Goal: Transaction & Acquisition: Purchase product/service

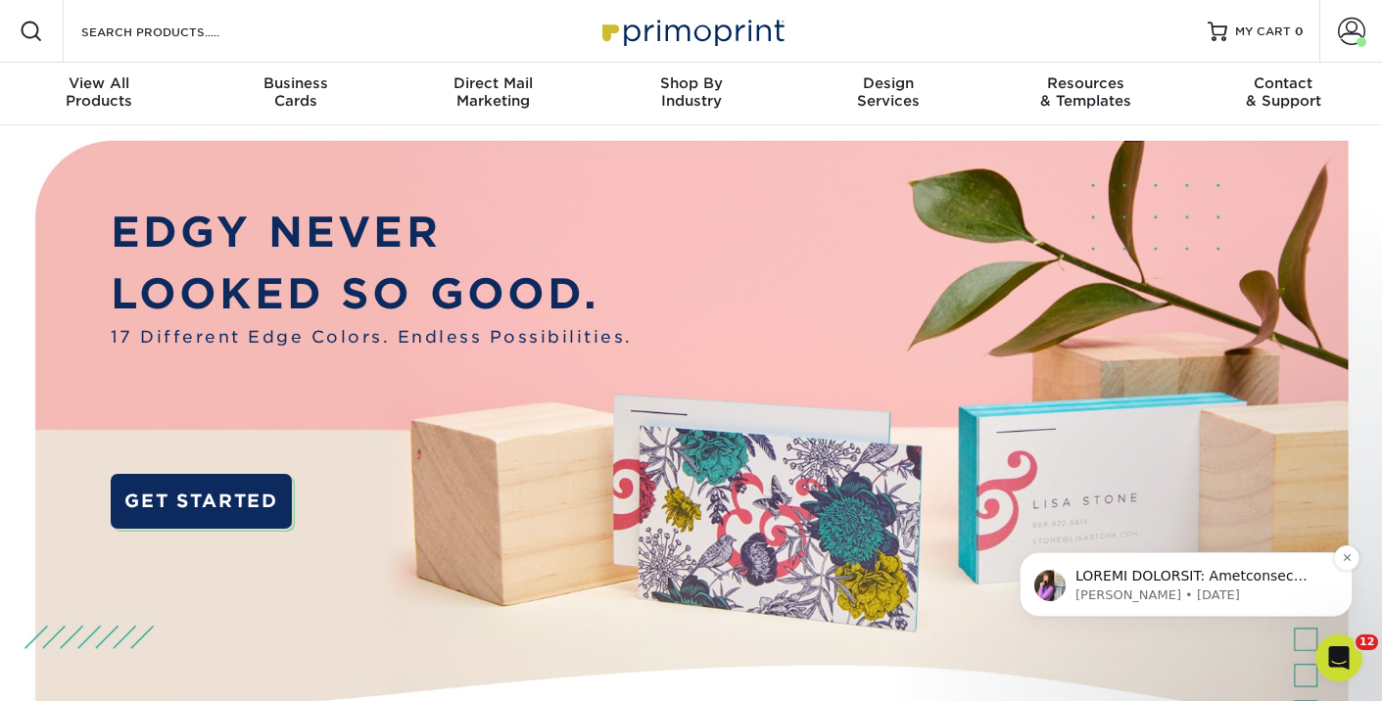
click at [1307, 604] on p "Erica • 3w ago" at bounding box center [1201, 596] width 253 height 18
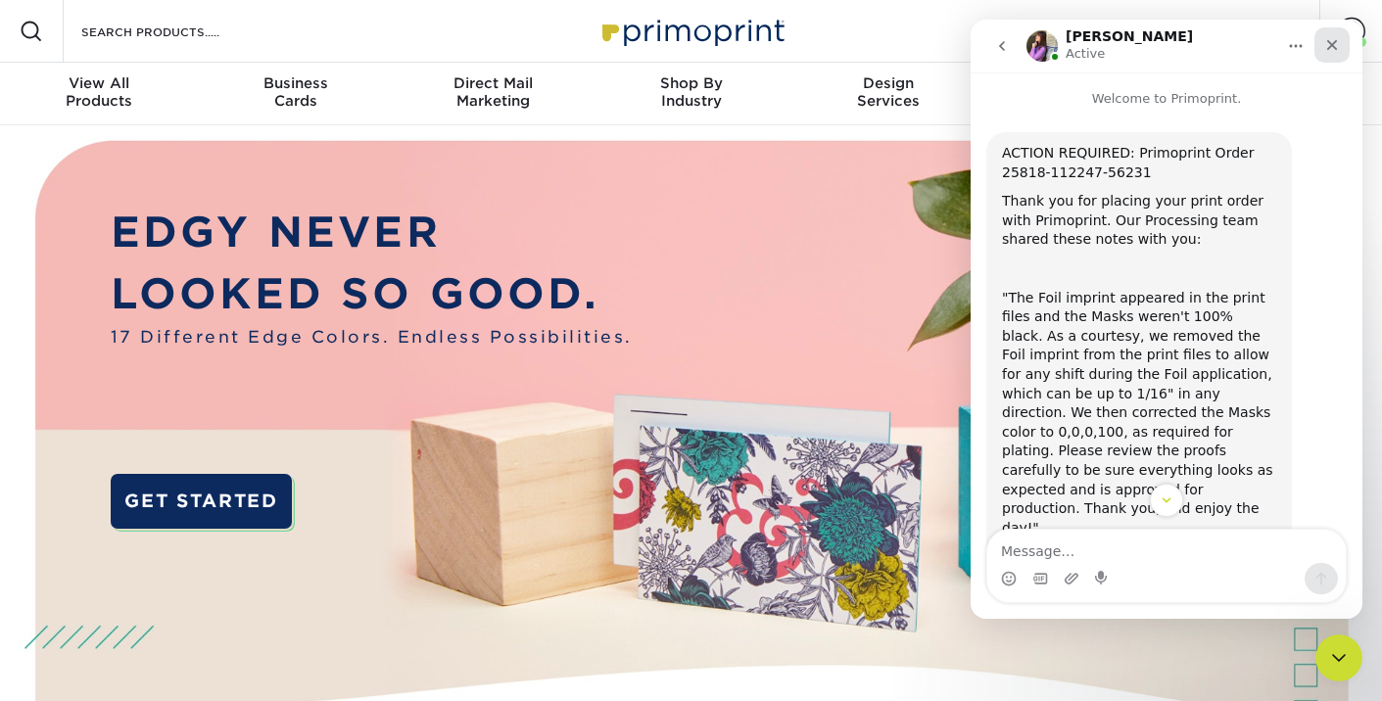
click at [1339, 39] on icon "Close" at bounding box center [1332, 45] width 16 height 16
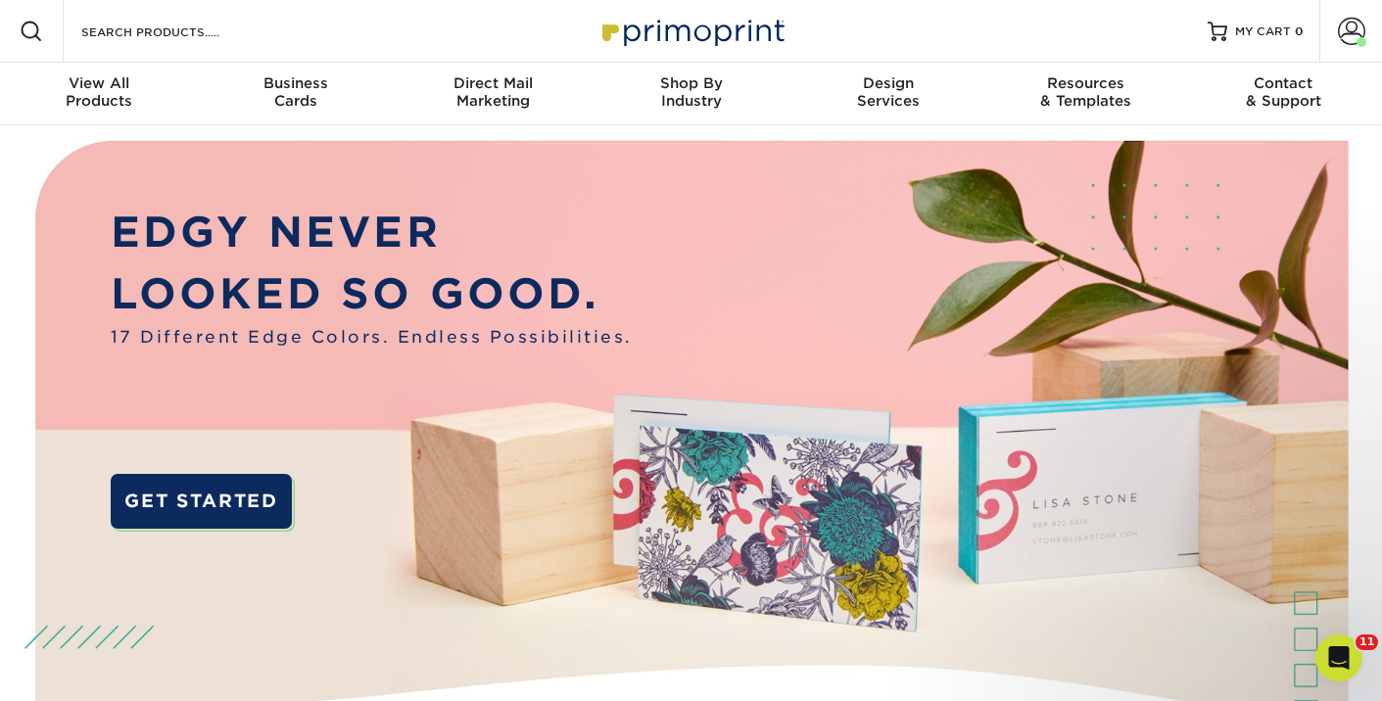
scroll to position [330, 0]
click at [1346, 29] on span at bounding box center [1351, 31] width 27 height 27
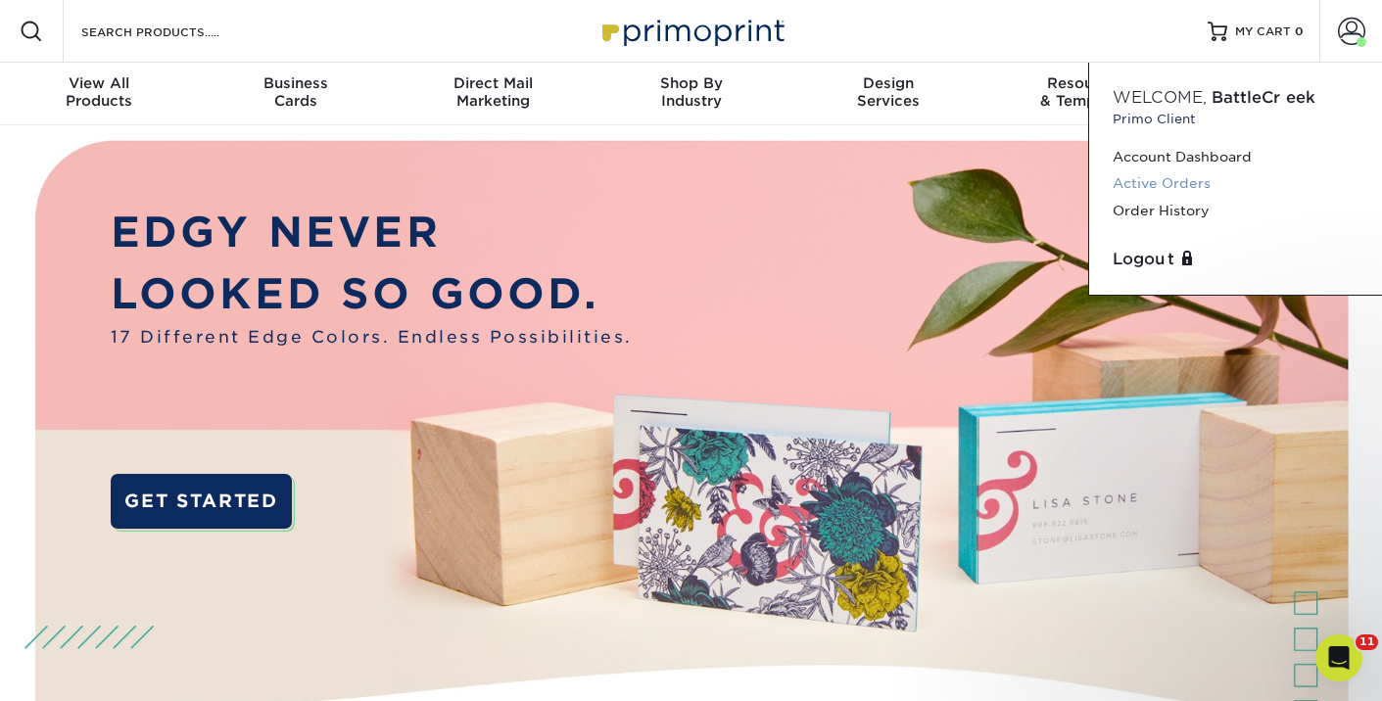
click at [1174, 182] on link "Active Orders" at bounding box center [1236, 183] width 246 height 26
click at [1169, 214] on link "Order History" at bounding box center [1236, 211] width 246 height 26
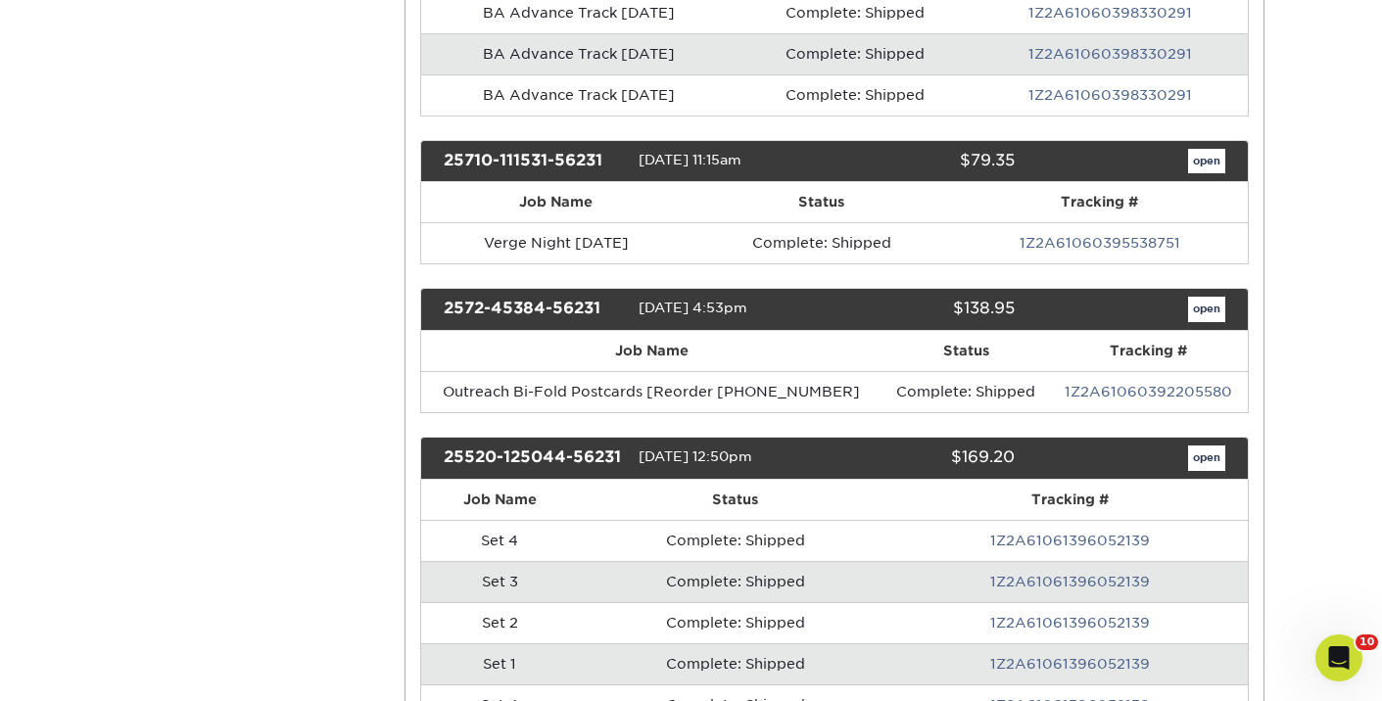
scroll to position [1402, 0]
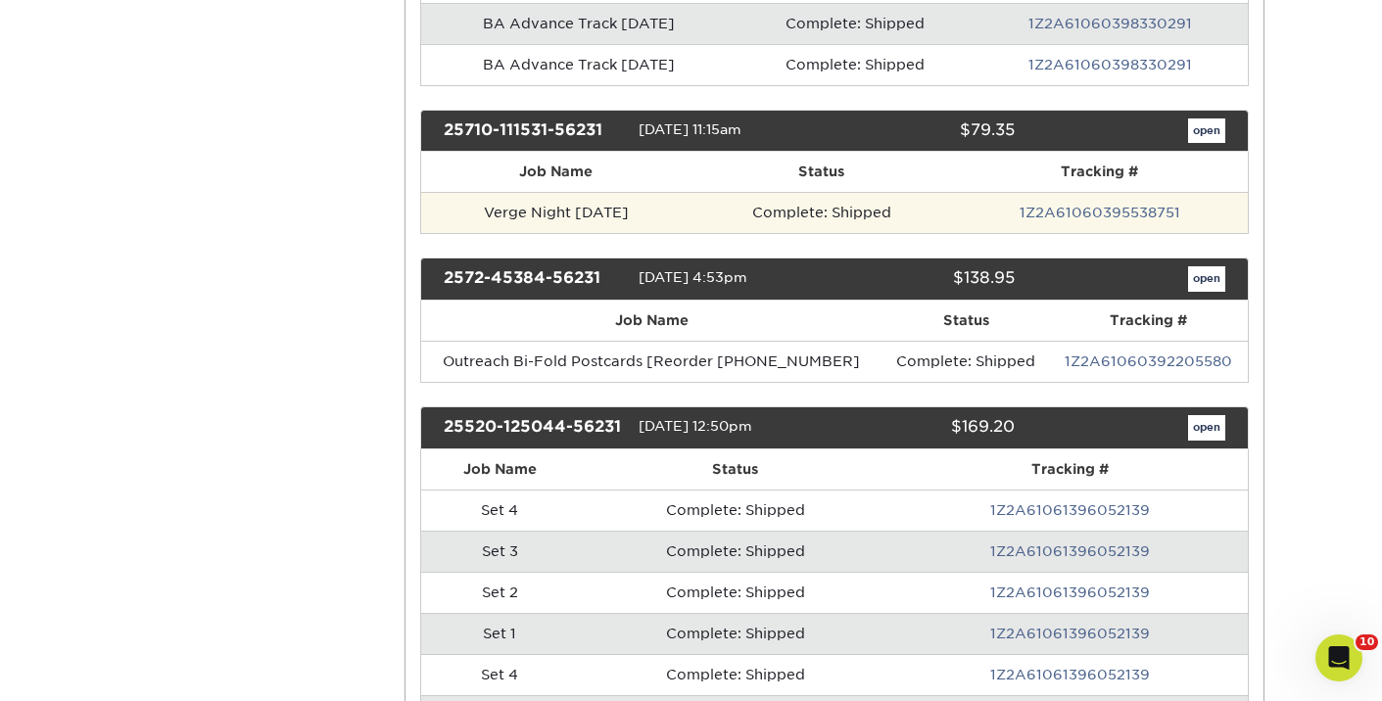
click at [691, 222] on td "Verge Night August25" at bounding box center [556, 212] width 270 height 41
click at [578, 207] on td "Verge Night [DATE]" at bounding box center [556, 212] width 270 height 41
click at [1054, 214] on link "1Z2A61060395538751" at bounding box center [1100, 213] width 161 height 16
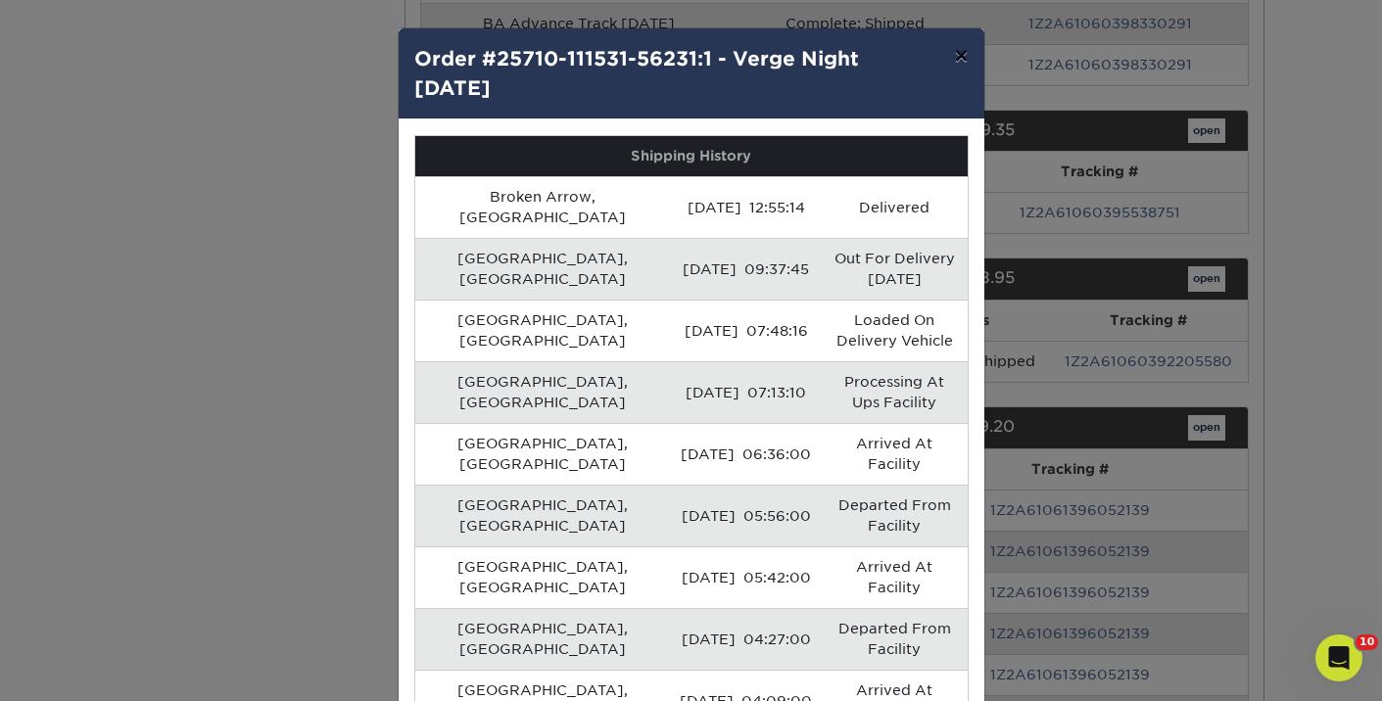
click at [953, 53] on button "×" at bounding box center [960, 55] width 45 height 55
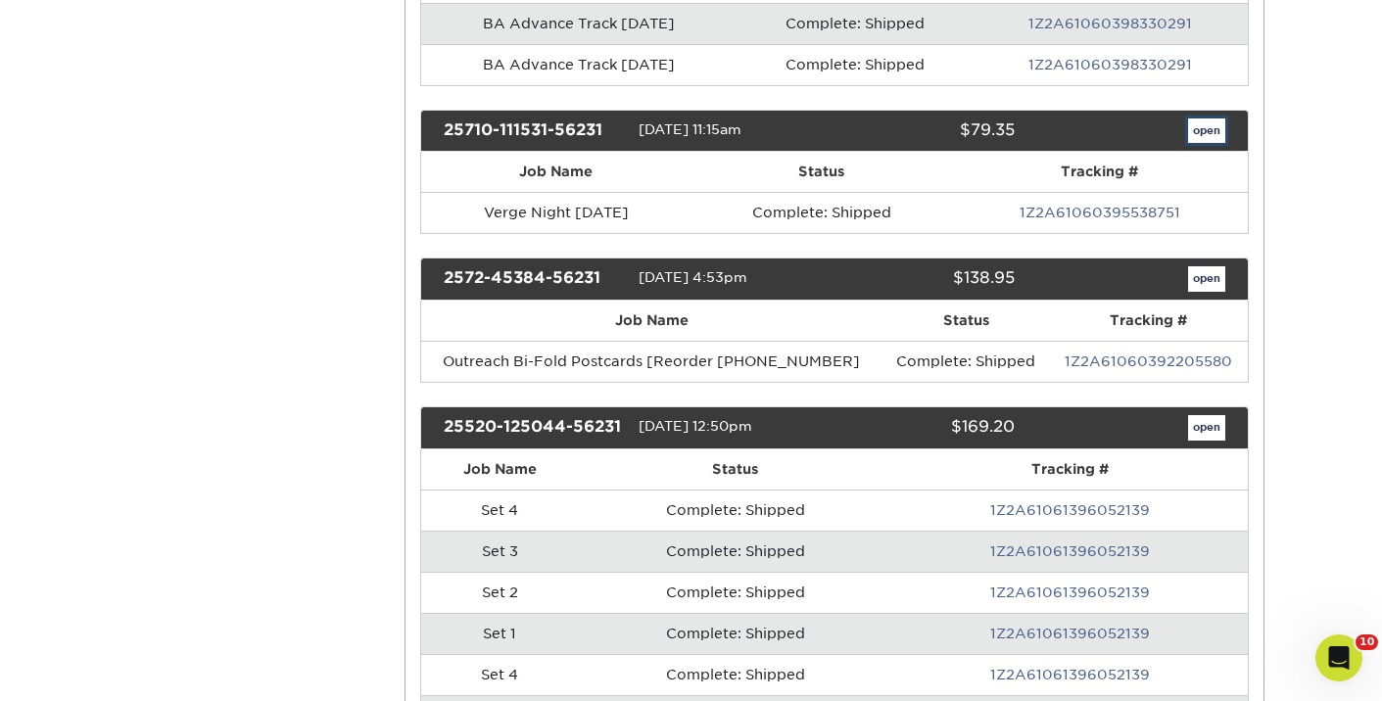
click at [1211, 126] on link "open" at bounding box center [1206, 131] width 37 height 25
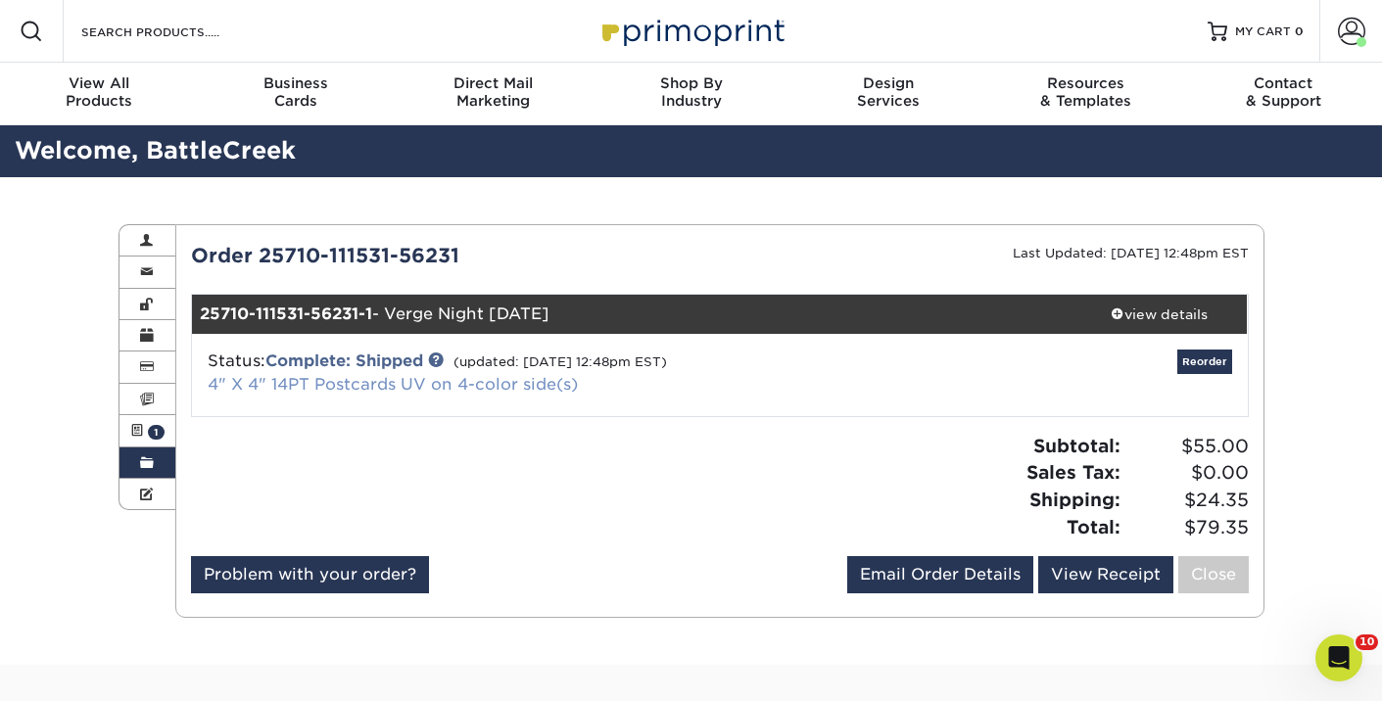
click at [381, 390] on link "4" X 4" 14PT Postcards UV on 4-color side(s)" at bounding box center [393, 384] width 370 height 19
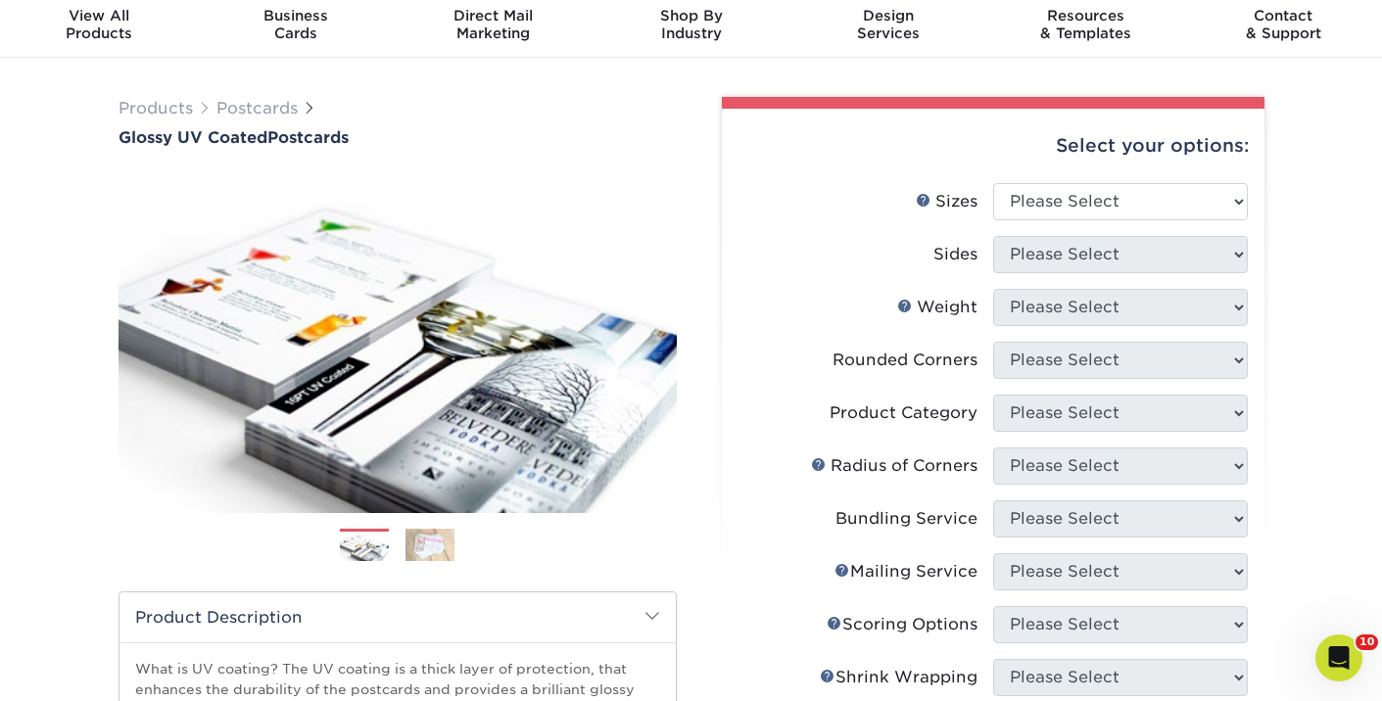
scroll to position [19, 0]
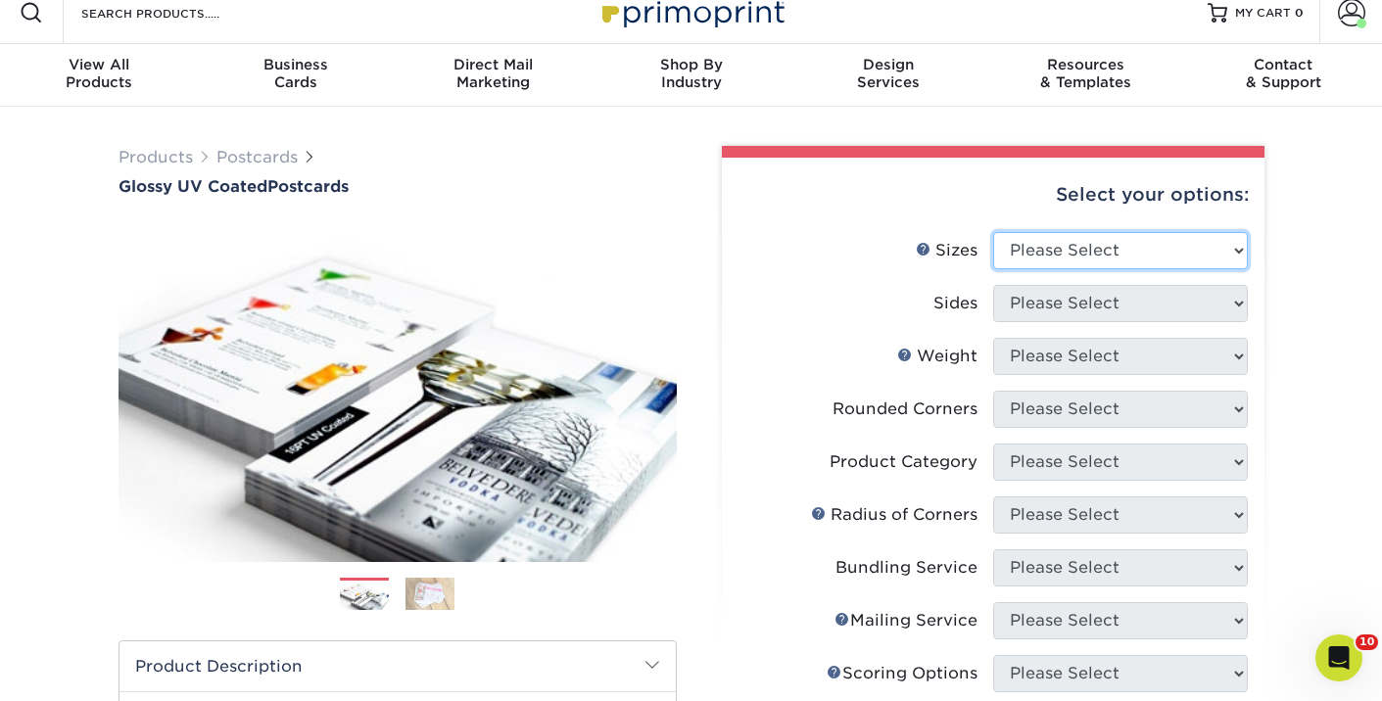
click at [1083, 264] on select "Please Select 1.5" x 7" 2" x 4" 2" x 6" 2" x 7" 2" x 8" 2.12" x 5.5" 2.12" x 5.…" at bounding box center [1120, 250] width 255 height 37
select select "4.00x4.00"
click at [993, 232] on select "Please Select 1.5" x 7" 2" x 4" 2" x 6" 2" x 7" 2" x 8" 2.12" x 5.5" 2.12" x 5.…" at bounding box center [1120, 250] width 255 height 37
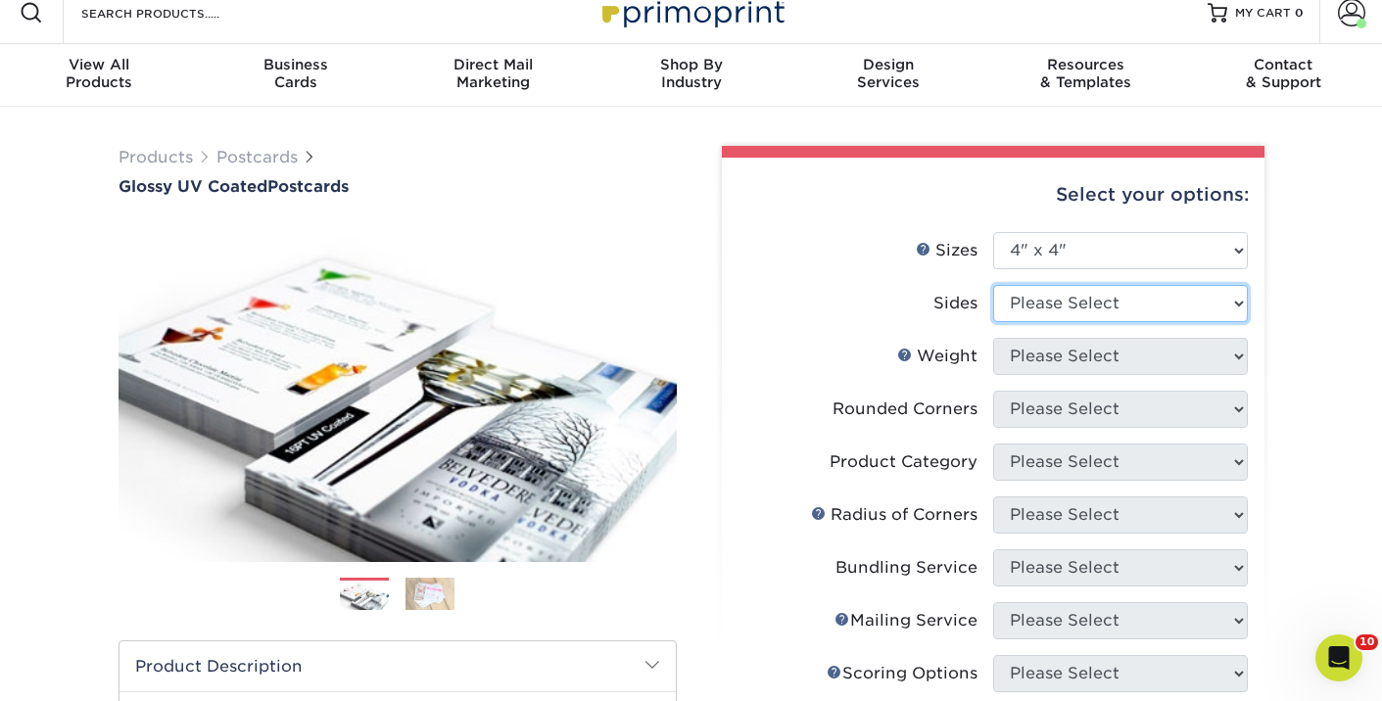
click at [1072, 312] on select "Please Select Print Both Sides Print Front Only" at bounding box center [1120, 303] width 255 height 37
select select "13abbda7-1d64-4f25-8bb2-c179b224825d"
click at [993, 285] on select "Please Select Print Both Sides Print Front Only" at bounding box center [1120, 303] width 255 height 37
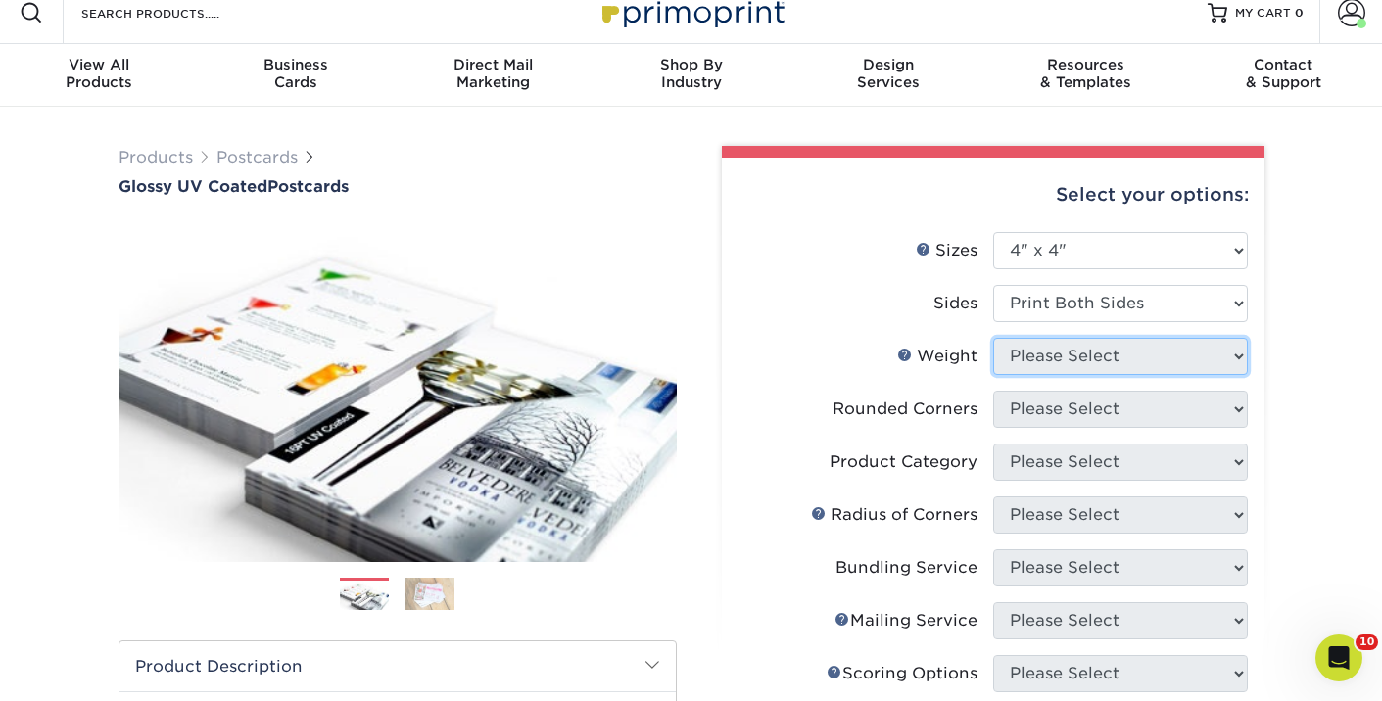
click at [1072, 356] on select "Please Select" at bounding box center [1120, 356] width 255 height 37
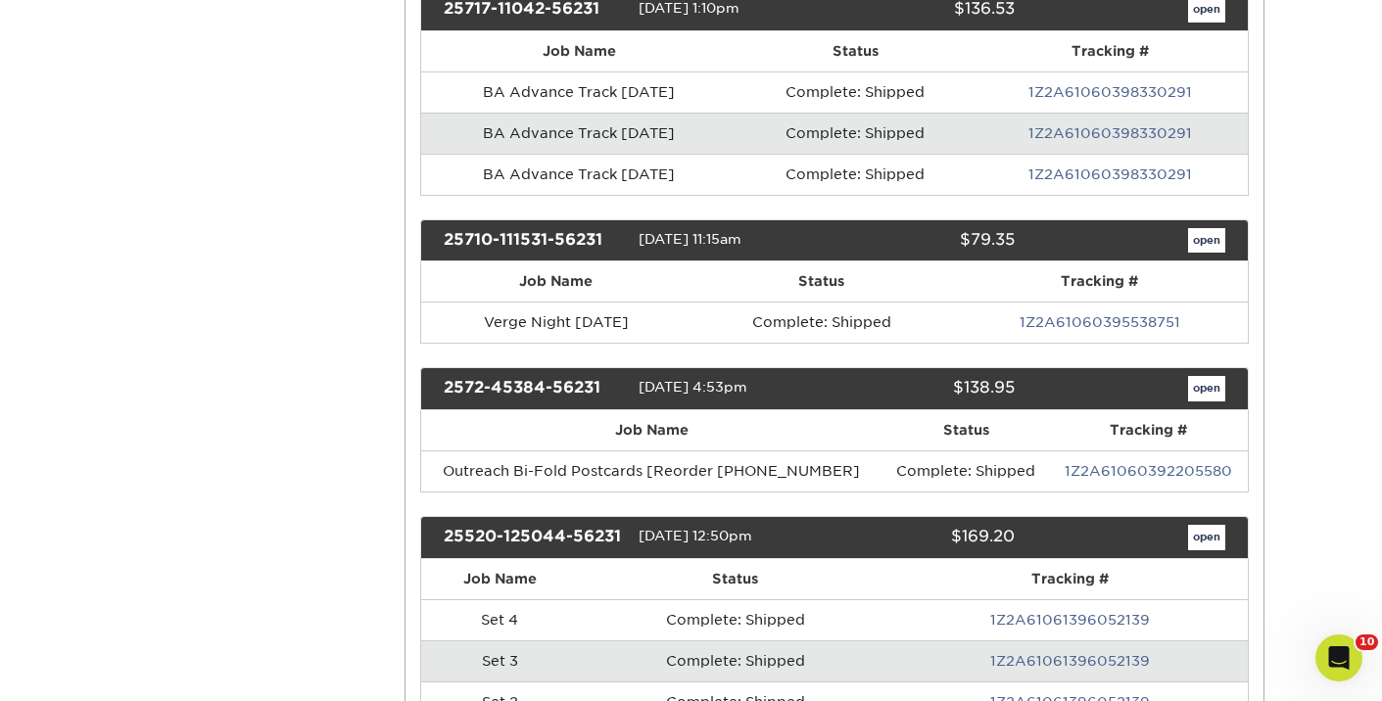
scroll to position [1295, 0]
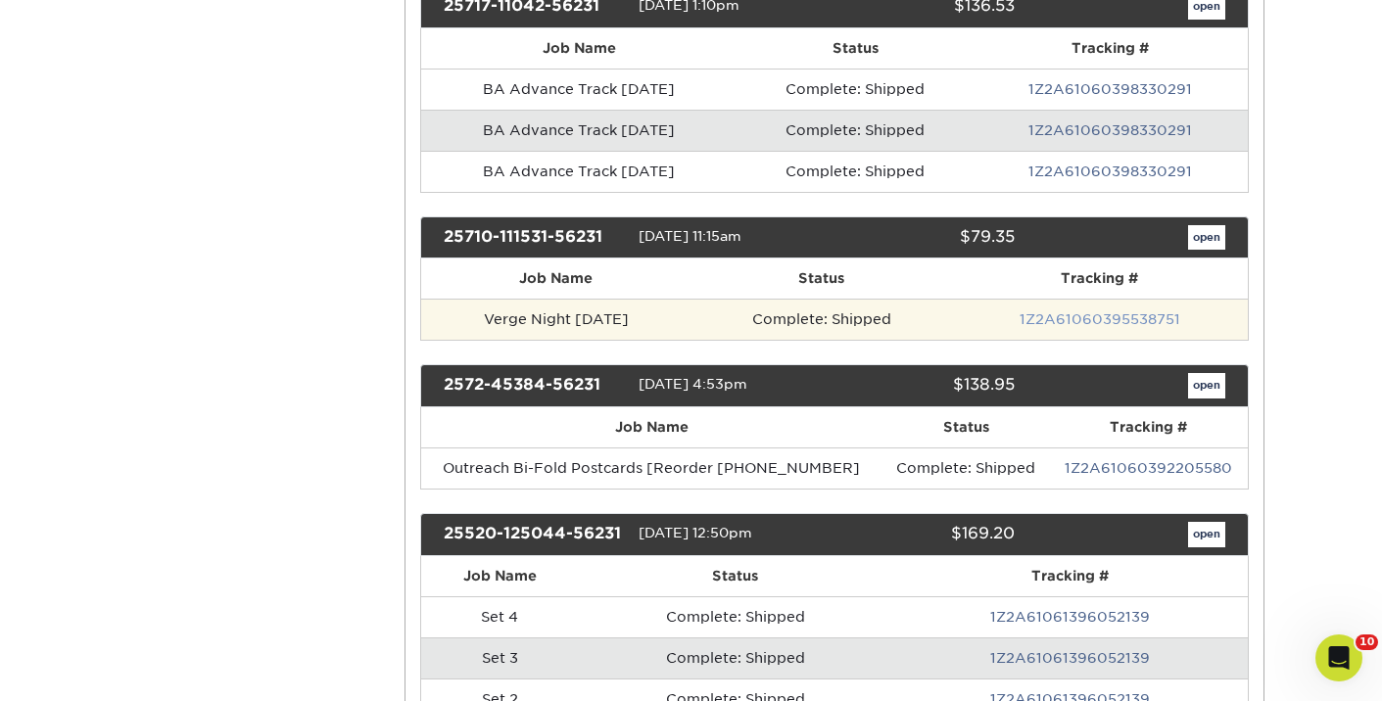
click at [1072, 326] on link "1Z2A61060395538751" at bounding box center [1100, 319] width 161 height 16
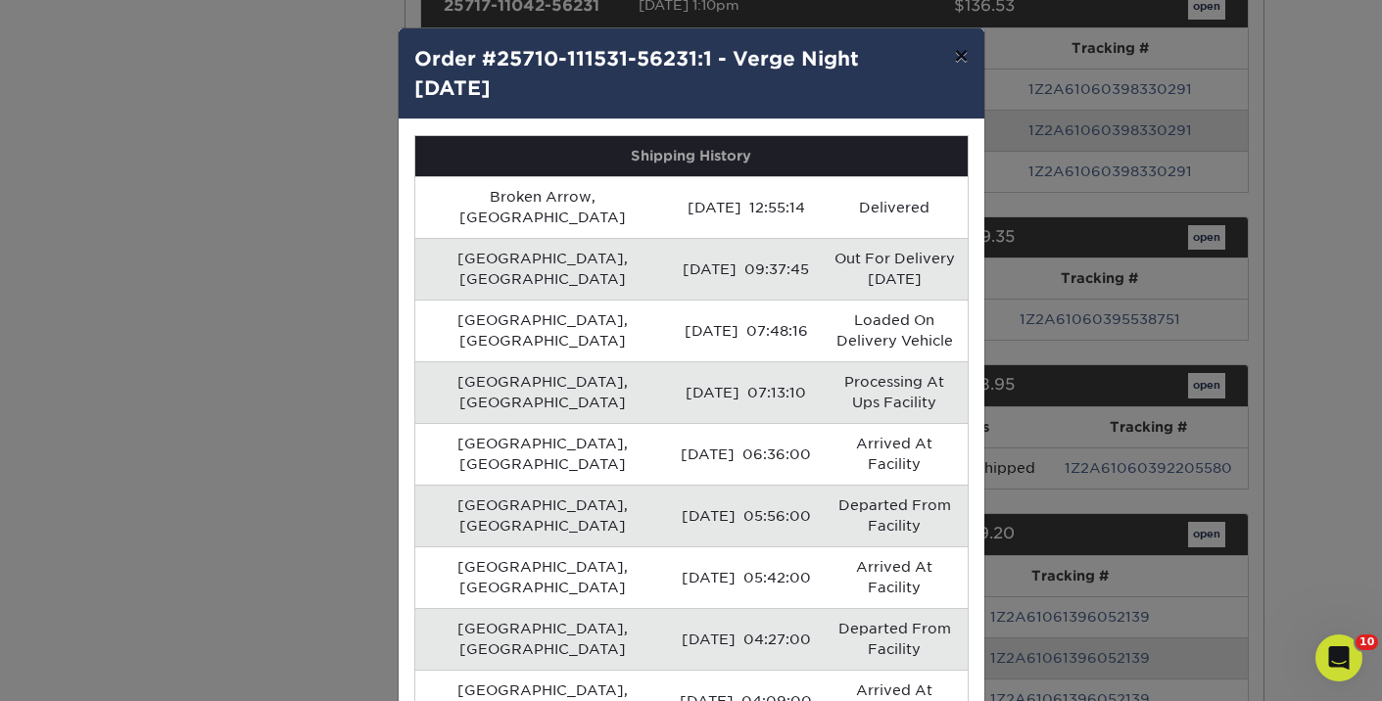
click at [952, 57] on button "×" at bounding box center [960, 55] width 45 height 55
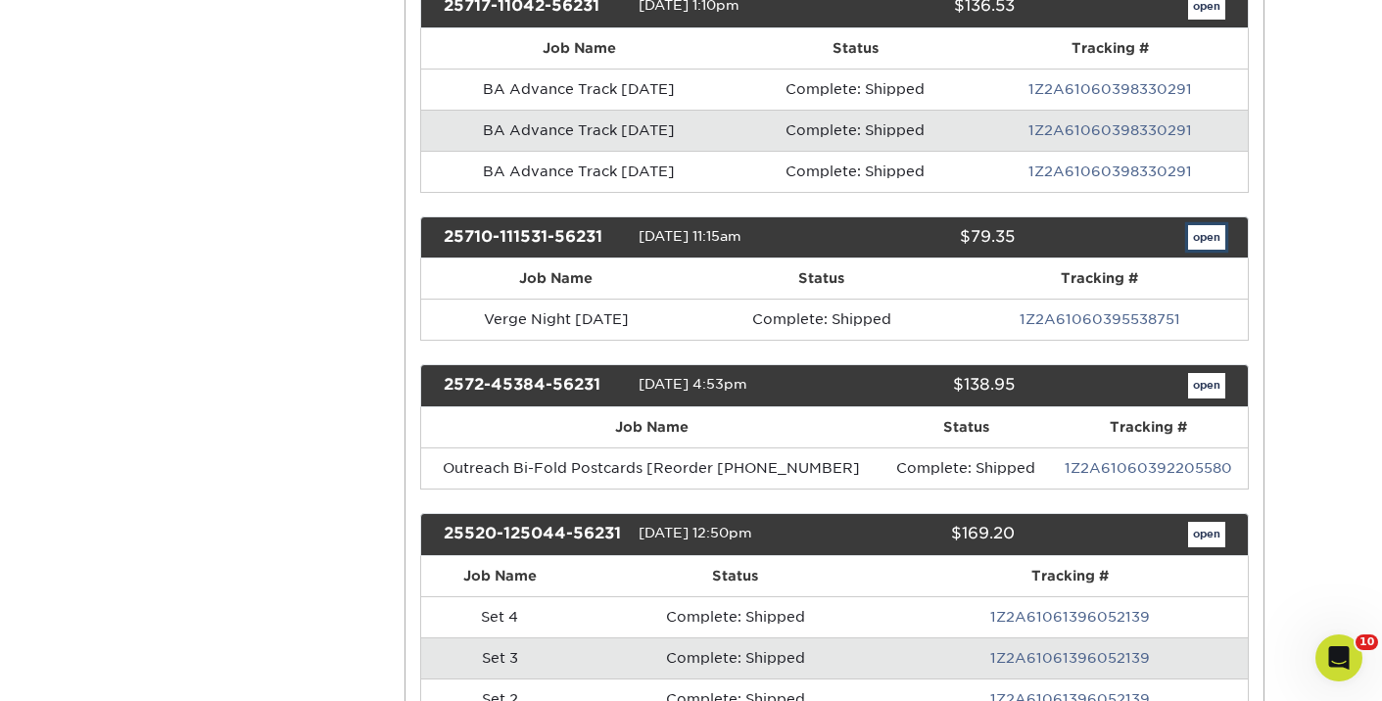
click at [1223, 241] on link "open" at bounding box center [1206, 237] width 37 height 25
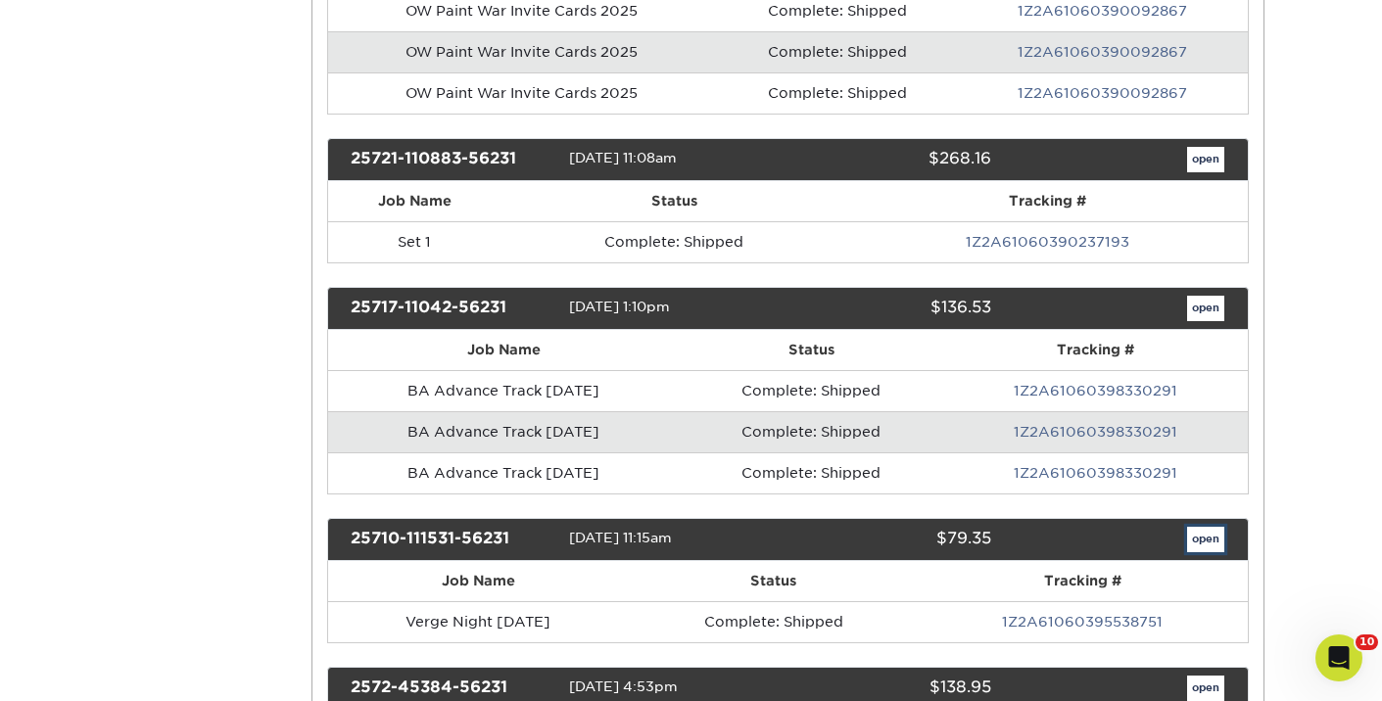
scroll to position [0, 0]
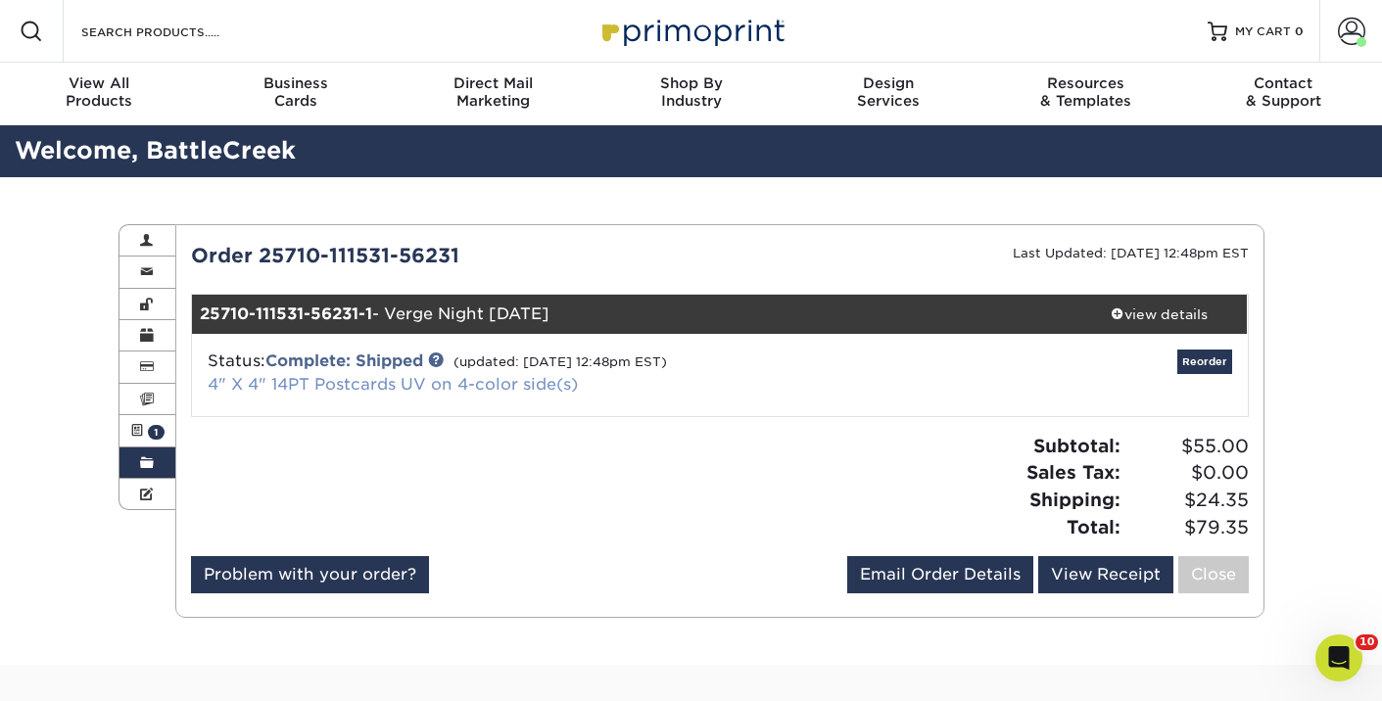
click at [463, 385] on link "4" X 4" 14PT Postcards UV on 4-color side(s)" at bounding box center [393, 384] width 370 height 19
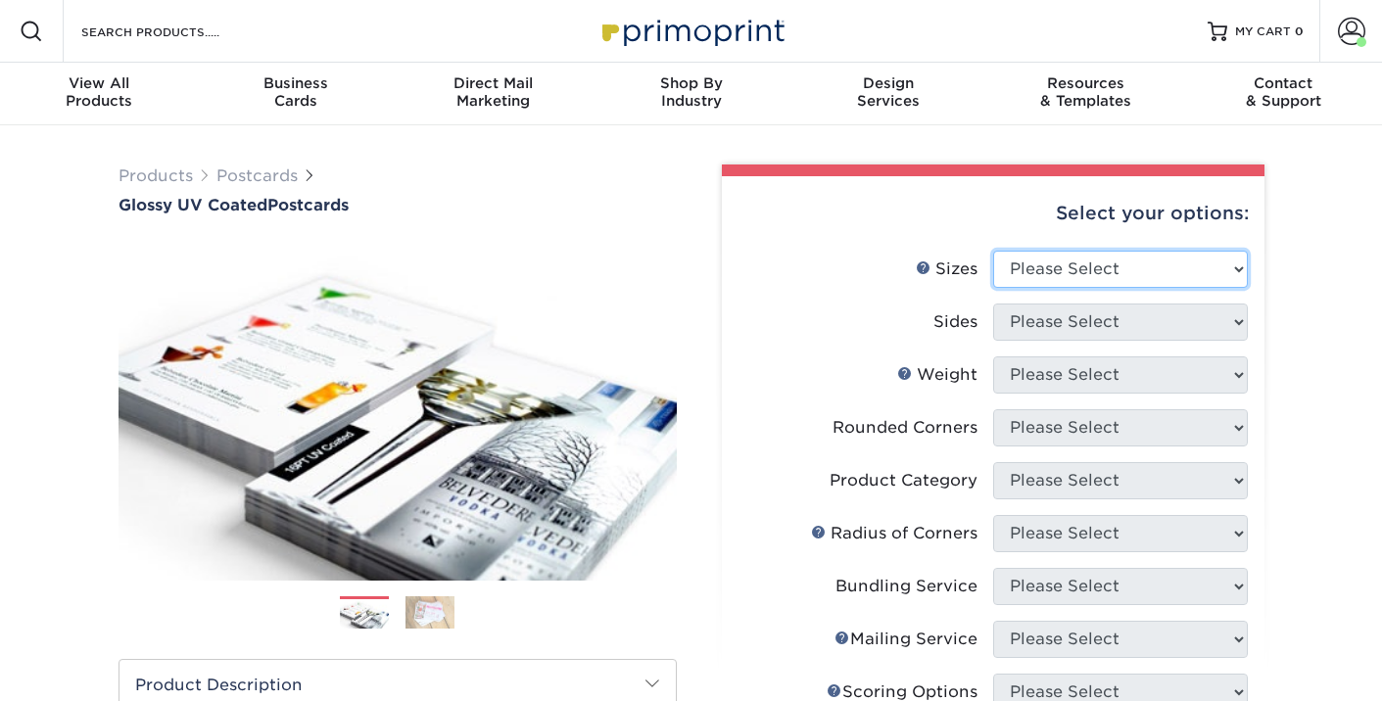
click at [1131, 258] on select "Please Select 1.5" x 7" 2" x 4" 2" x 6" 2" x 7" 2" x 8" 2.12" x 5.5" 2.12" x 5.…" at bounding box center [1120, 269] width 255 height 37
select select "4.00x4.00"
click at [993, 251] on select "Please Select 1.5" x 7" 2" x 4" 2" x 6" 2" x 7" 2" x 8" 2.12" x 5.5" 2.12" x 5.…" at bounding box center [1120, 269] width 255 height 37
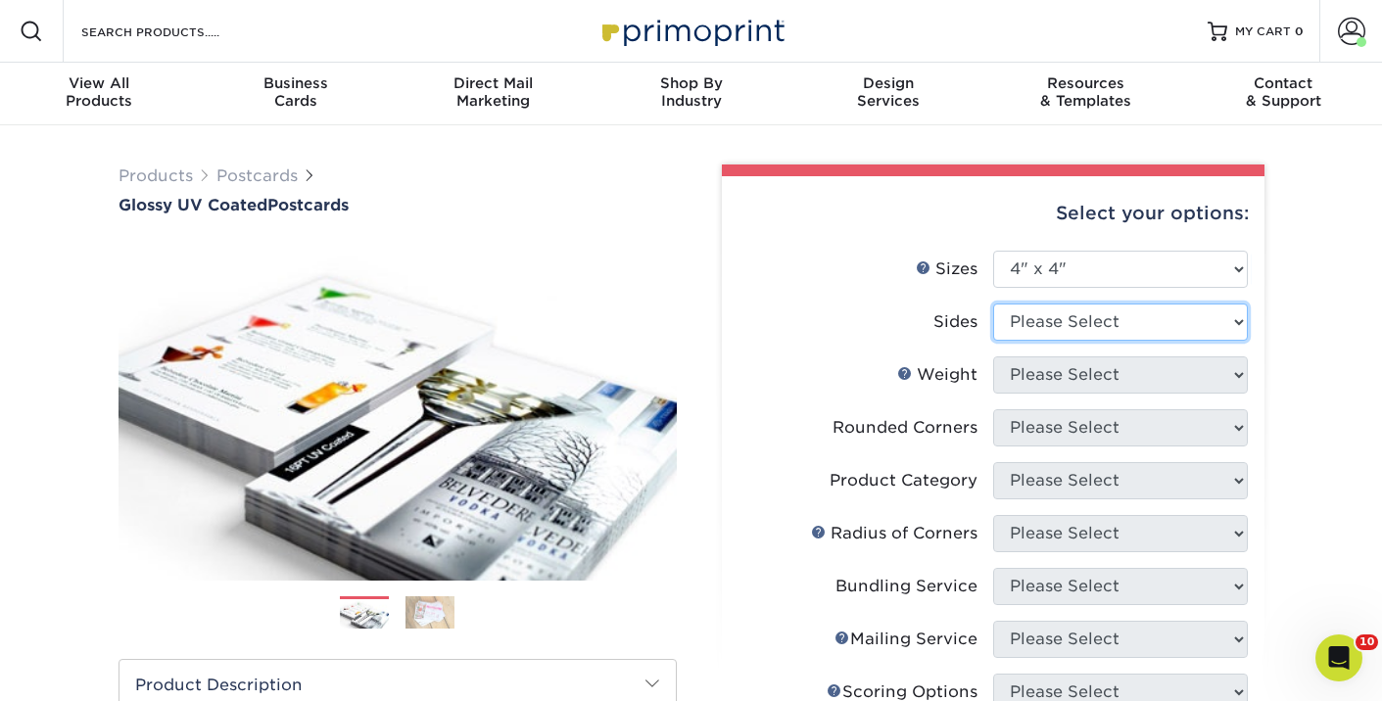
click at [1067, 338] on select "Please Select Print Both Sides Print Front Only" at bounding box center [1120, 322] width 255 height 37
select select "13abbda7-1d64-4f25-8bb2-c179b224825d"
click at [993, 304] on select "Please Select Print Both Sides Print Front Only" at bounding box center [1120, 322] width 255 height 37
click at [1068, 373] on select "Please Select" at bounding box center [1120, 375] width 255 height 37
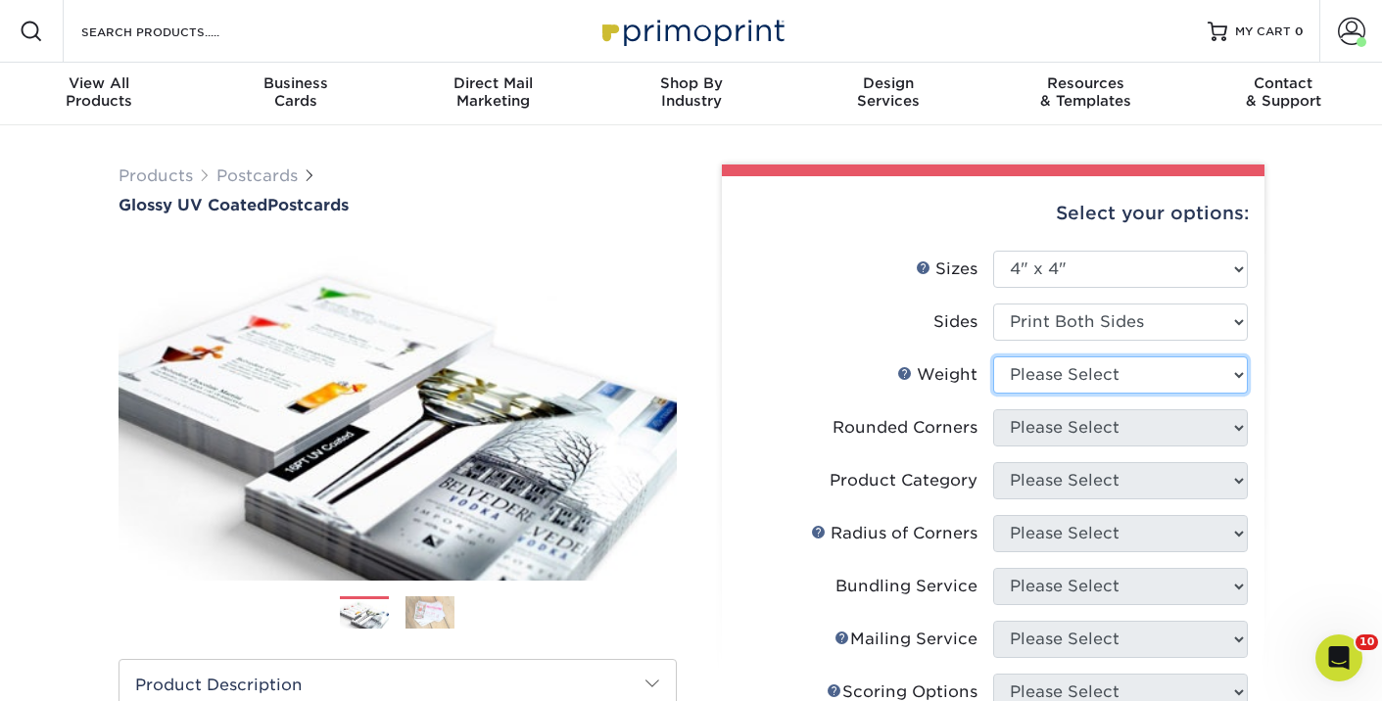
select select "14PT"
click at [993, 357] on select "Please Select 16PT 18PT C1S 14PT" at bounding box center [1120, 375] width 255 height 37
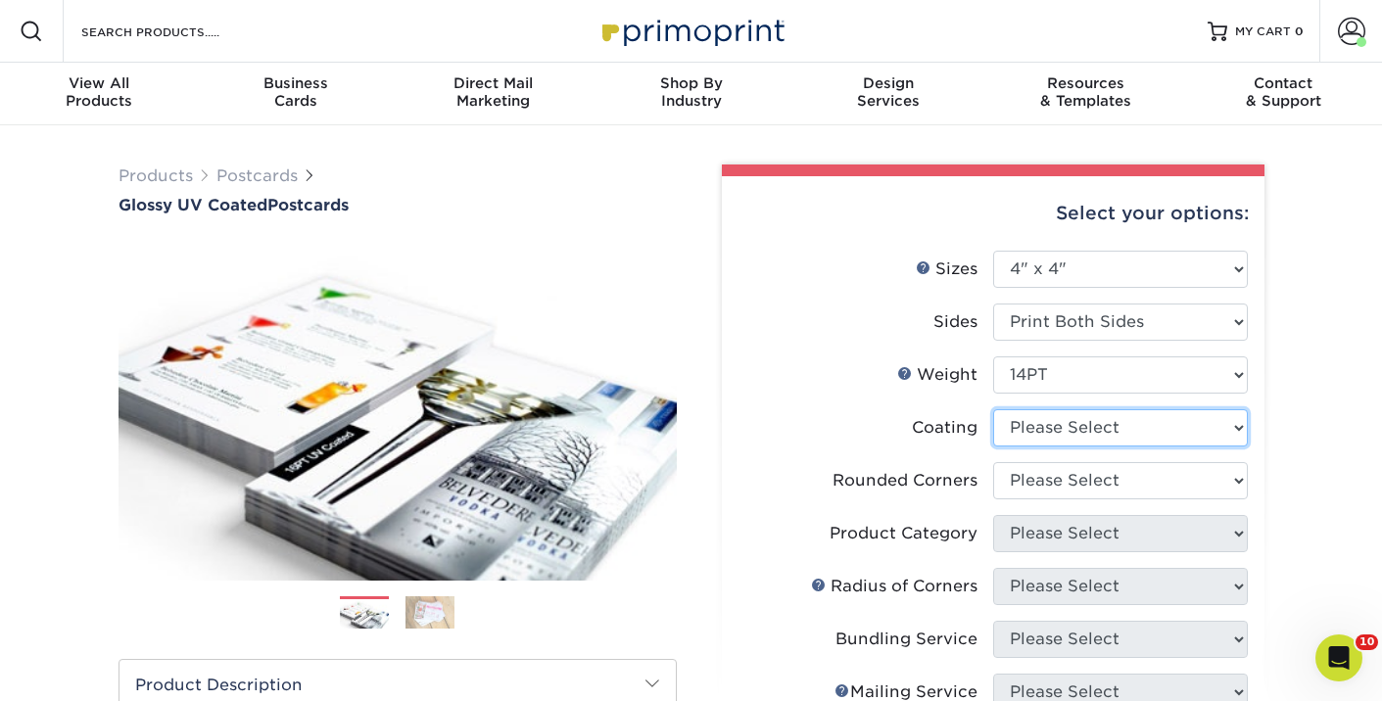
click at [1069, 431] on select at bounding box center [1120, 427] width 255 height 37
click at [993, 409] on select at bounding box center [1120, 427] width 255 height 37
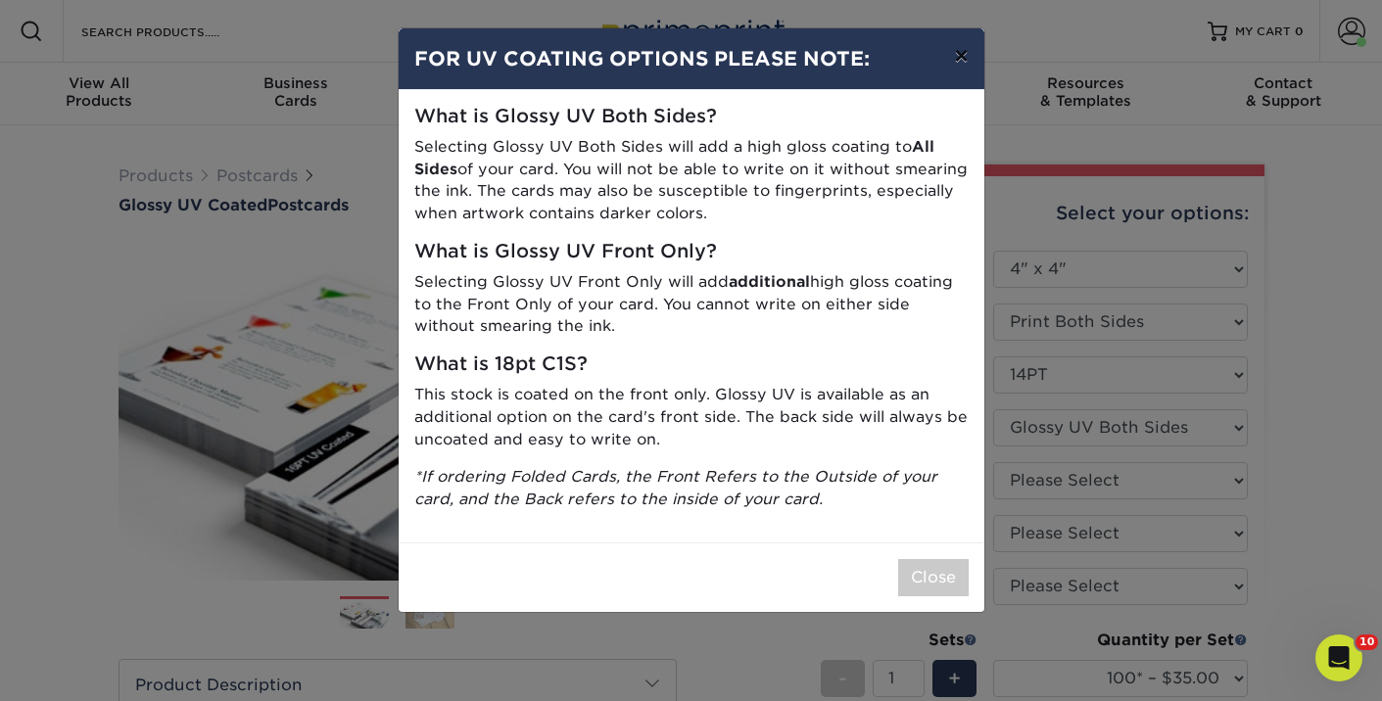
click at [964, 53] on button "×" at bounding box center [960, 55] width 45 height 55
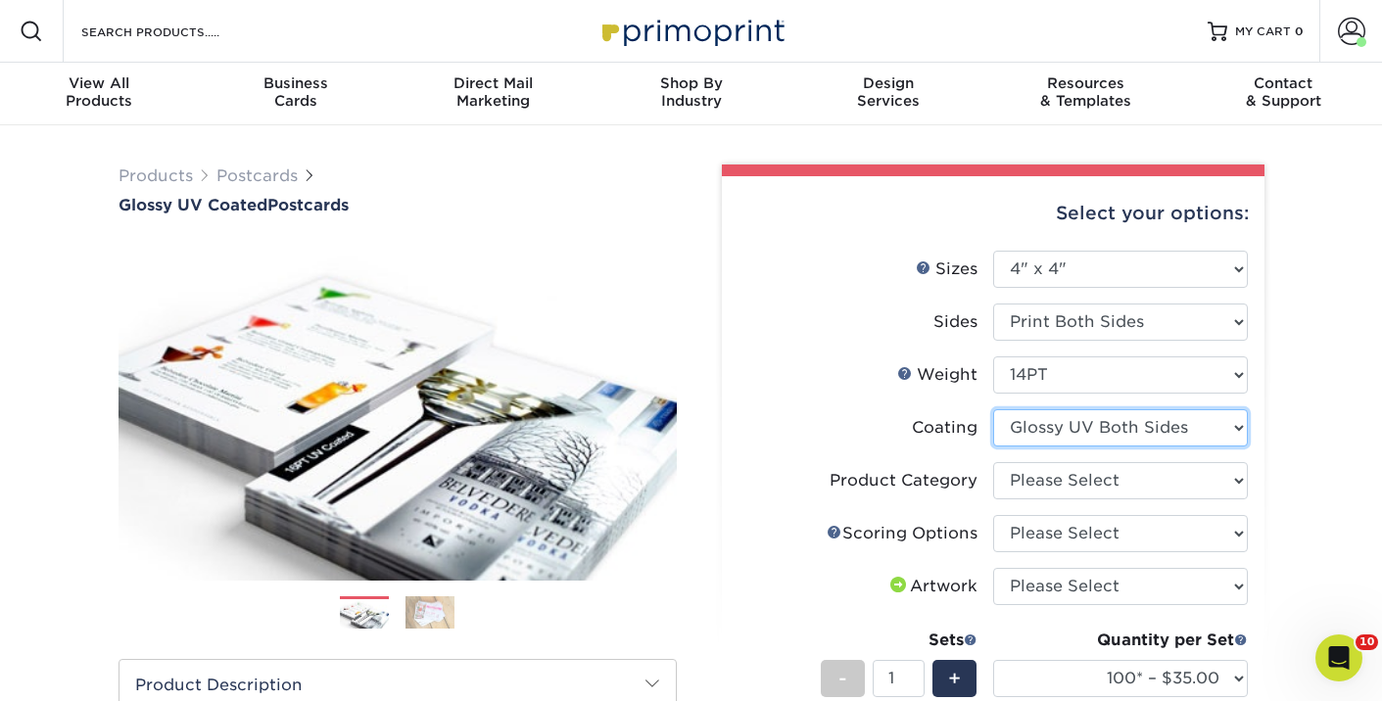
click at [1038, 427] on select at bounding box center [1120, 427] width 255 height 37
click at [993, 409] on select at bounding box center [1120, 427] width 255 height 37
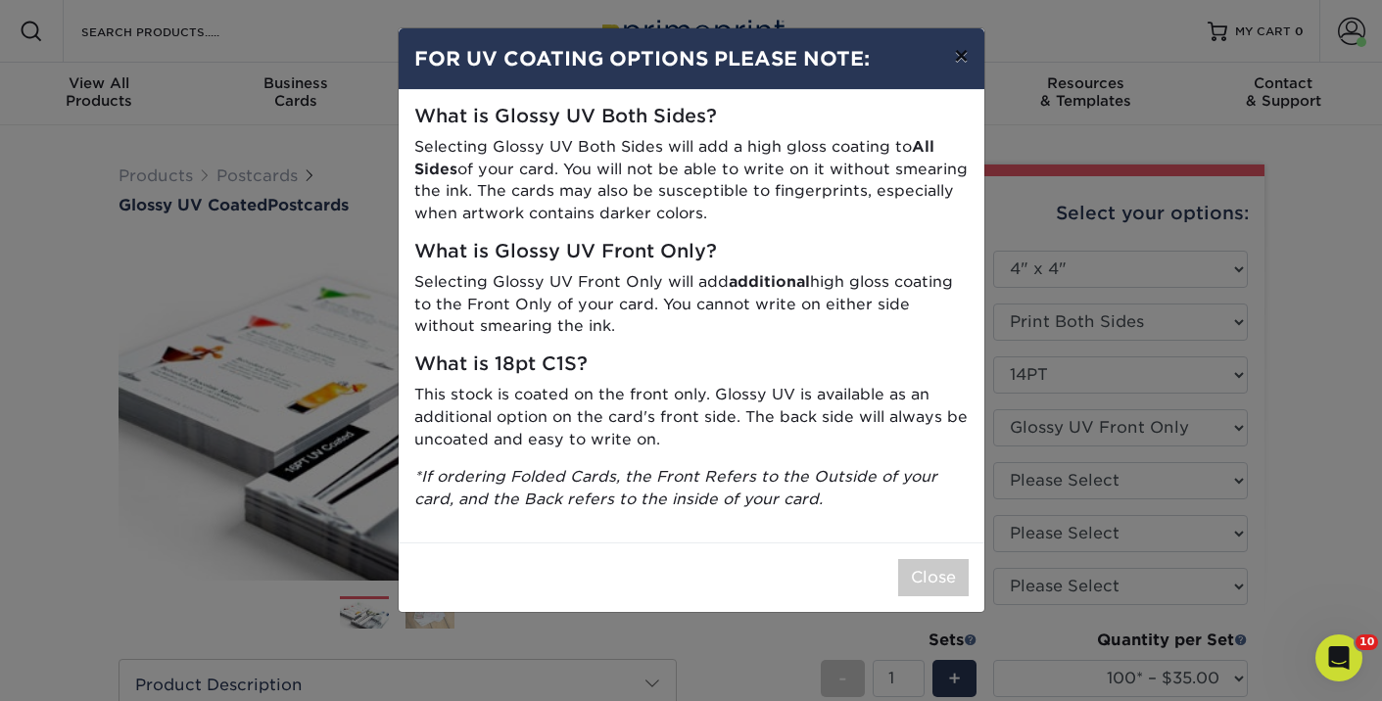
click at [965, 75] on button "×" at bounding box center [960, 55] width 45 height 55
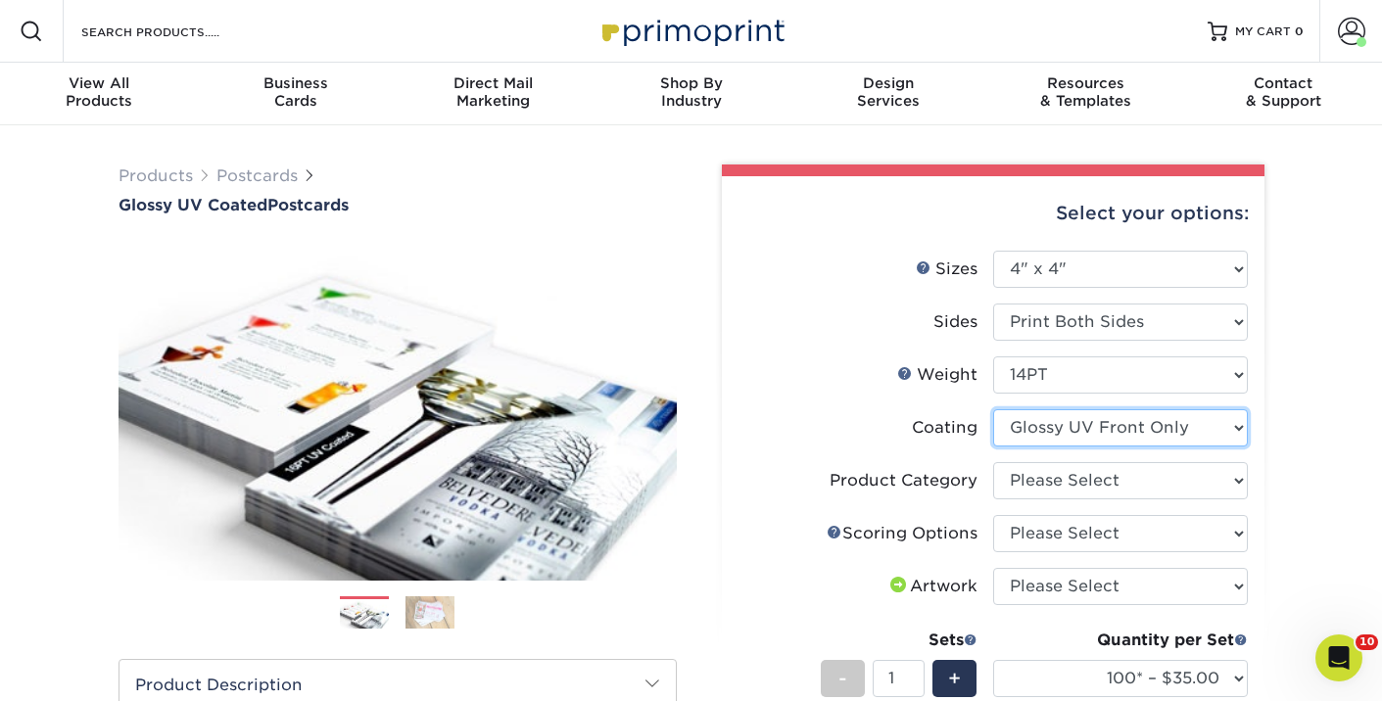
click at [1069, 435] on select at bounding box center [1120, 427] width 255 height 37
select select "ae367451-b2b8-45df-a344-0f05b6a12993"
click at [993, 409] on select at bounding box center [1120, 427] width 255 height 37
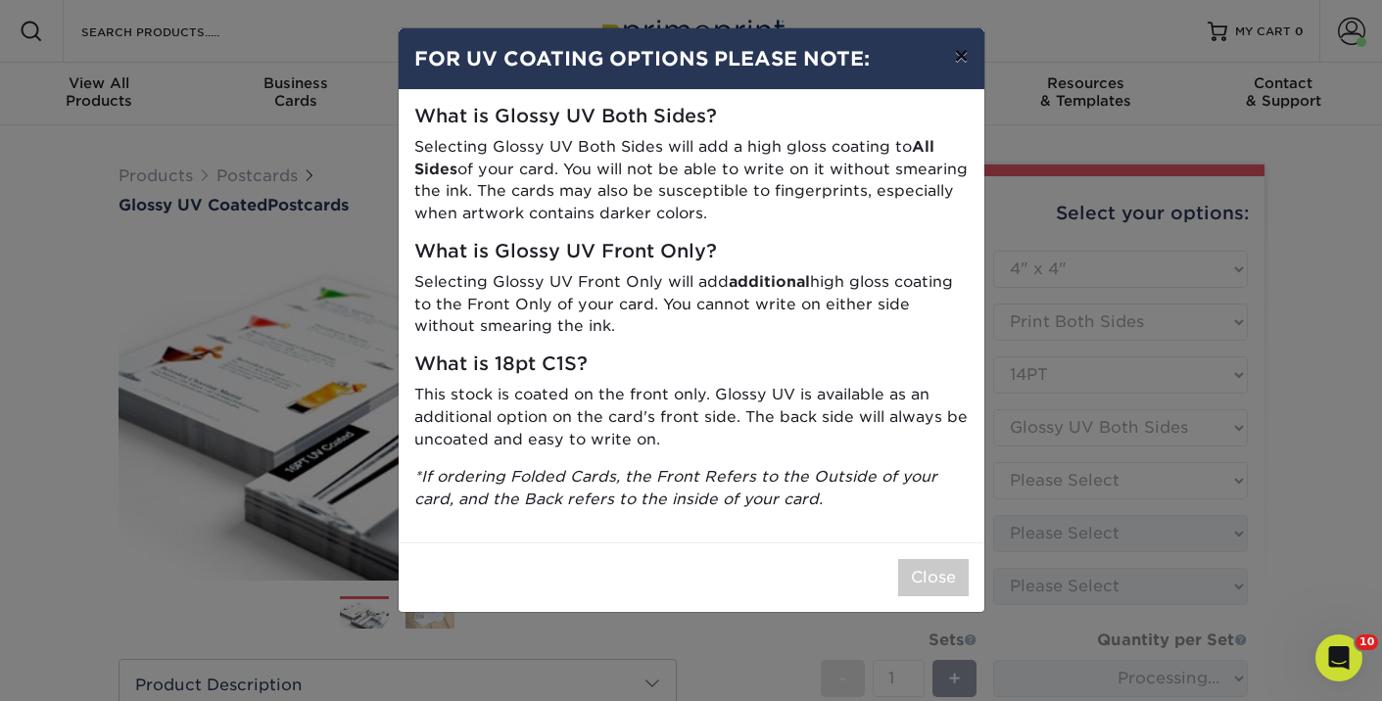
click at [948, 53] on button "×" at bounding box center [960, 55] width 45 height 55
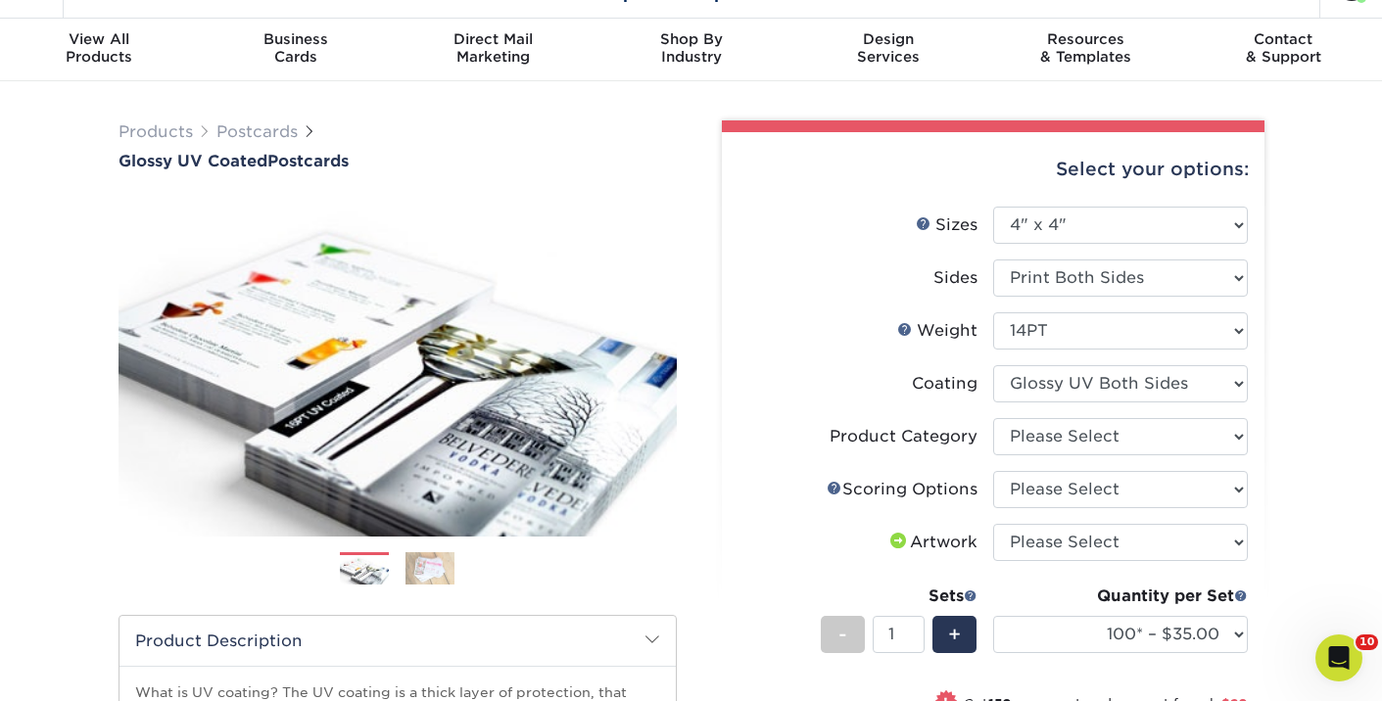
scroll to position [59, 0]
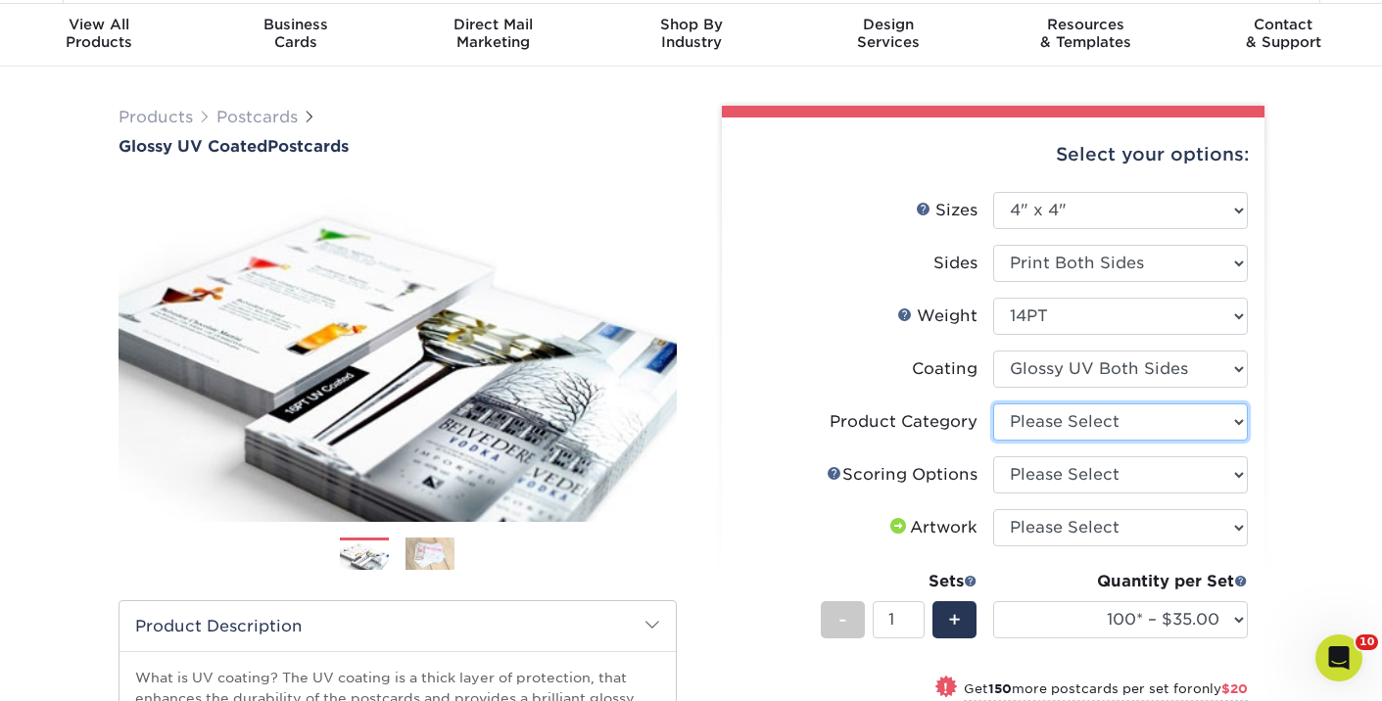
click at [1037, 430] on select "Please Select Postcards" at bounding box center [1120, 422] width 255 height 37
select select "9b7272e0-d6c8-4c3c-8e97-d3a1bcdab858"
click at [993, 404] on select "Please Select Postcards" at bounding box center [1120, 422] width 255 height 37
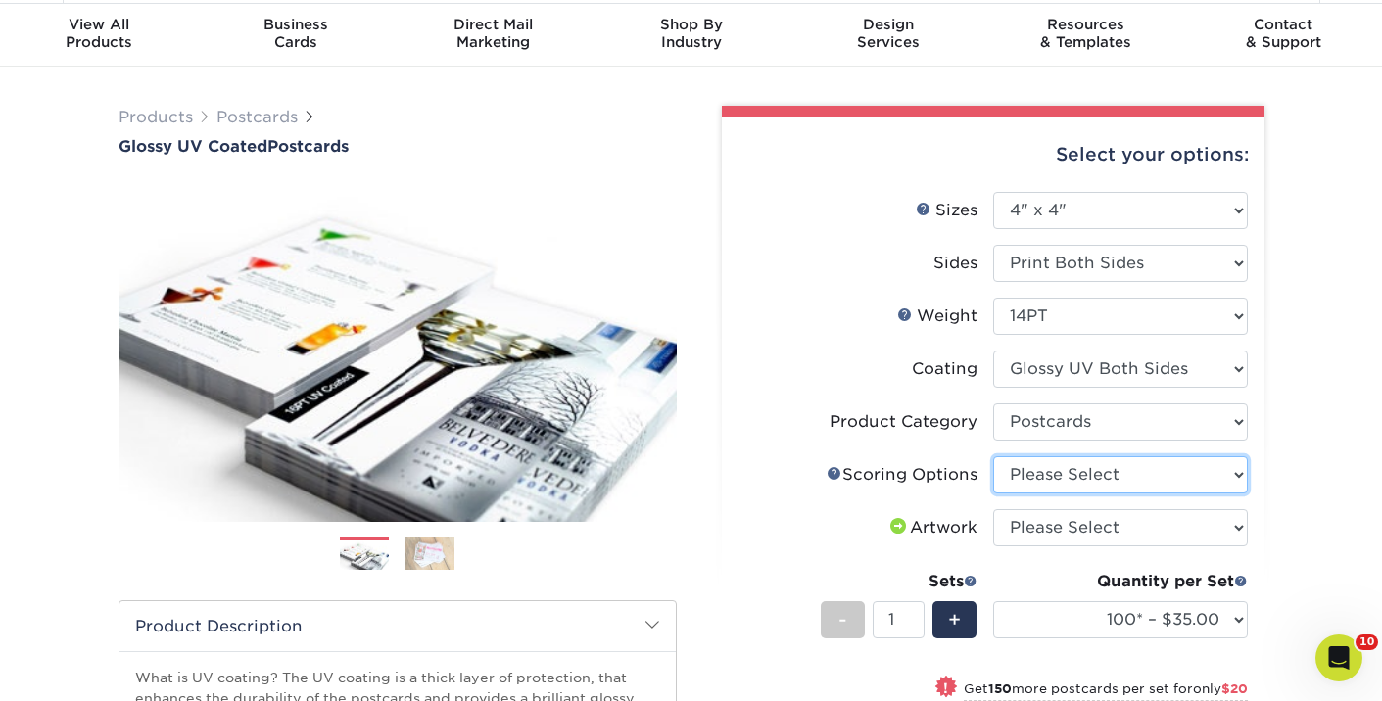
click at [1032, 473] on select "Please Select No Scoring One Score" at bounding box center [1120, 474] width 255 height 37
select select "16ebe401-5398-422d-8cb0-f3adbb82deb5"
click at [993, 456] on select "Please Select No Scoring One Score" at bounding box center [1120, 474] width 255 height 37
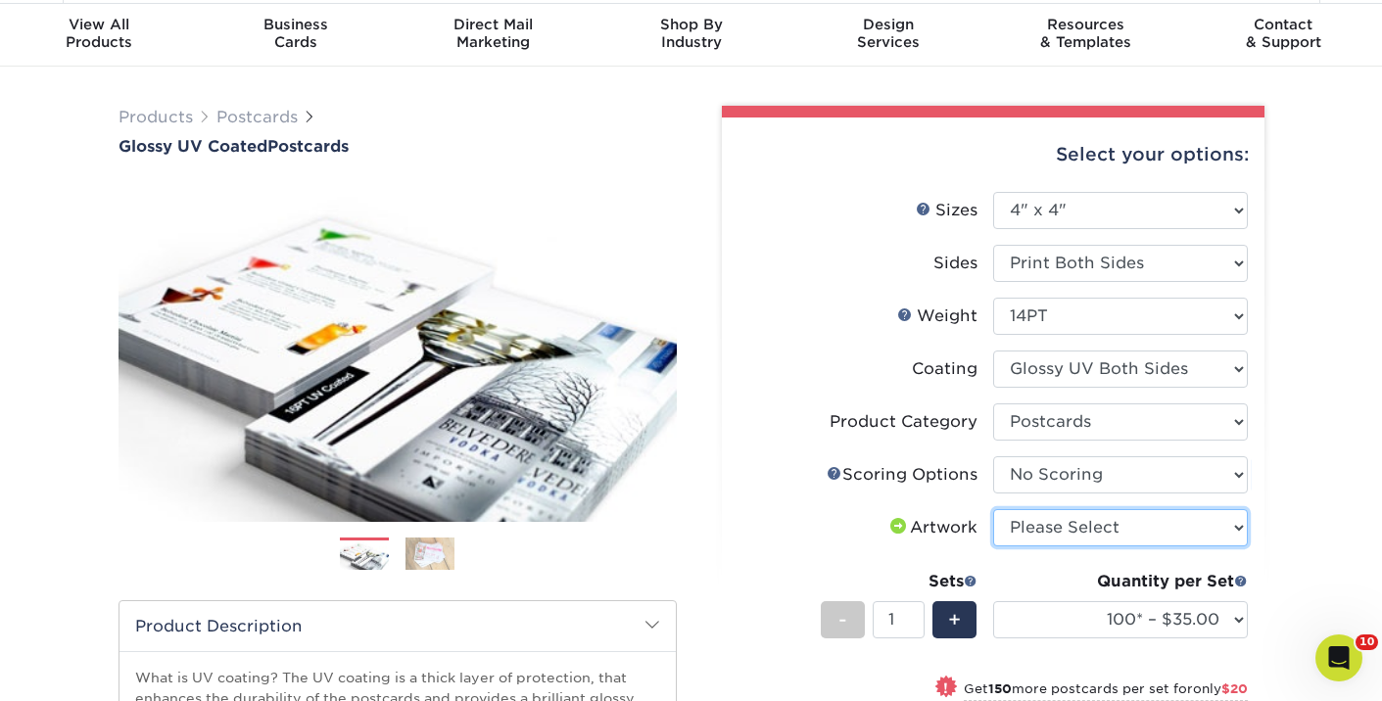
click at [1022, 522] on select "Please Select I will upload files I need a design - $150" at bounding box center [1120, 527] width 255 height 37
select select "upload"
click at [993, 509] on select "Please Select I will upload files I need a design - $150" at bounding box center [1120, 527] width 255 height 37
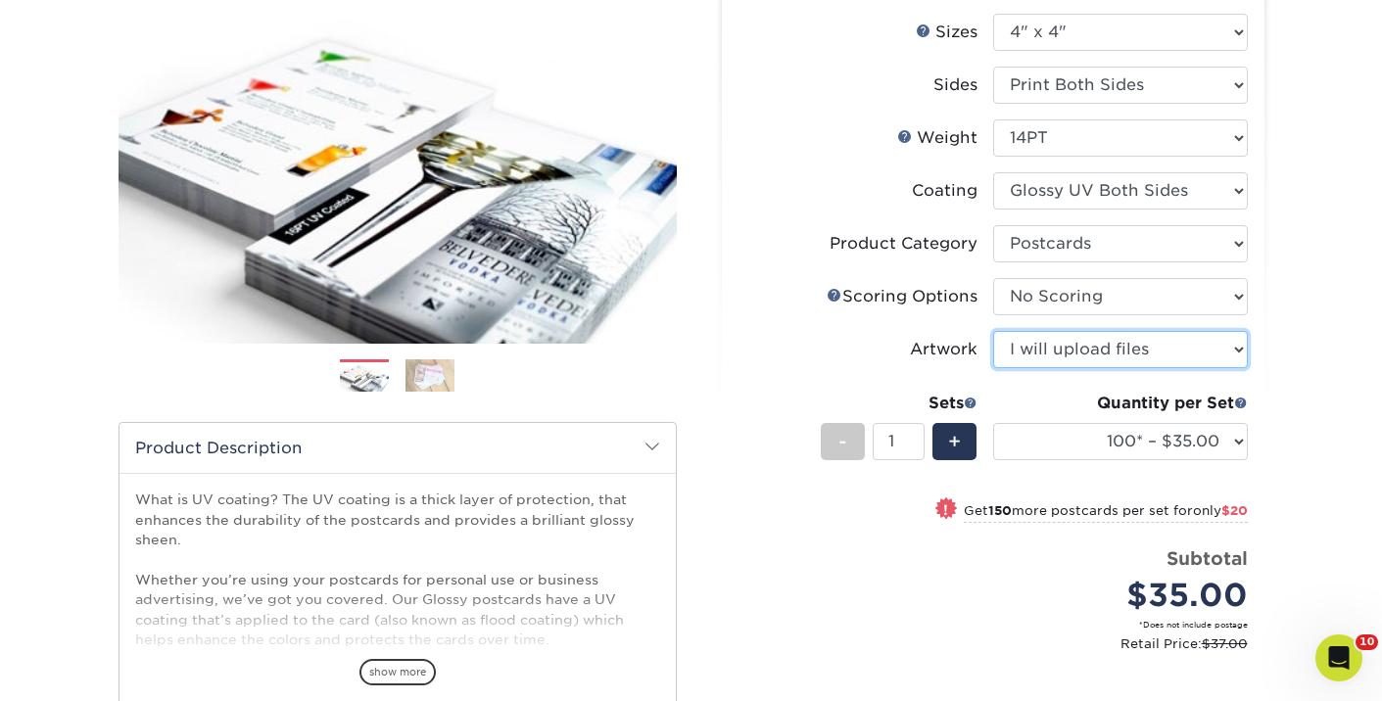
scroll to position [252, 0]
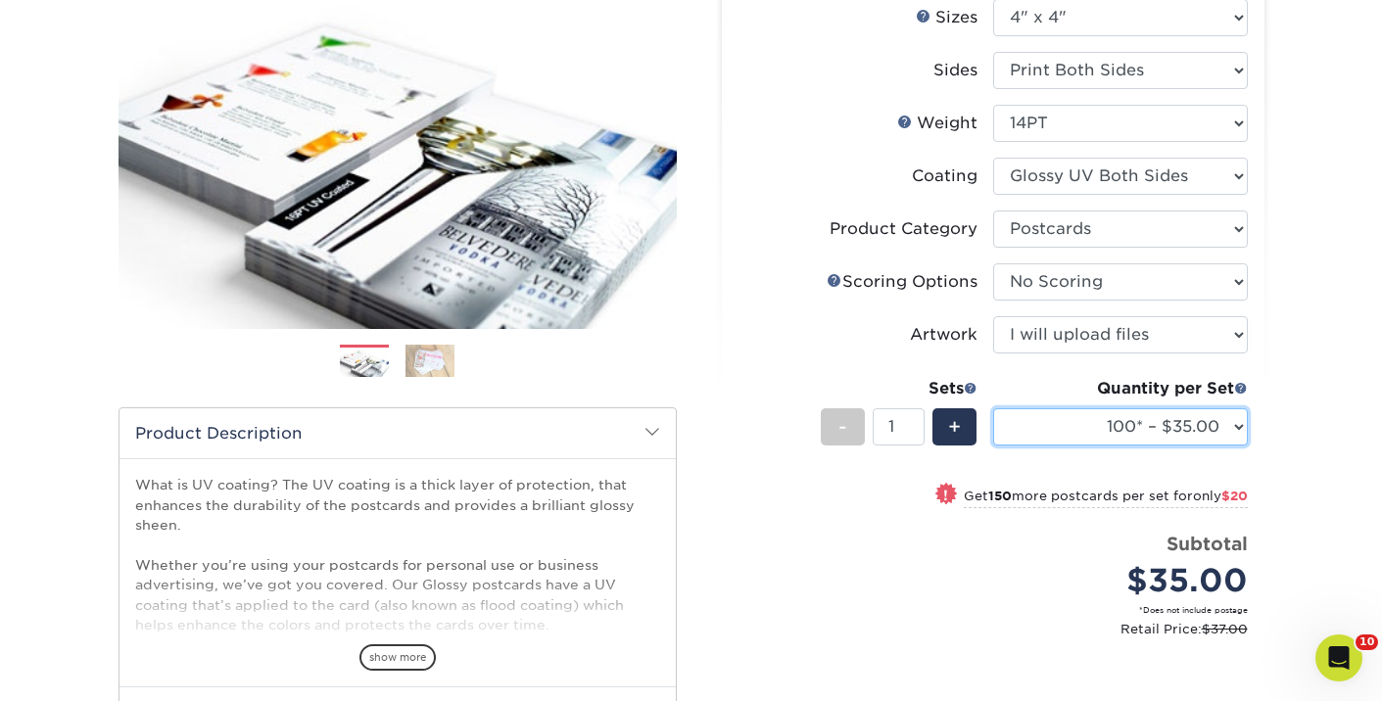
click at [1095, 431] on select "100* – $35.00 250* – $55.00 500 – $73.00 1000 – $84.00 2500 – $137.00 5000 – $2…" at bounding box center [1120, 426] width 255 height 37
select select "250* – $55.00"
click at [993, 408] on select "100* – $35.00 250* – $55.00 500 – $73.00 1000 – $84.00 2500 – $137.00 5000 – $2…" at bounding box center [1120, 426] width 255 height 37
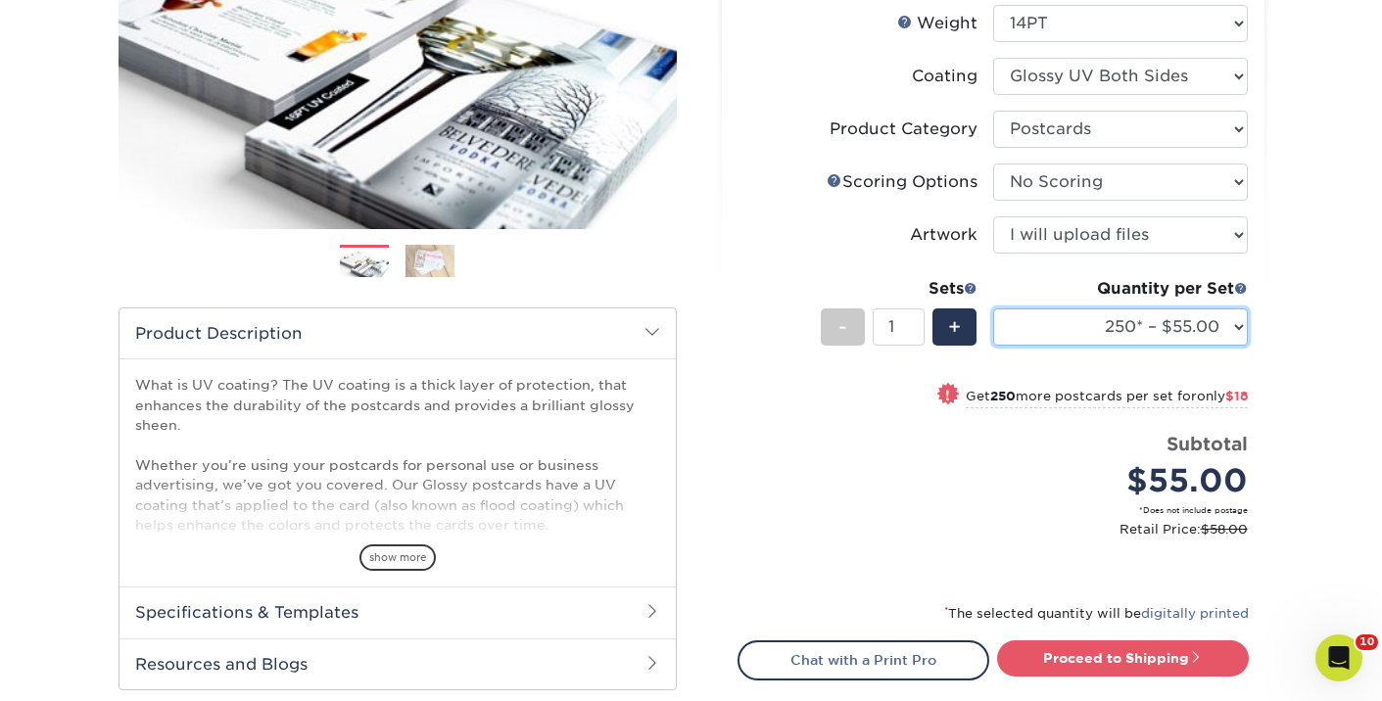
scroll to position [339, 0]
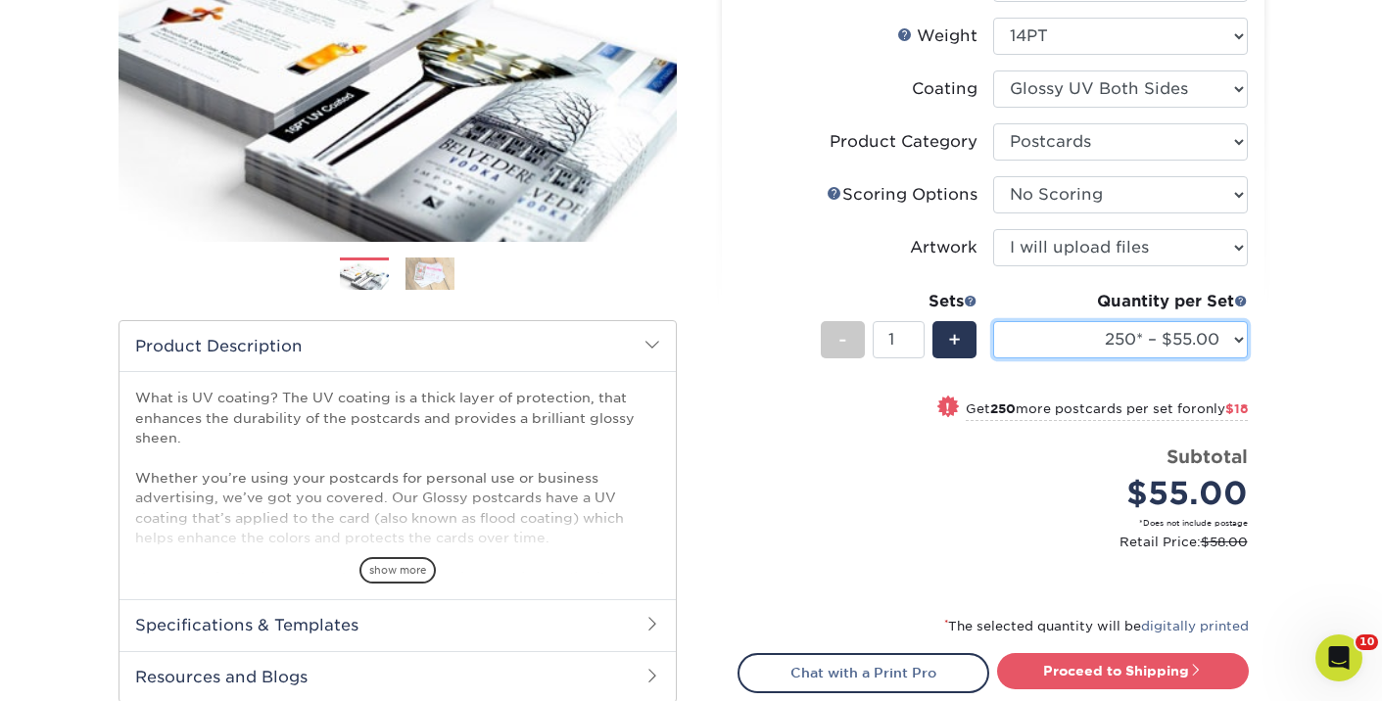
click at [1159, 348] on select "100* – $35.00 250* – $55.00 500 – $73.00 1000 – $84.00 2500 – $137.00 5000 – $2…" at bounding box center [1120, 339] width 255 height 37
click at [993, 321] on select "100* – $35.00 250* – $55.00 500 – $73.00 1000 – $84.00 2500 – $137.00 5000 – $2…" at bounding box center [1120, 339] width 255 height 37
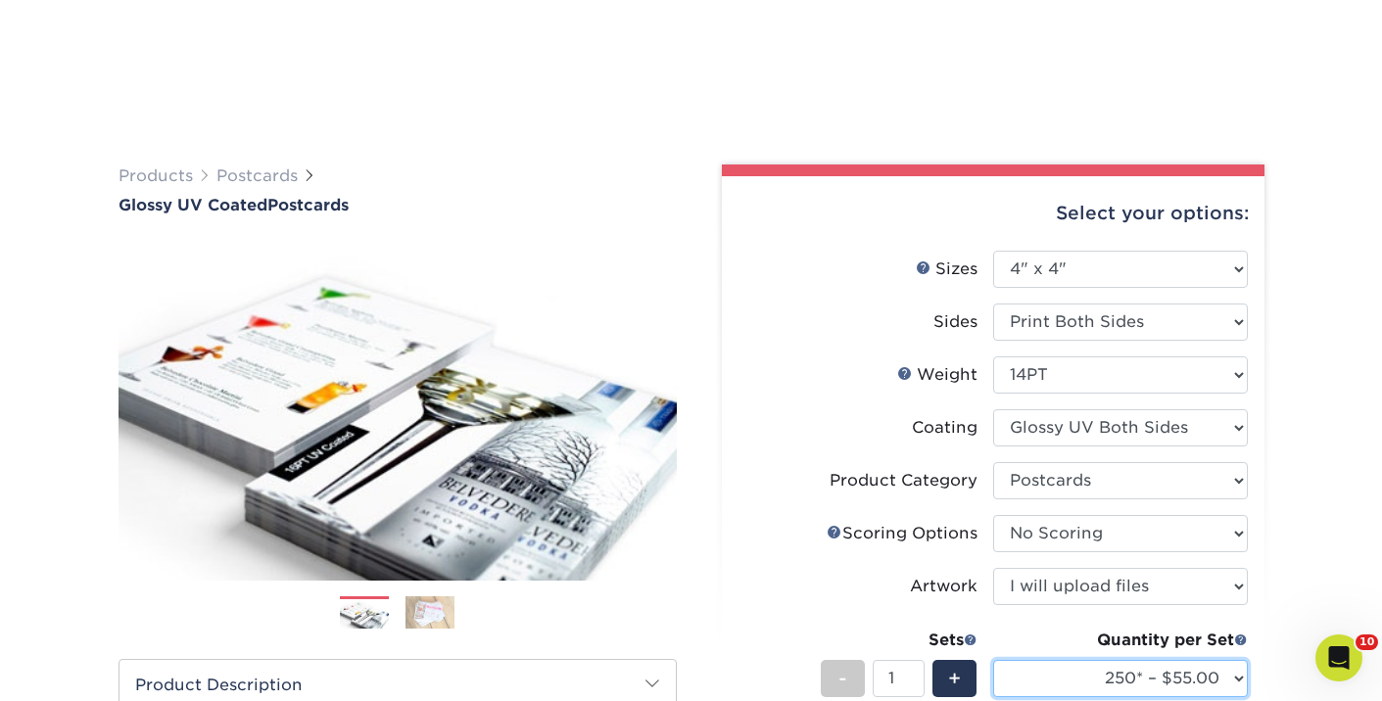
scroll to position [388, 0]
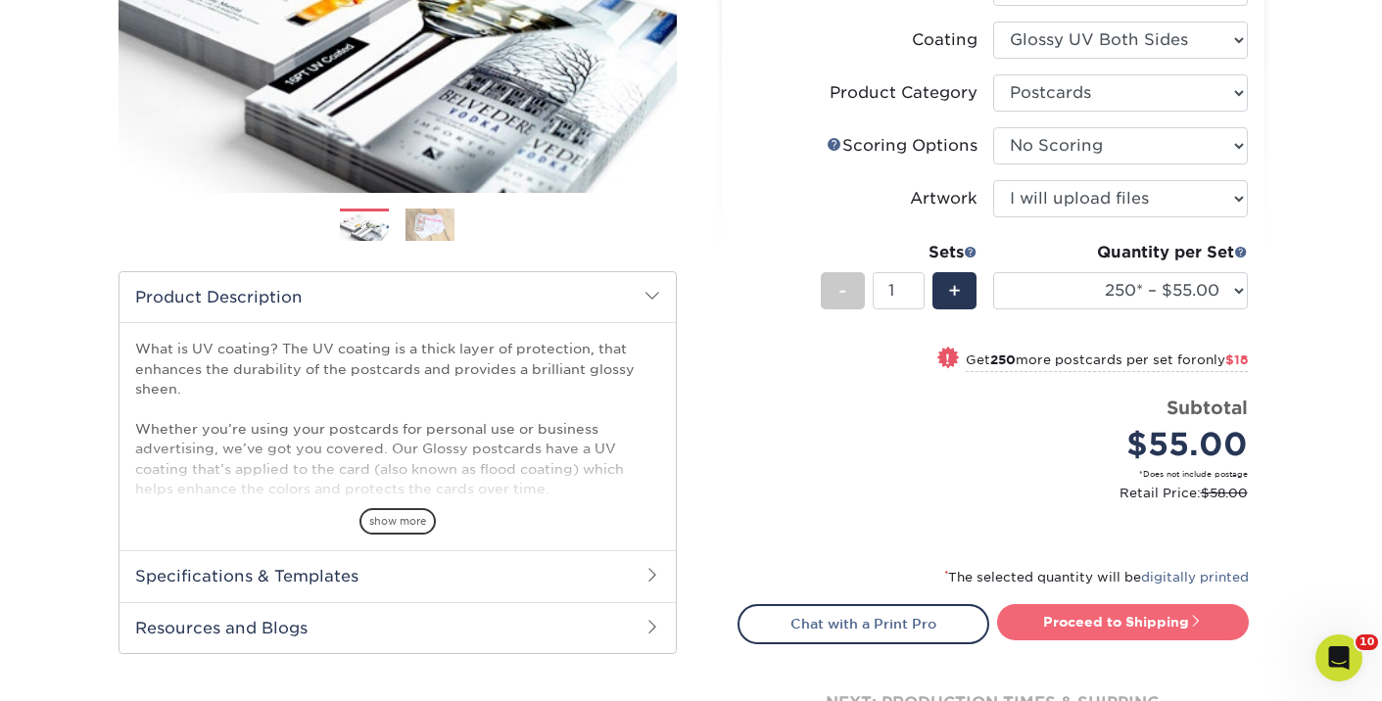
click at [1037, 625] on link "Proceed to Shipping" at bounding box center [1123, 621] width 252 height 35
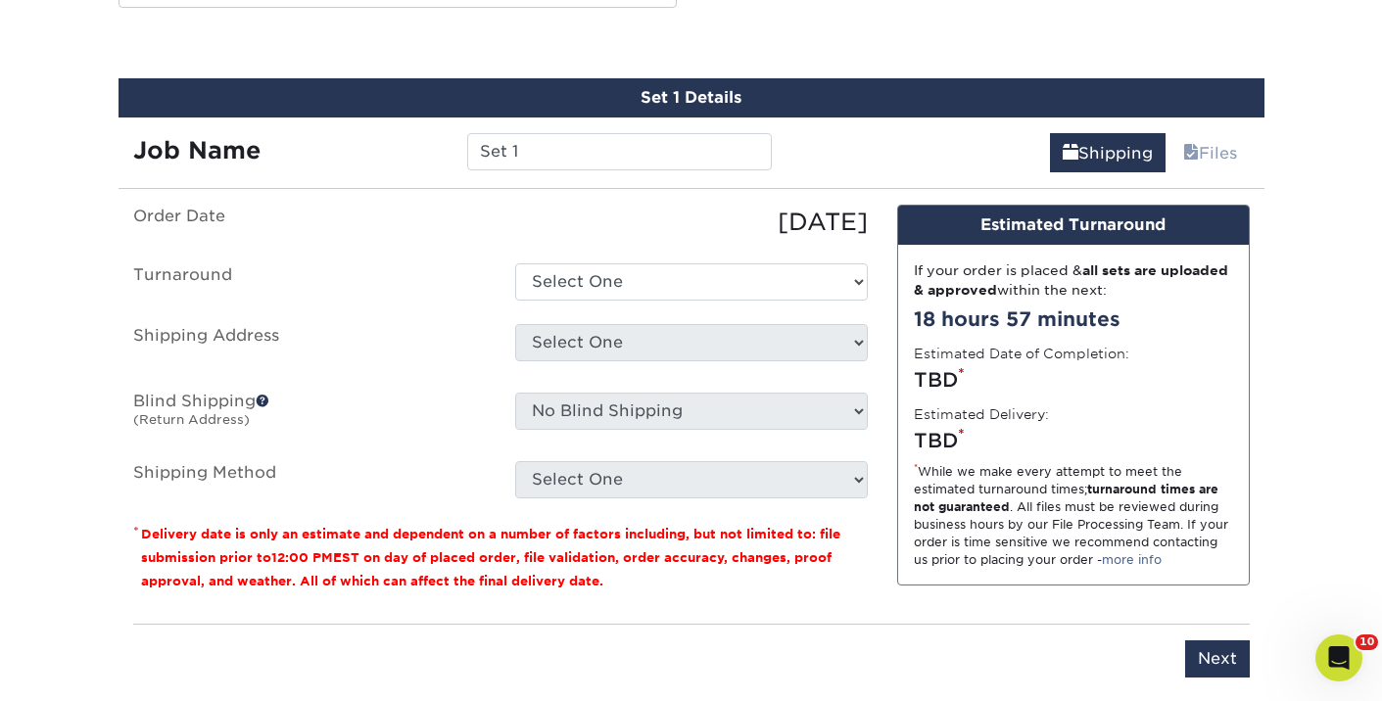
scroll to position [1045, 0]
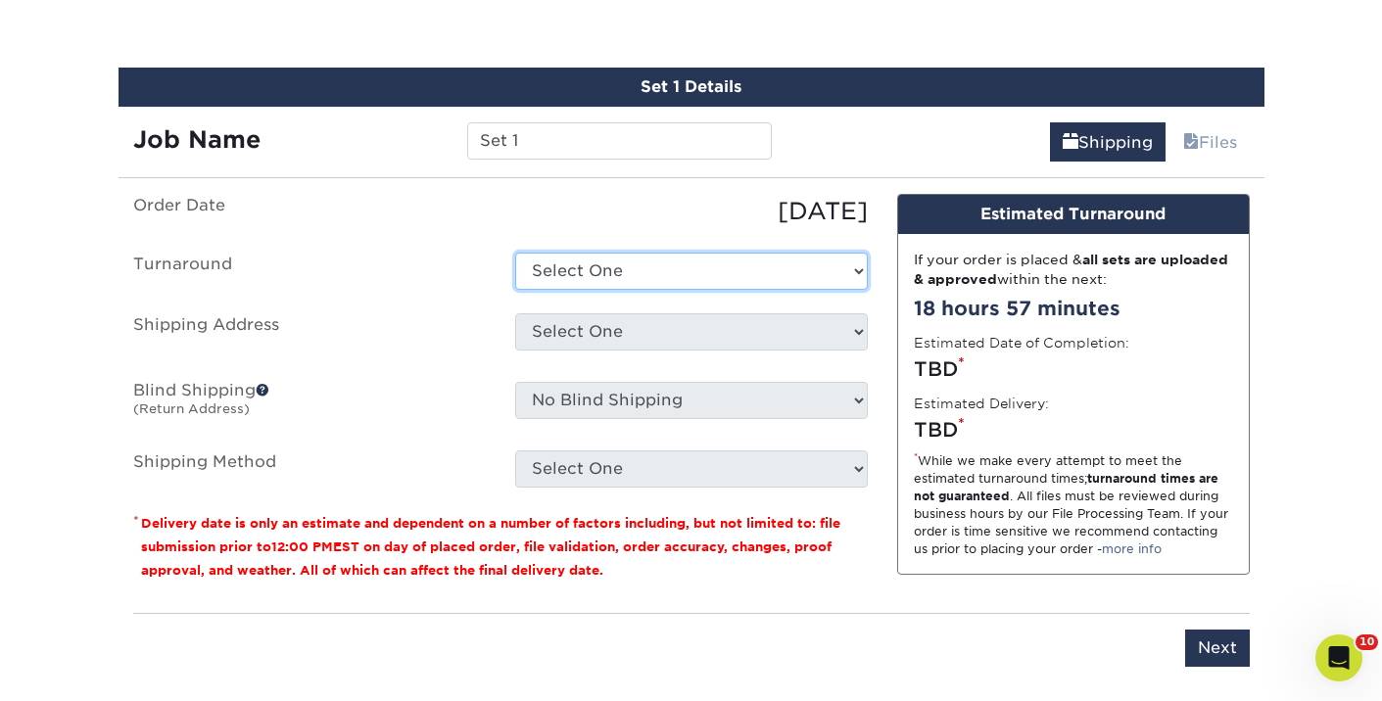
click at [749, 267] on select "Select One 2-4 Business Days 2 Day Next Business Day" at bounding box center [691, 271] width 353 height 37
select select "41bfd553-6780-4aad-b08b-c470824b2759"
click at [515, 253] on select "Select One 2-4 Business Days 2 Day Next Business Day" at bounding box center [691, 271] width 353 height 37
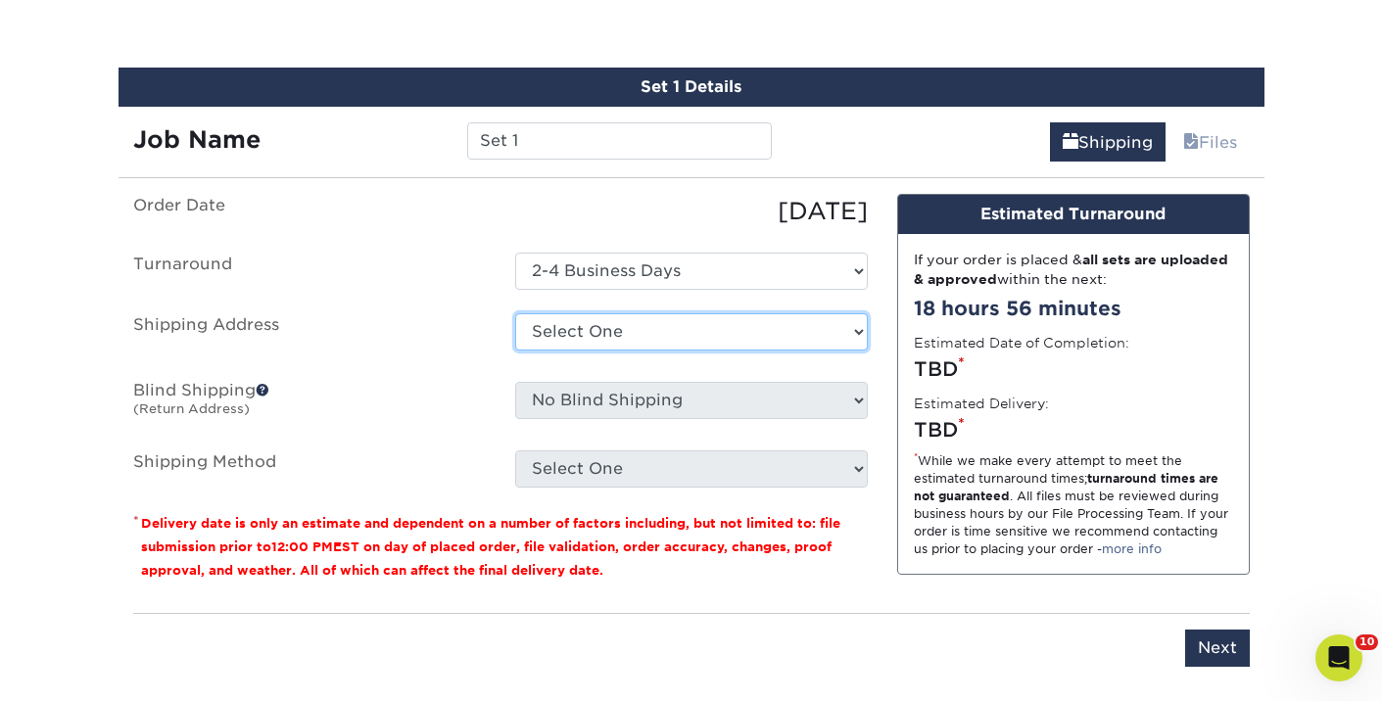
click at [740, 325] on select "Select One [PERSON_NAME] [PERSON_NAME] [PERSON_NAME] [PERSON_NAME] [PERSON_NAME…" at bounding box center [691, 331] width 353 height 37
select select "283853"
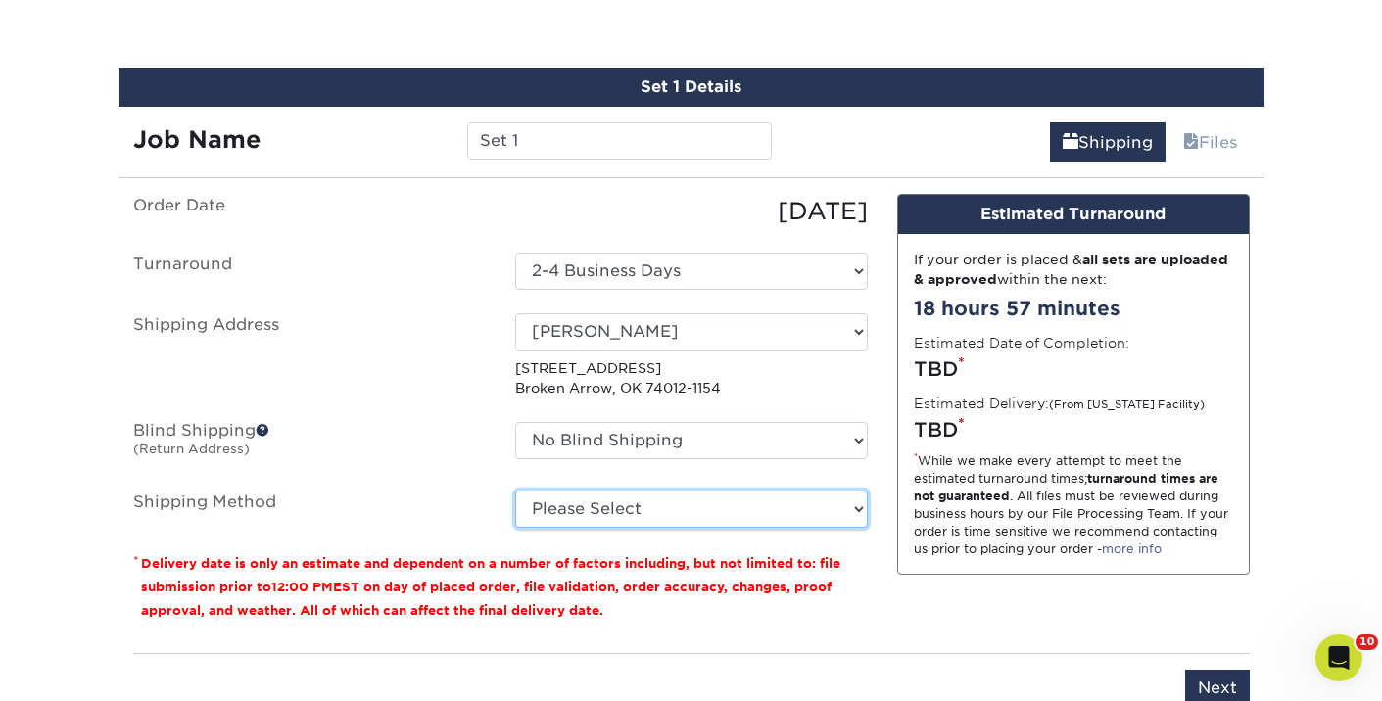
click at [626, 519] on select "Please Select Ground Shipping (+$16.21) 3 Day Shipping Service (+$19.90) 2 Day …" at bounding box center [691, 509] width 353 height 37
select select "03"
click at [515, 491] on select "Please Select Ground Shipping (+$16.21) 3 Day Shipping Service (+$19.90) 2 Day …" at bounding box center [691, 509] width 353 height 37
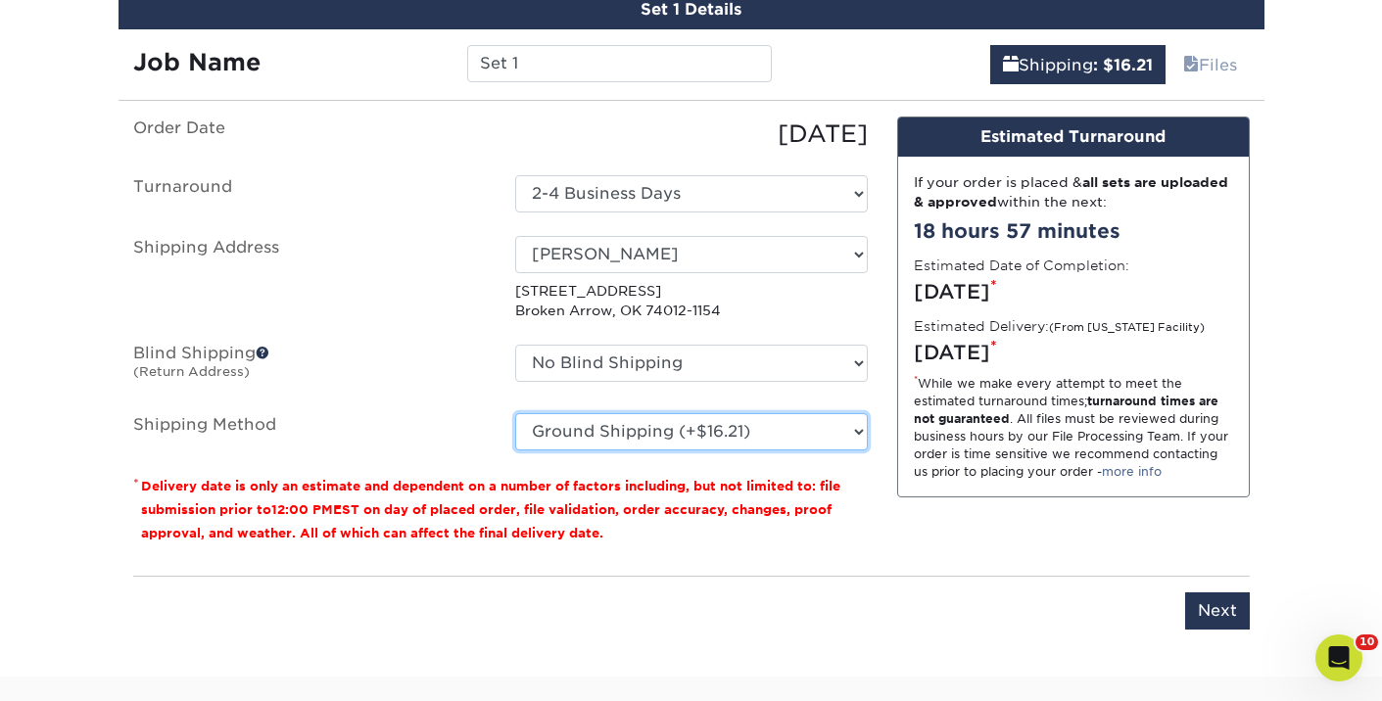
scroll to position [1153, 0]
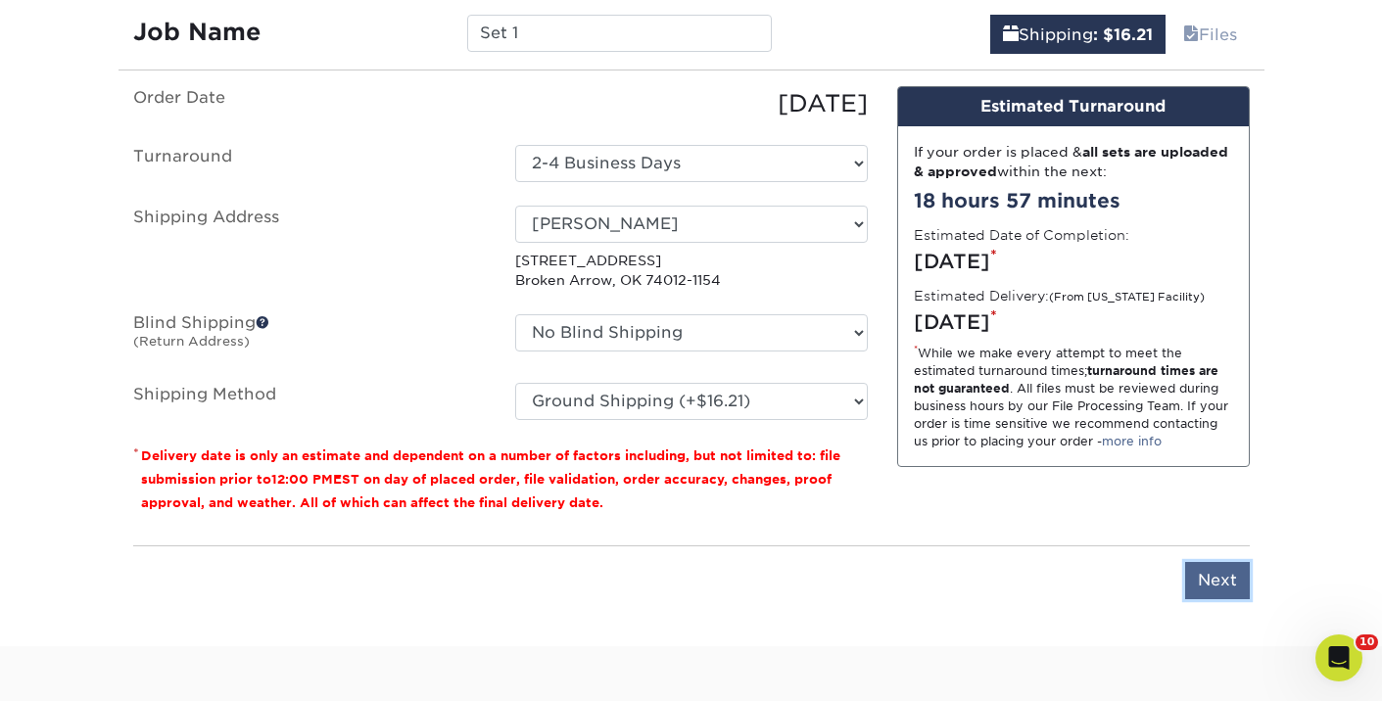
click at [1201, 583] on input "Next" at bounding box center [1217, 580] width 65 height 37
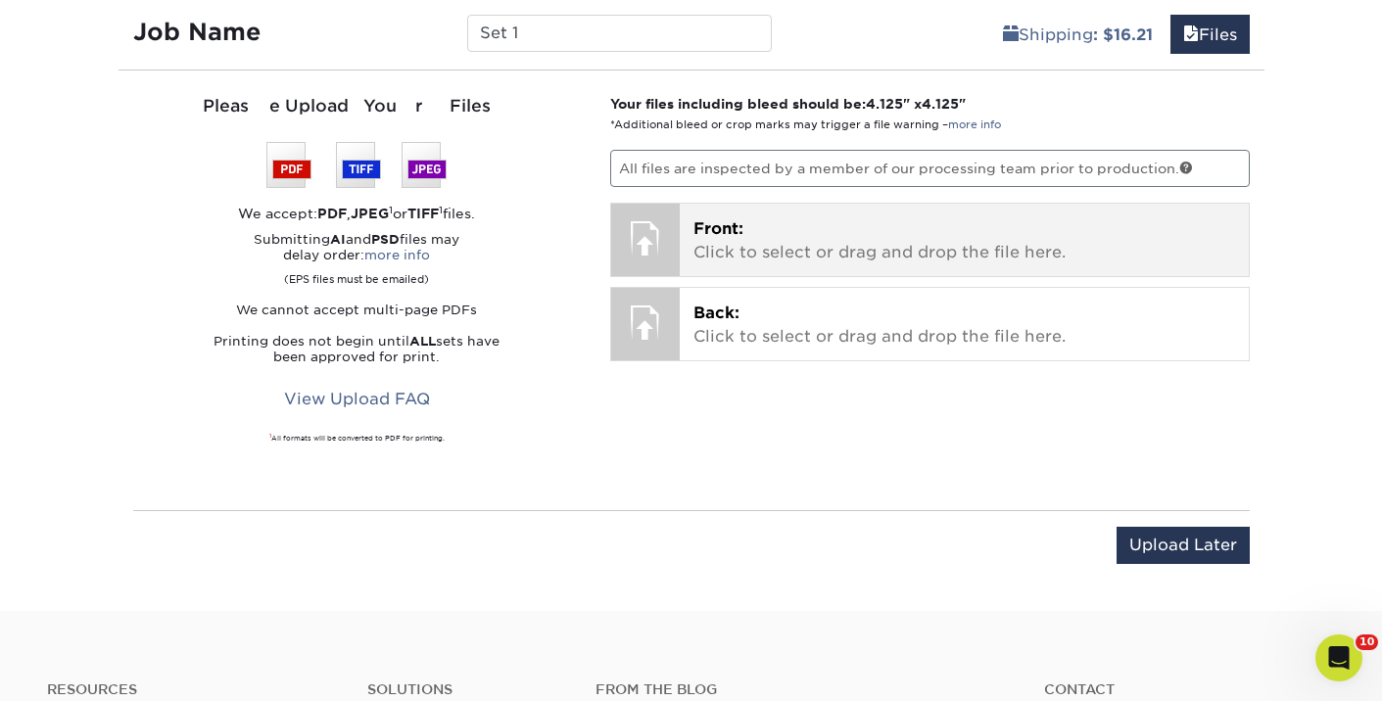
click at [953, 252] on p "Front: Click to select or drag and drop the file here." at bounding box center [964, 240] width 542 height 47
click at [826, 230] on p "Front: Click to select or drag and drop the file here." at bounding box center [964, 240] width 542 height 47
click at [737, 227] on span "Front:" at bounding box center [718, 228] width 50 height 19
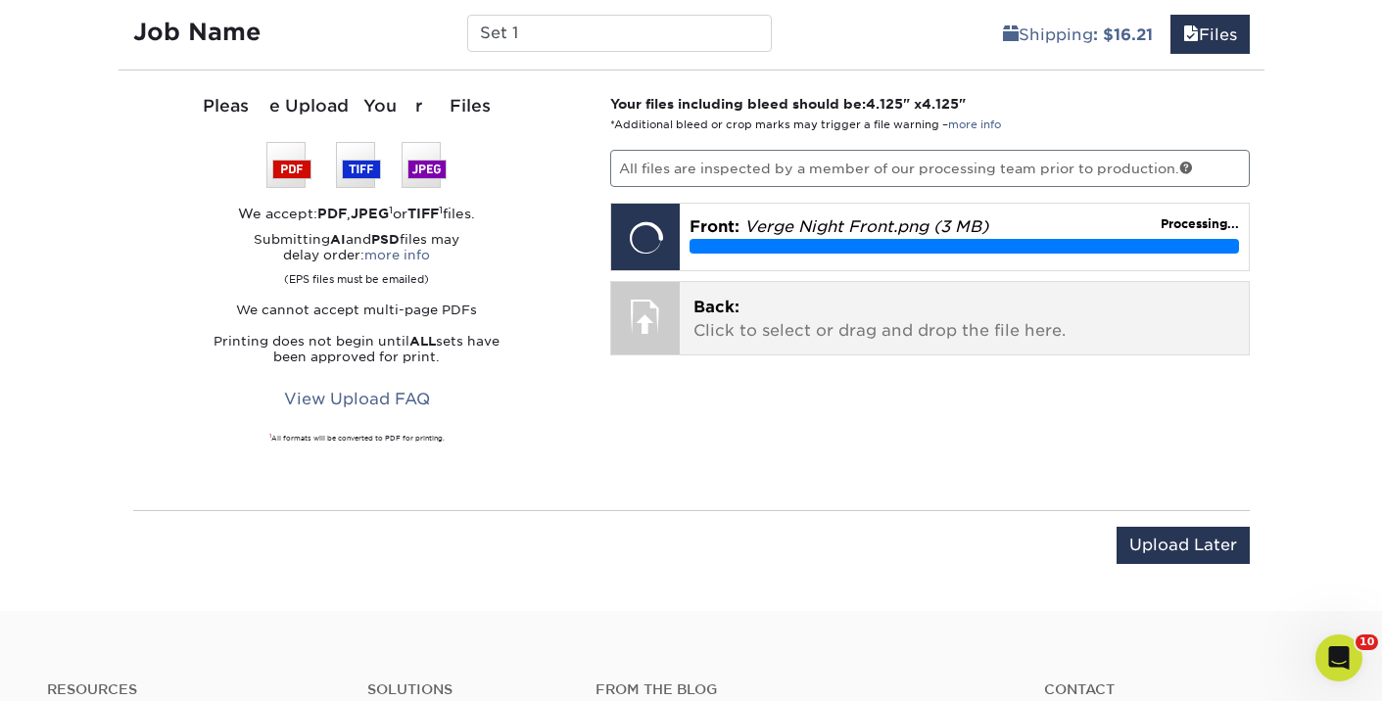
click at [665, 324] on div at bounding box center [645, 316] width 69 height 69
click at [719, 315] on p "Back: Click to select or drag and drop the file here." at bounding box center [964, 319] width 542 height 47
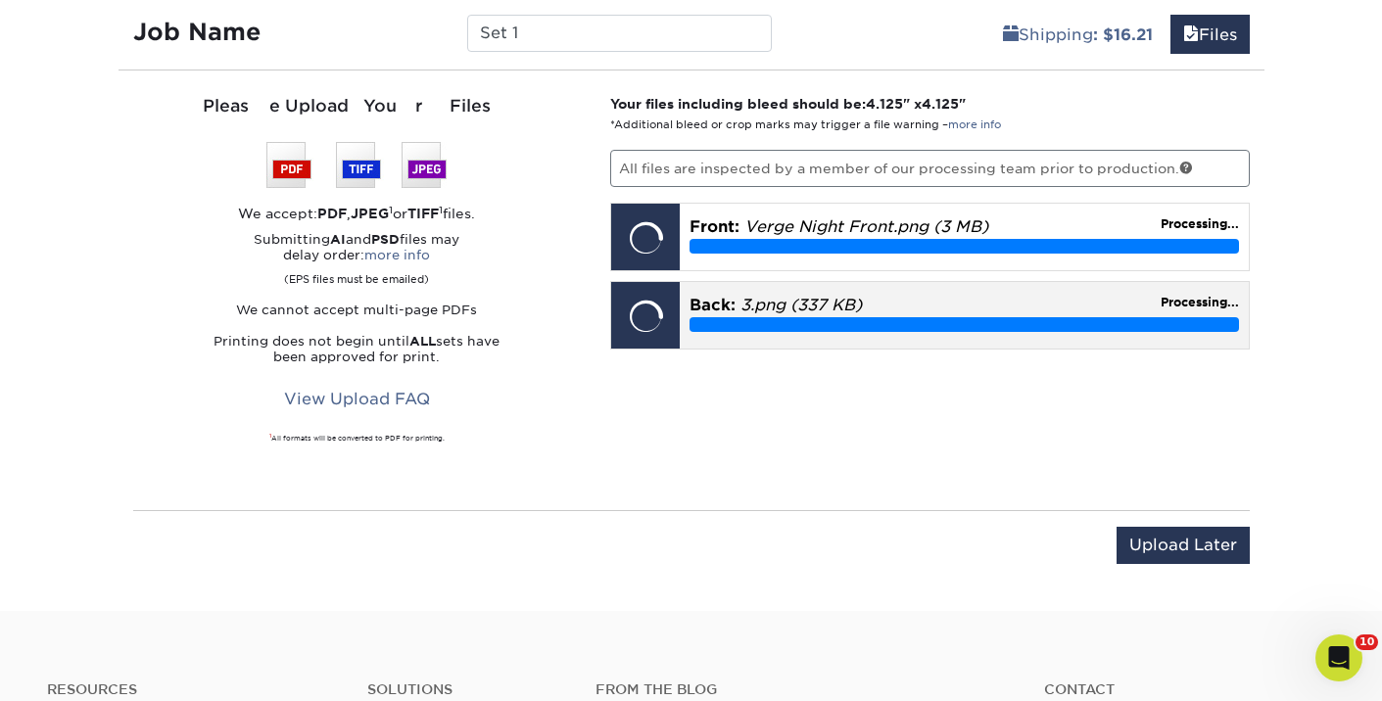
click at [704, 310] on span "Back:" at bounding box center [713, 305] width 46 height 19
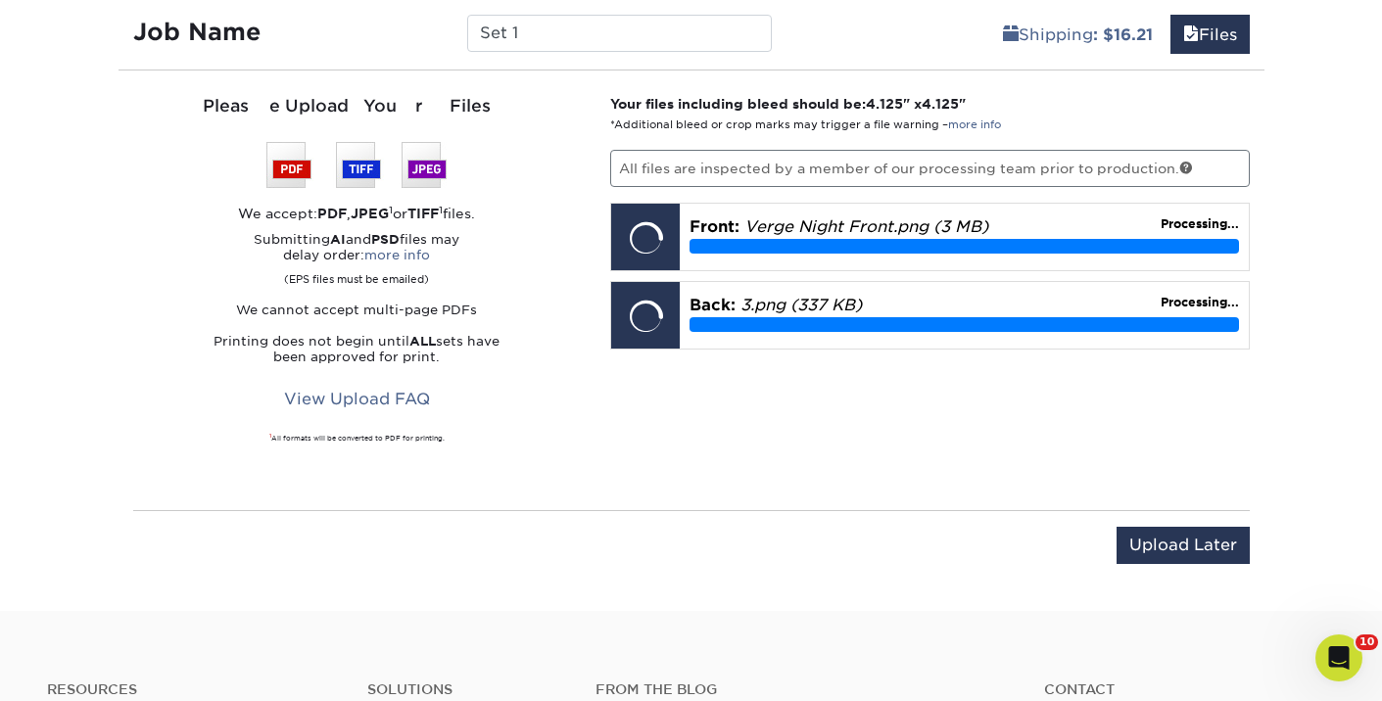
click at [744, 471] on div "Your files including bleed should be: 4.125 " x 4.125 " *Additional bleed or cr…" at bounding box center [930, 290] width 669 height 393
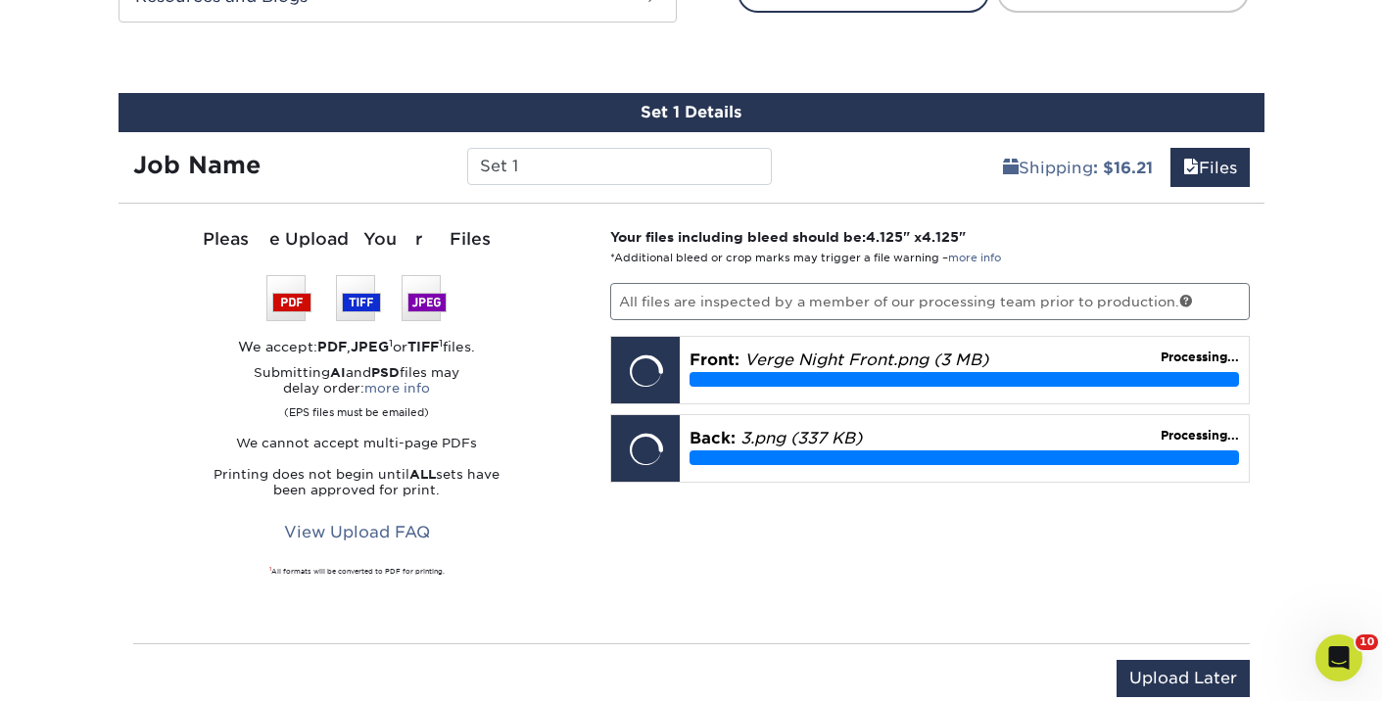
scroll to position [1038, 0]
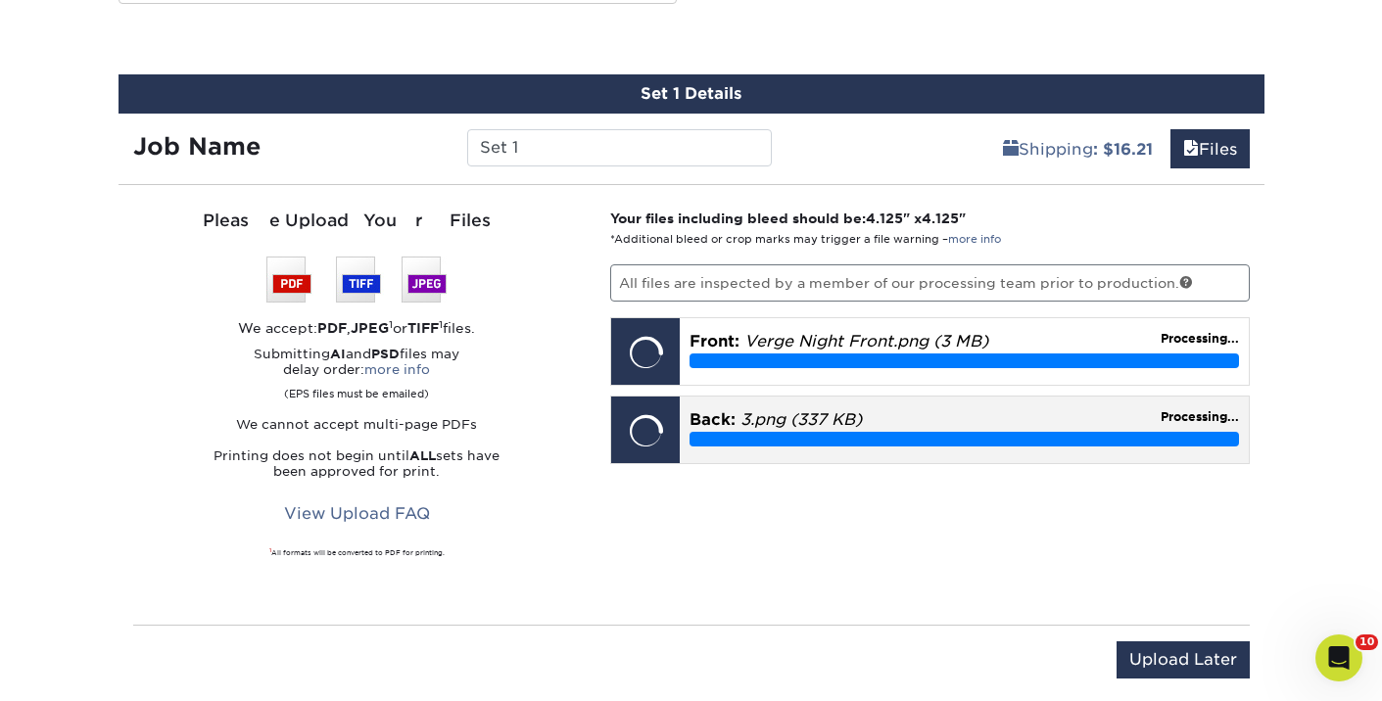
click at [669, 445] on div at bounding box center [645, 431] width 69 height 69
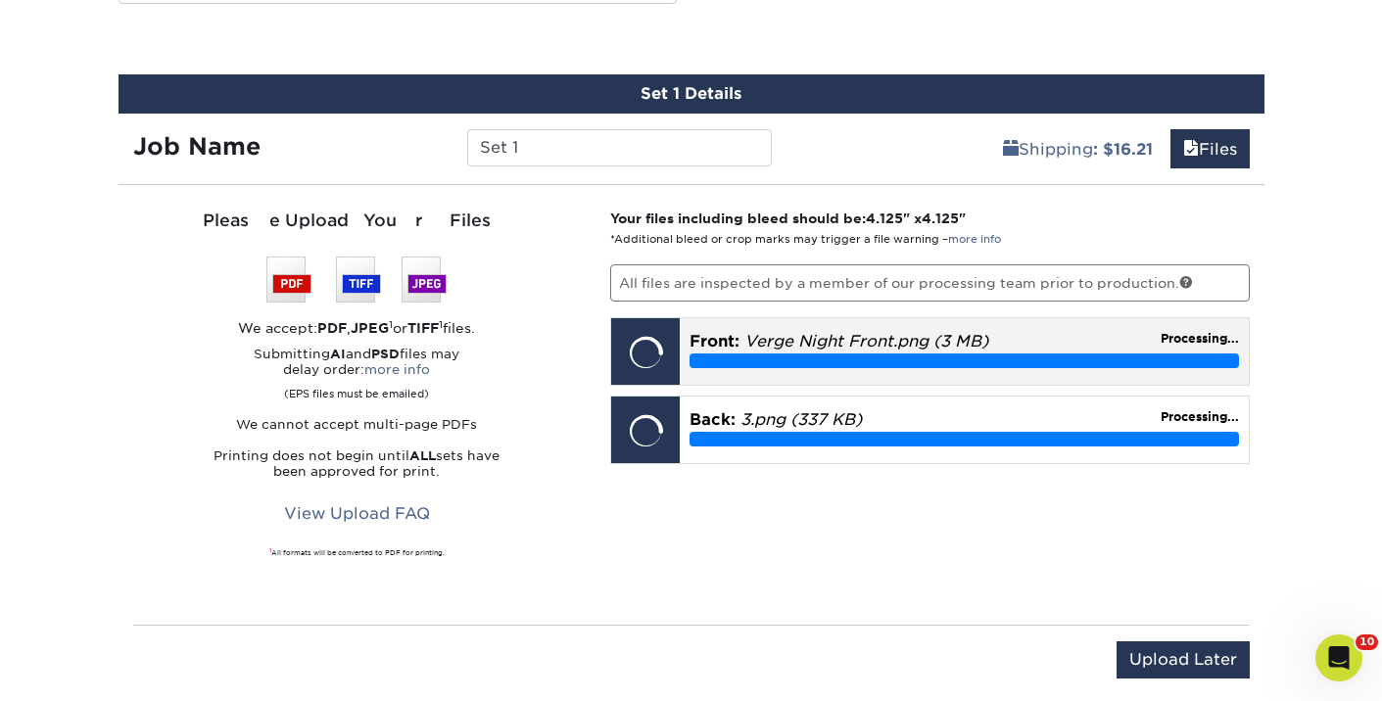
click at [657, 370] on div at bounding box center [645, 352] width 69 height 69
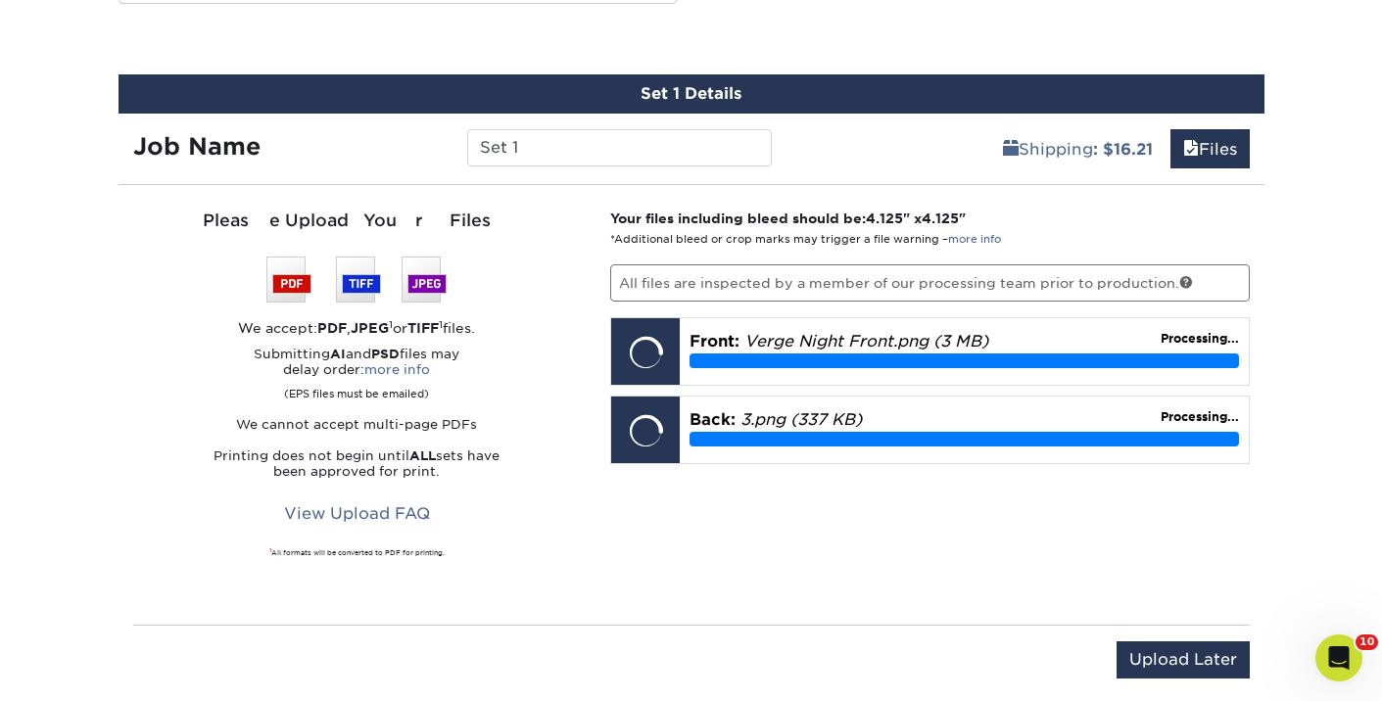
click at [763, 391] on div "Your files including bleed should be: 4.125 " x 4.125 " *Additional bleed or cr…" at bounding box center [930, 405] width 669 height 393
click at [643, 392] on div "Your files including bleed should be: 4.125 " x 4.125 " *Additional bleed or cr…" at bounding box center [930, 405] width 669 height 393
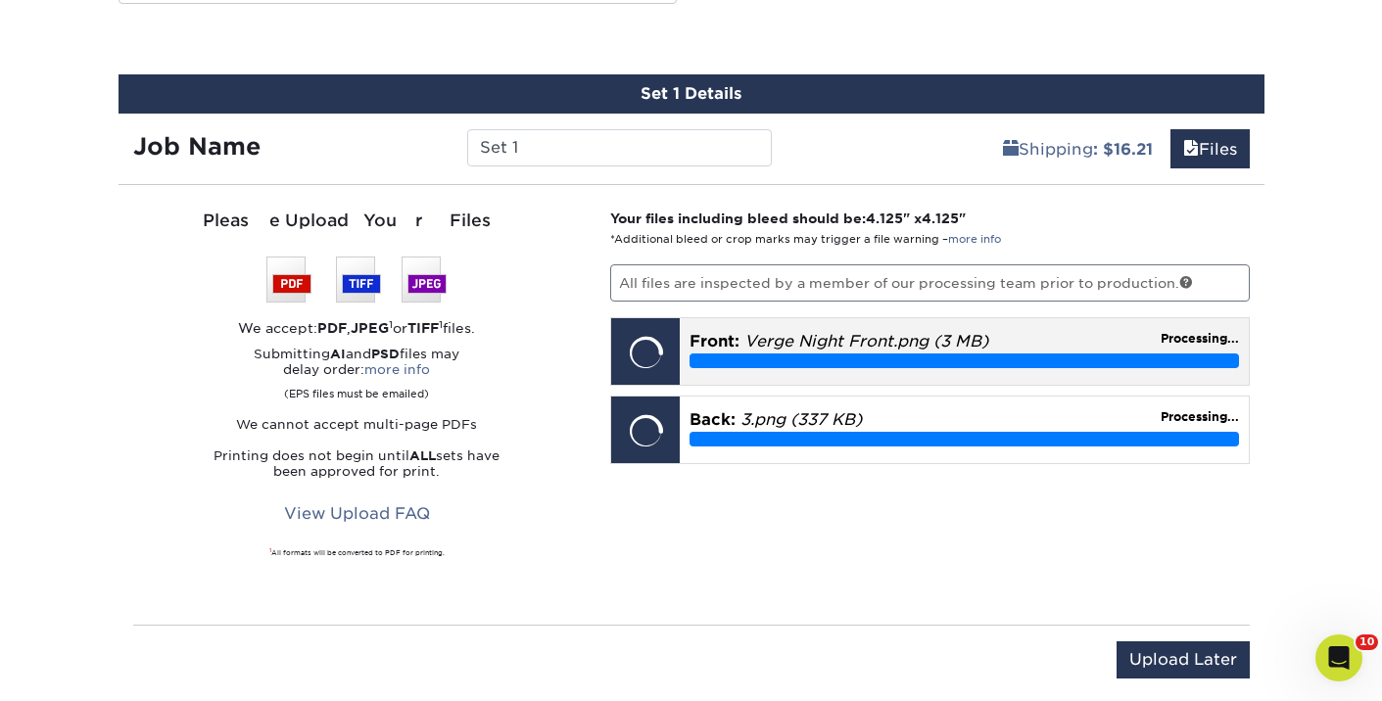
click at [643, 363] on div at bounding box center [645, 352] width 69 height 69
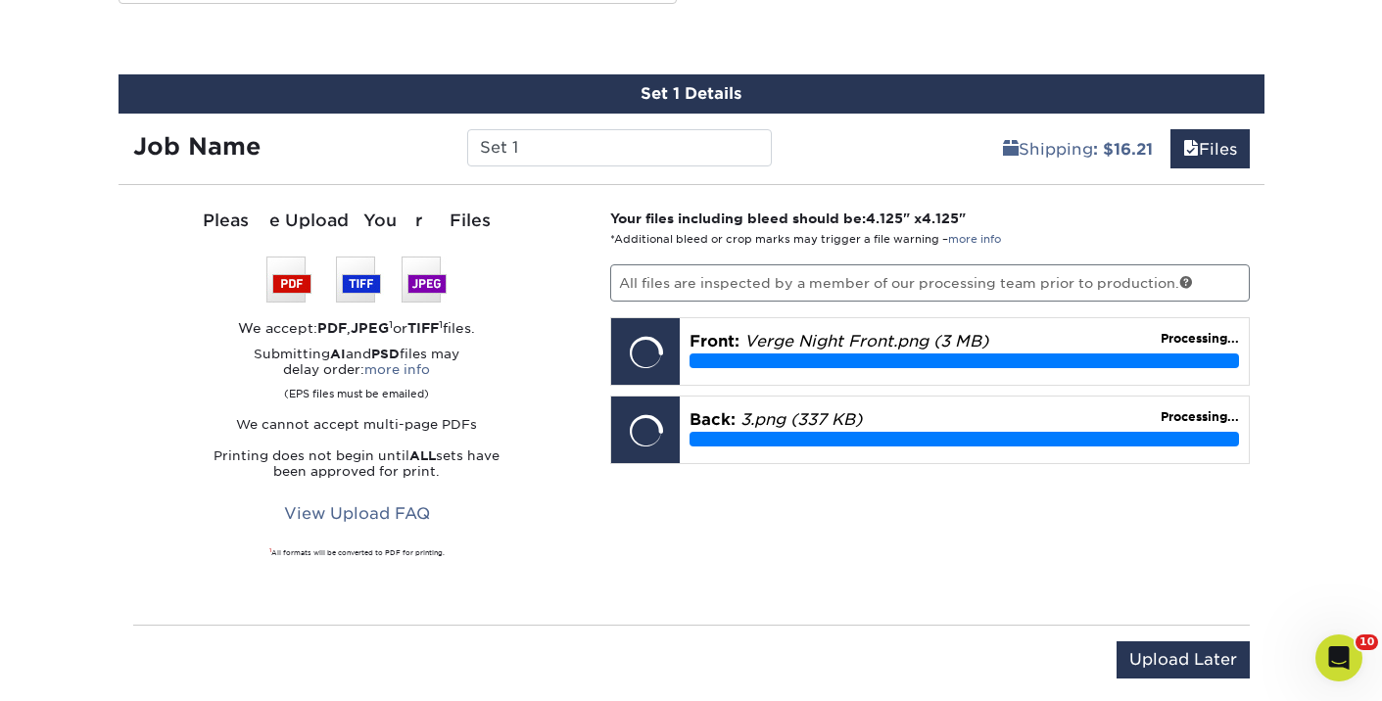
click at [738, 280] on p "All files are inspected by a member of our processing team prior to production." at bounding box center [930, 282] width 640 height 37
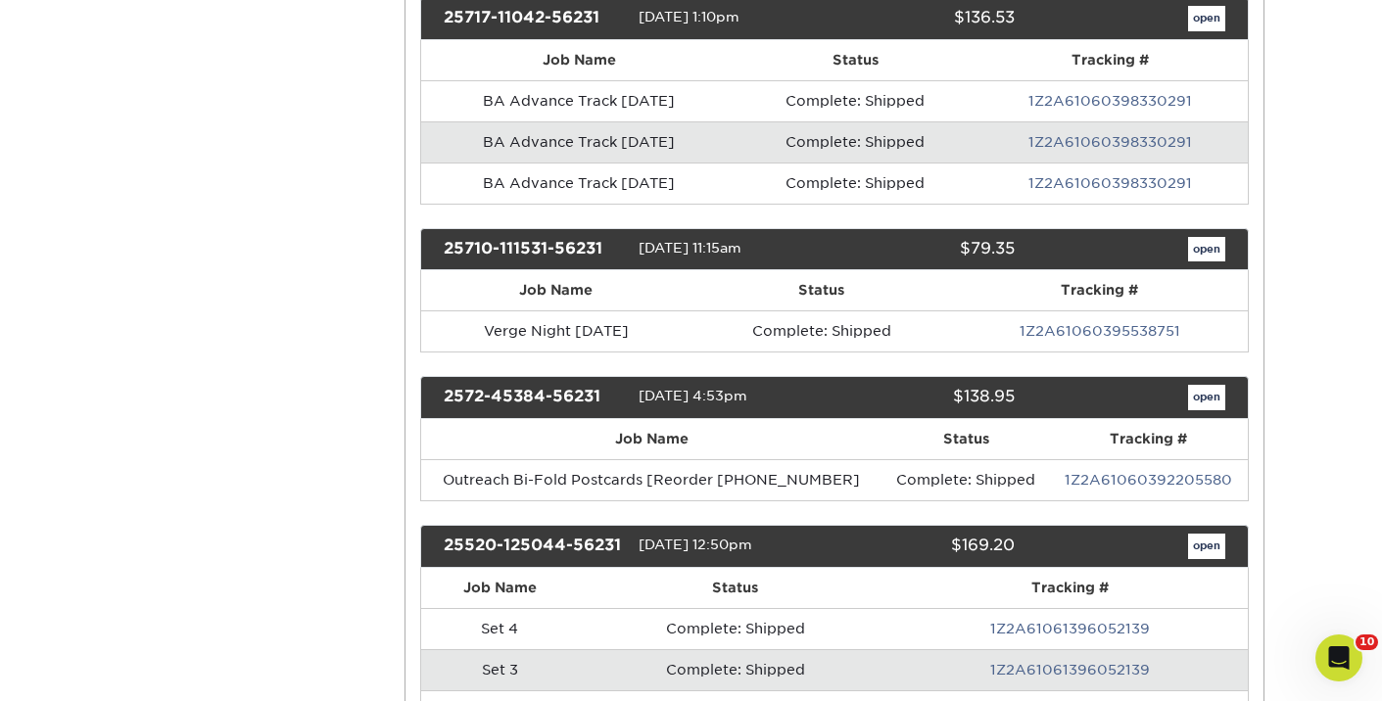
scroll to position [1345, 0]
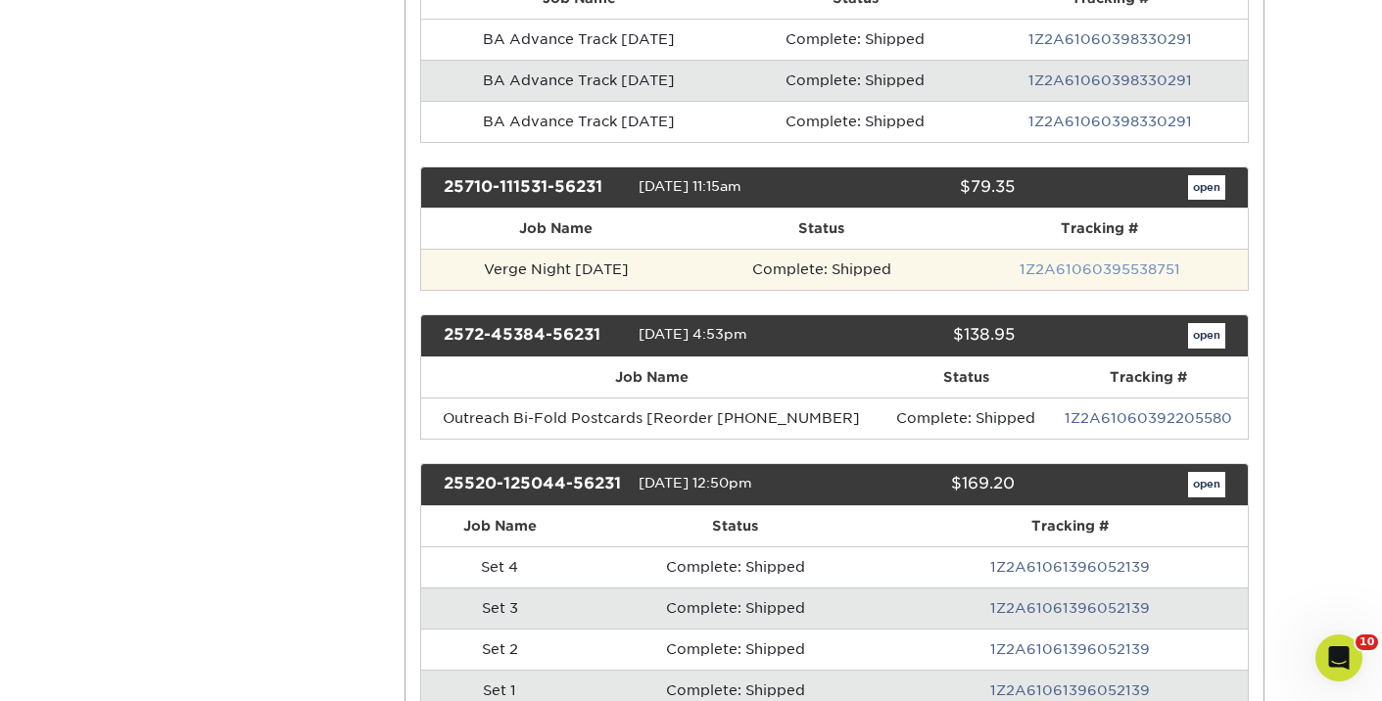
click at [1130, 269] on link "1Z2A61060395538751" at bounding box center [1100, 270] width 161 height 16
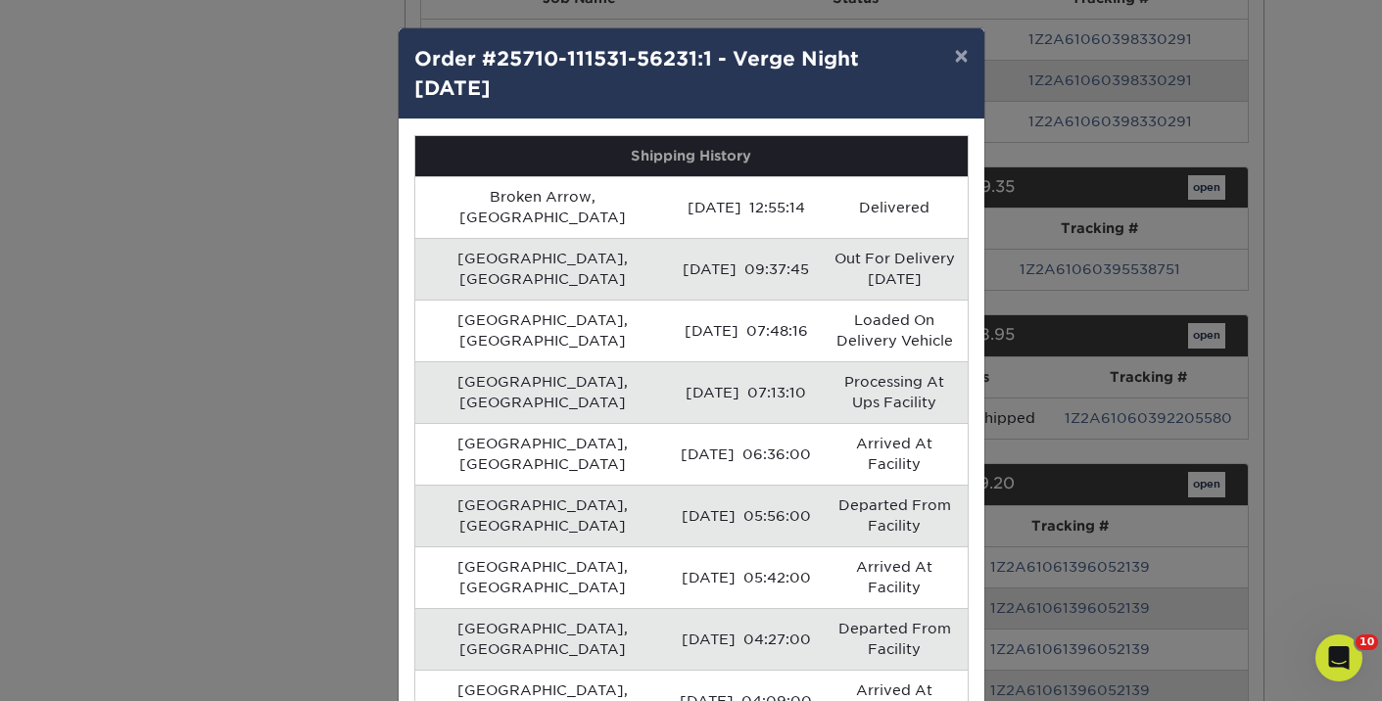
scroll to position [41, 0]
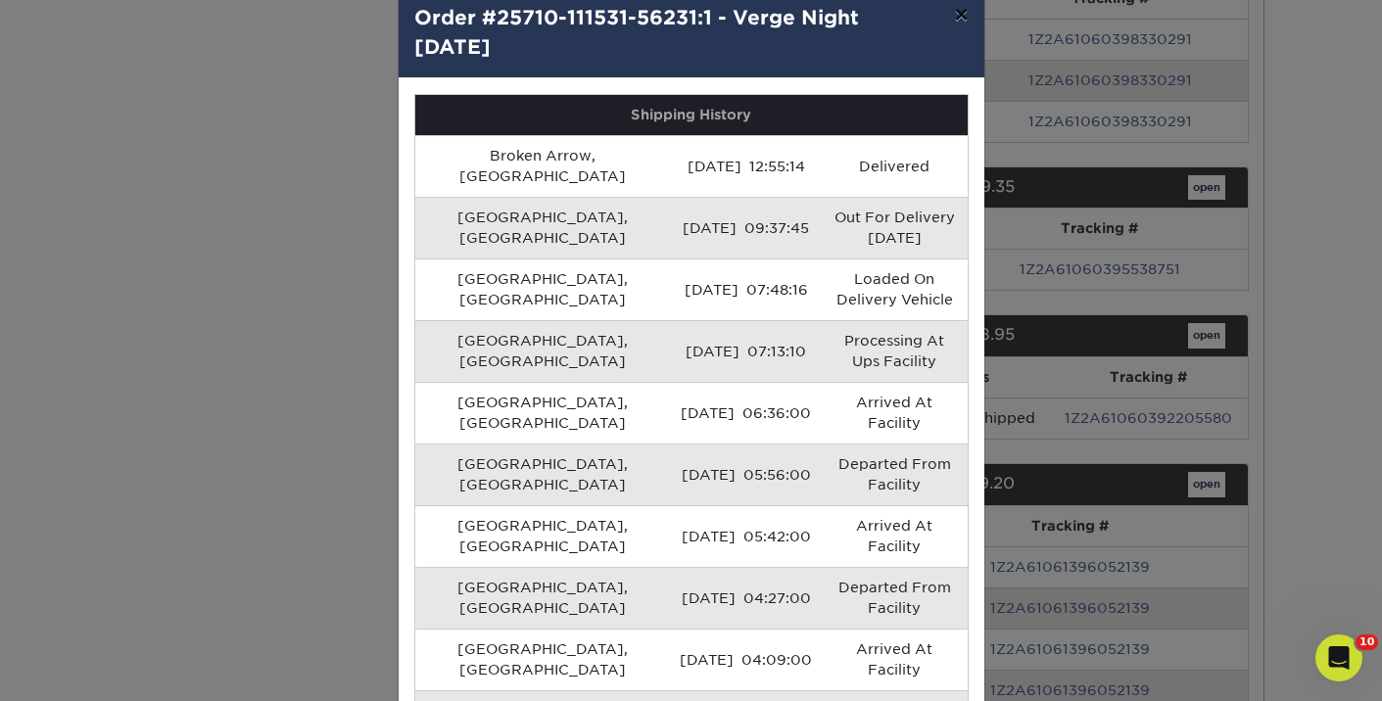
click at [963, 12] on button "×" at bounding box center [960, 14] width 45 height 55
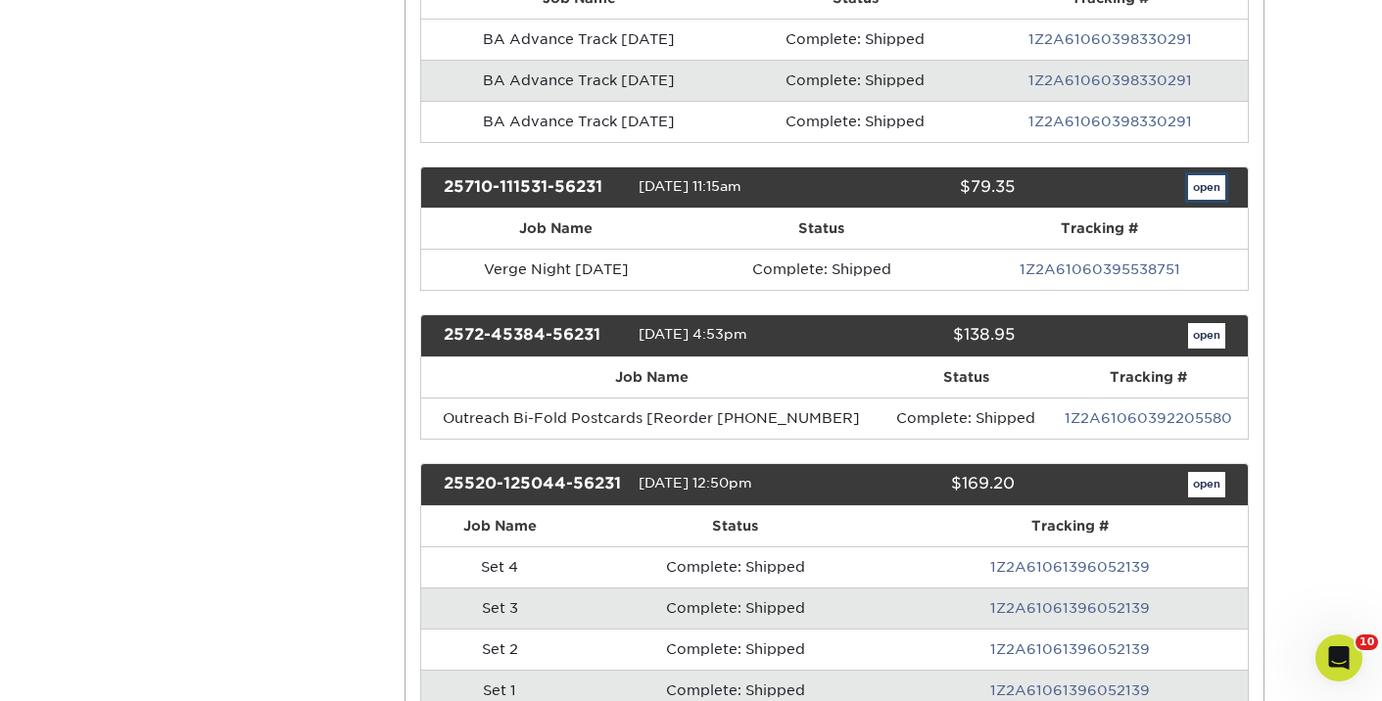
click at [1191, 183] on link "open" at bounding box center [1206, 187] width 37 height 25
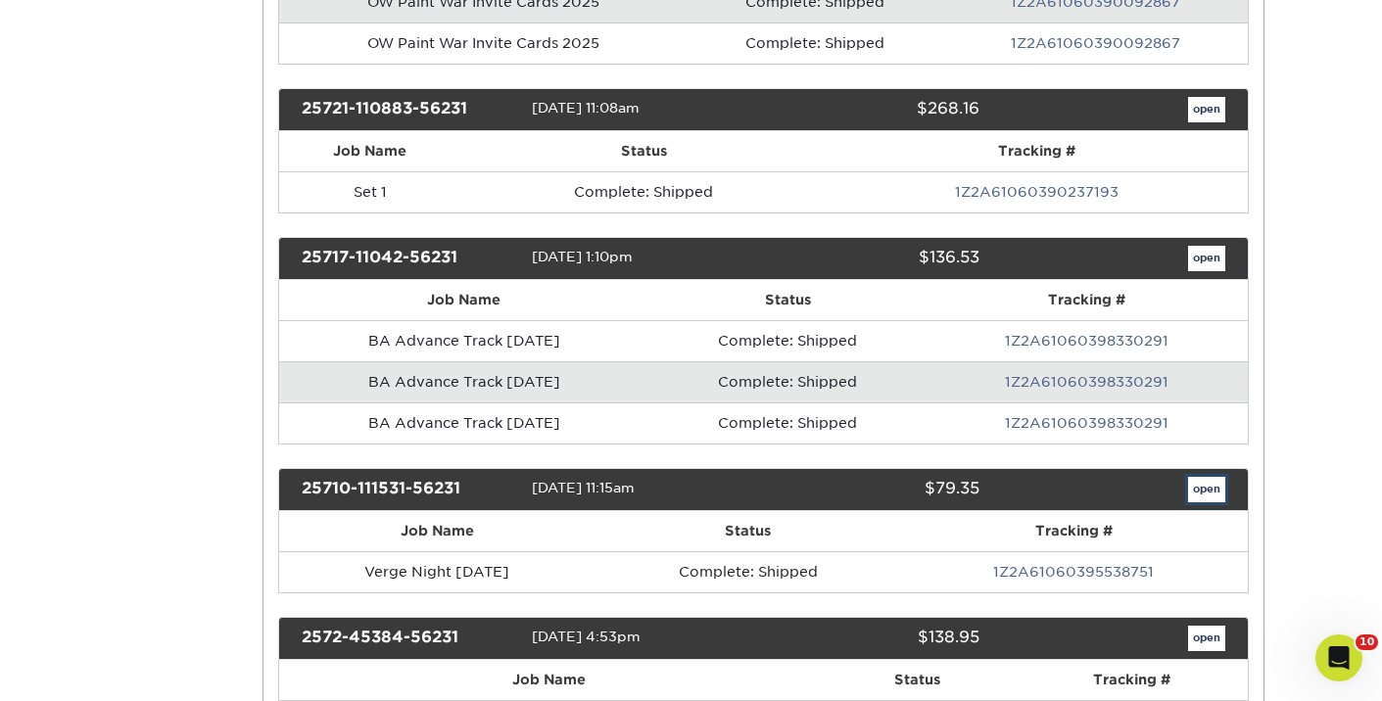
scroll to position [0, 0]
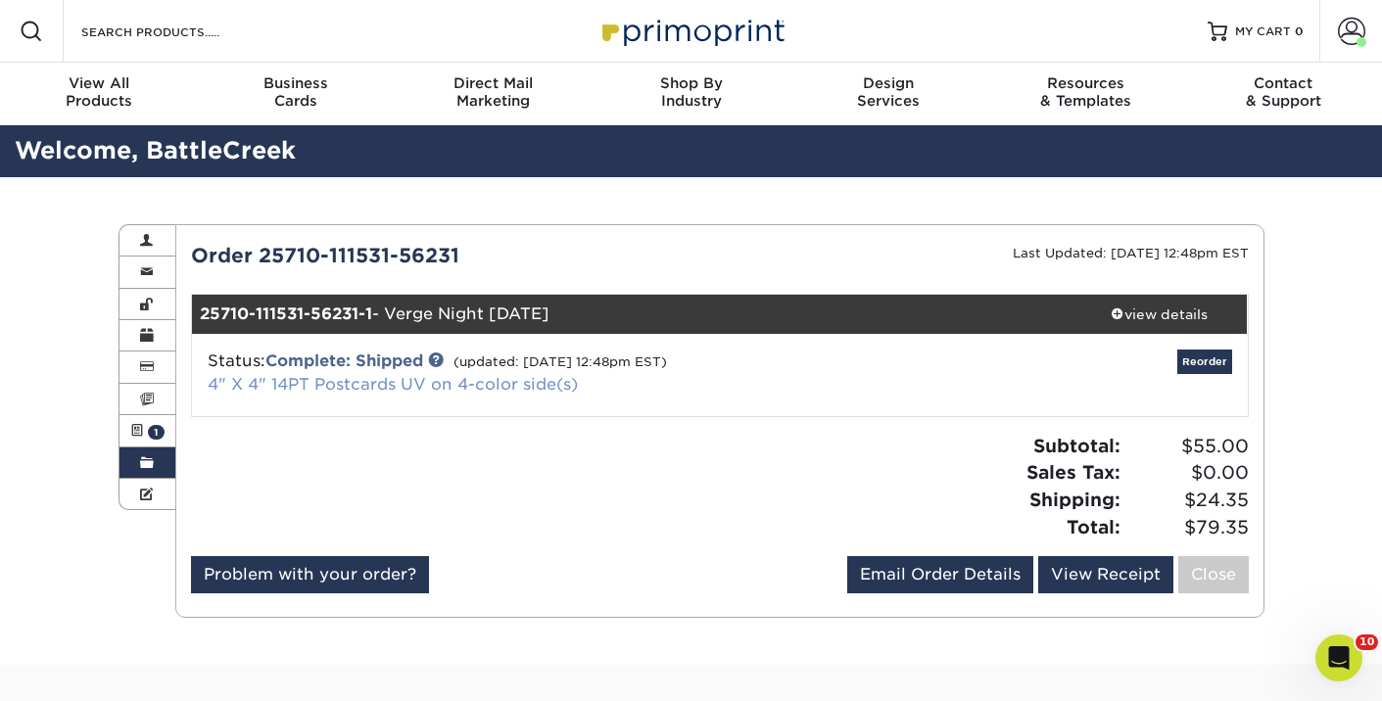
click at [368, 385] on link "4" X 4" 14PT Postcards UV on 4-color side(s)" at bounding box center [393, 384] width 370 height 19
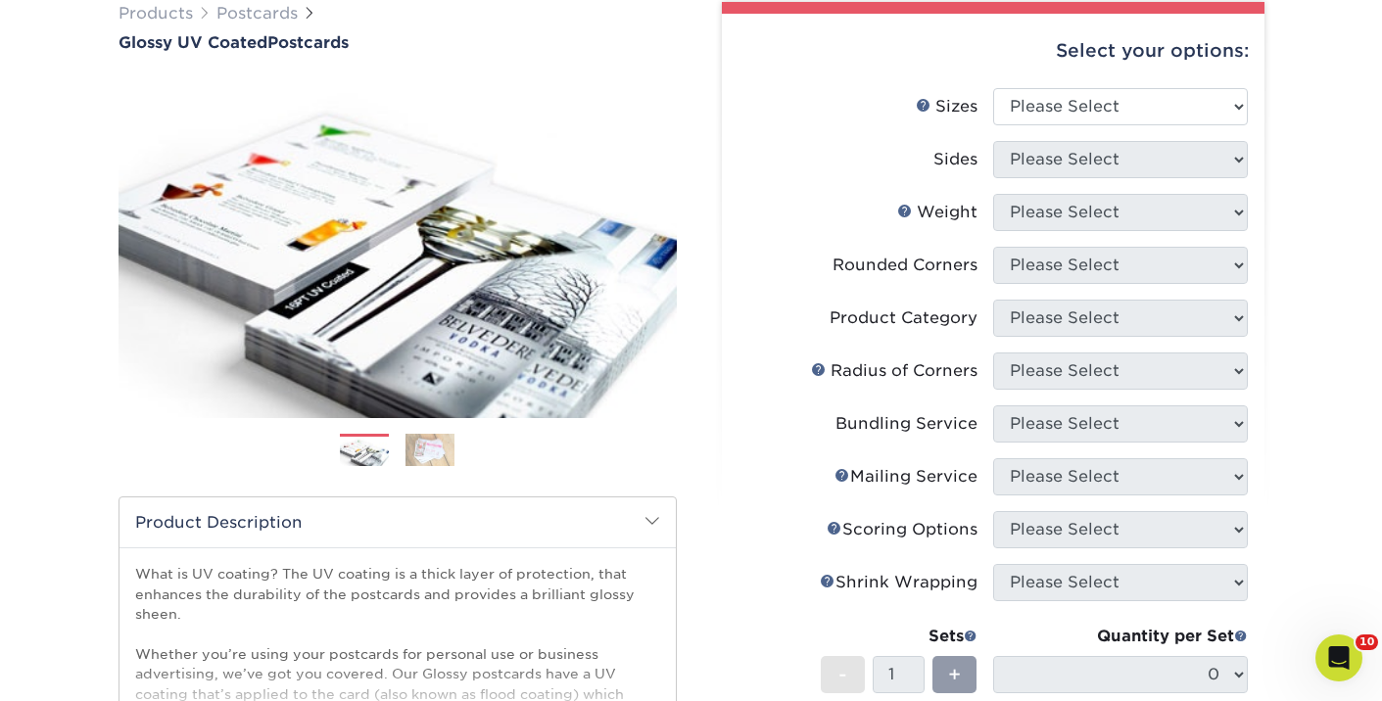
scroll to position [191, 0]
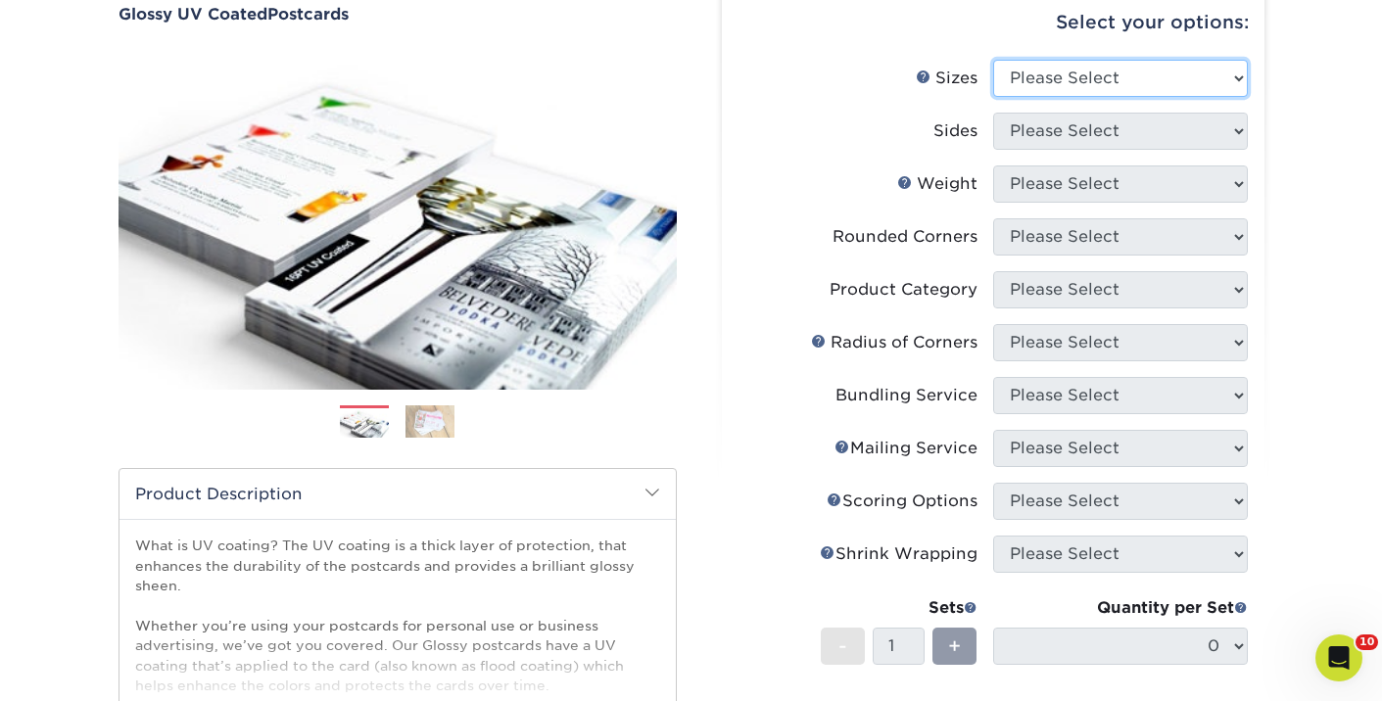
click at [1095, 81] on select "Please Select 1.5" x 7" 2" x 4" 2" x 6" 2" x 7" 2" x 8" 2.12" x 5.5" 2.12" x 5.…" at bounding box center [1120, 78] width 255 height 37
select select "4.00x4.00"
click at [993, 60] on select "Please Select 1.5" x 7" 2" x 4" 2" x 6" 2" x 7" 2" x 8" 2.12" x 5.5" 2.12" x 5.…" at bounding box center [1120, 78] width 255 height 37
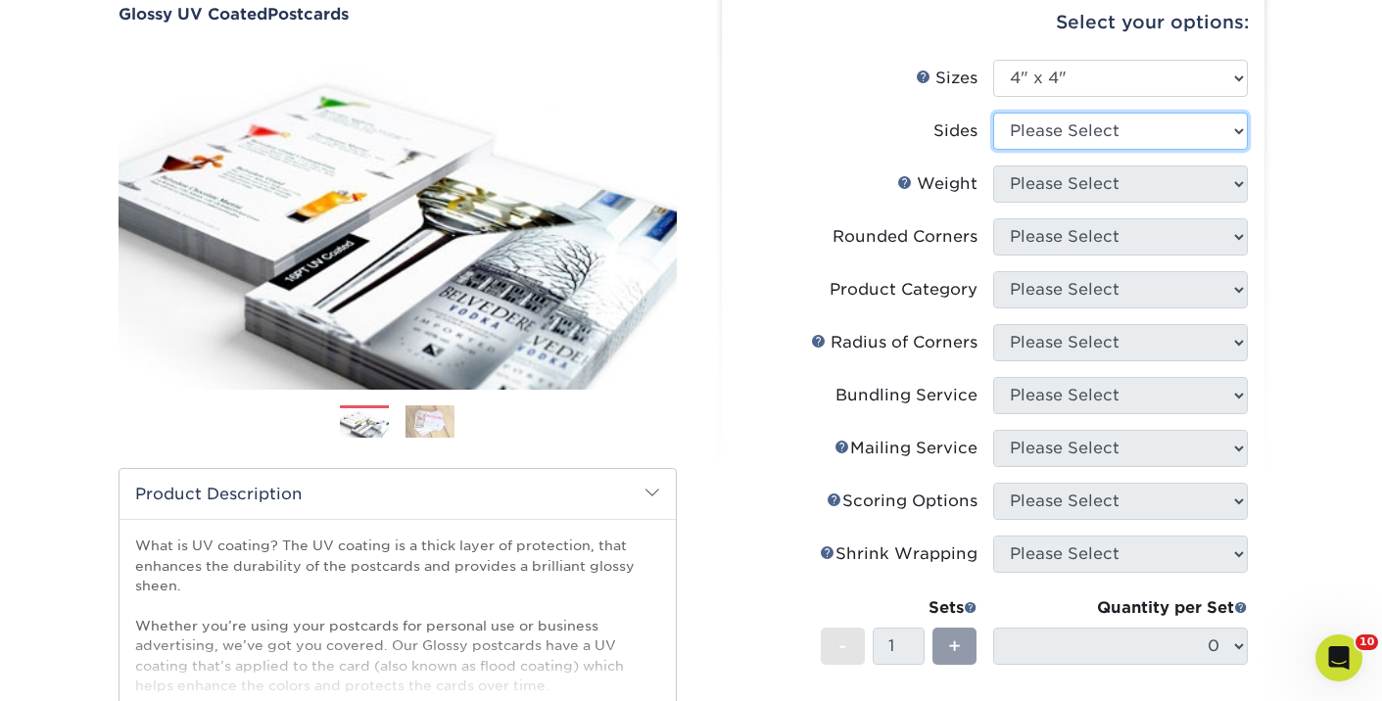
click at [1071, 123] on select "Please Select Print Both Sides Print Front Only" at bounding box center [1120, 131] width 255 height 37
select select "13abbda7-1d64-4f25-8bb2-c179b224825d"
click at [993, 113] on select "Please Select Print Both Sides Print Front Only" at bounding box center [1120, 131] width 255 height 37
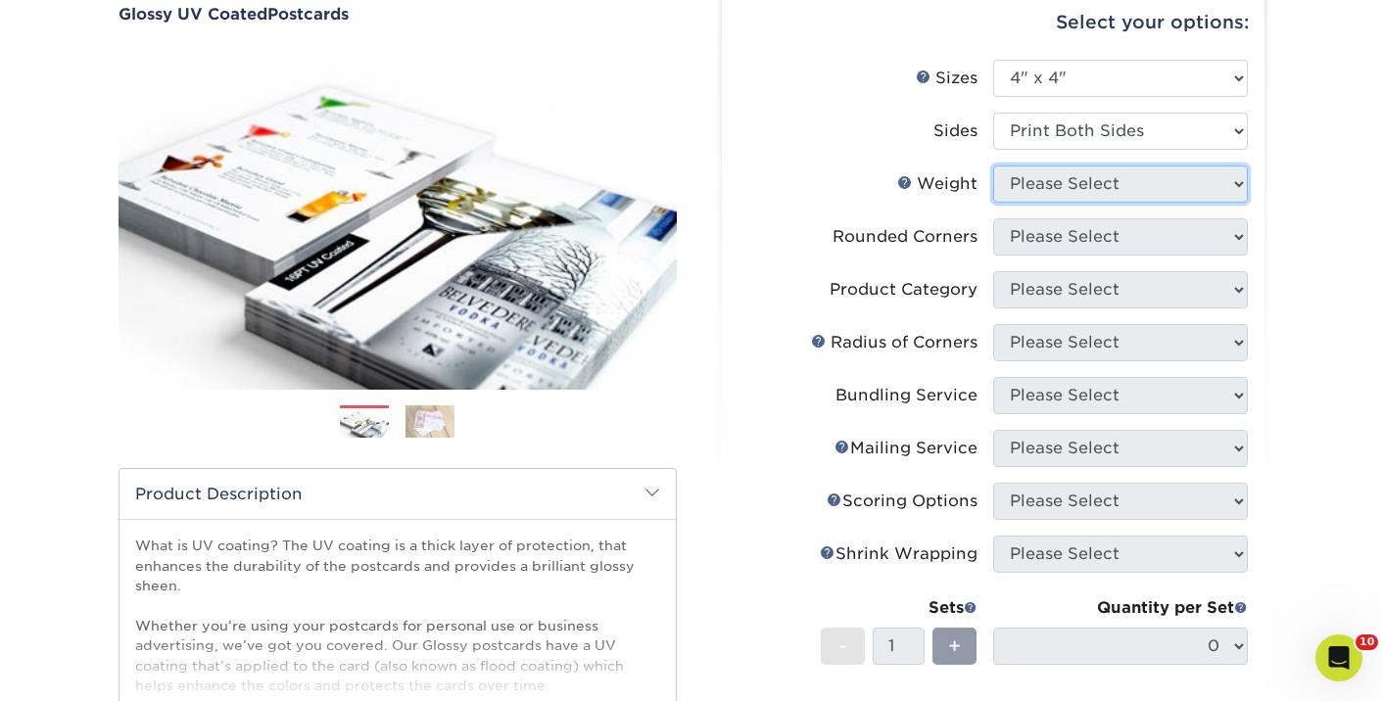
click at [1065, 189] on select "Please Select" at bounding box center [1120, 184] width 255 height 37
select select "14PT"
click at [993, 166] on select "Please Select 16PT 18PT C1S 14PT" at bounding box center [1120, 184] width 255 height 37
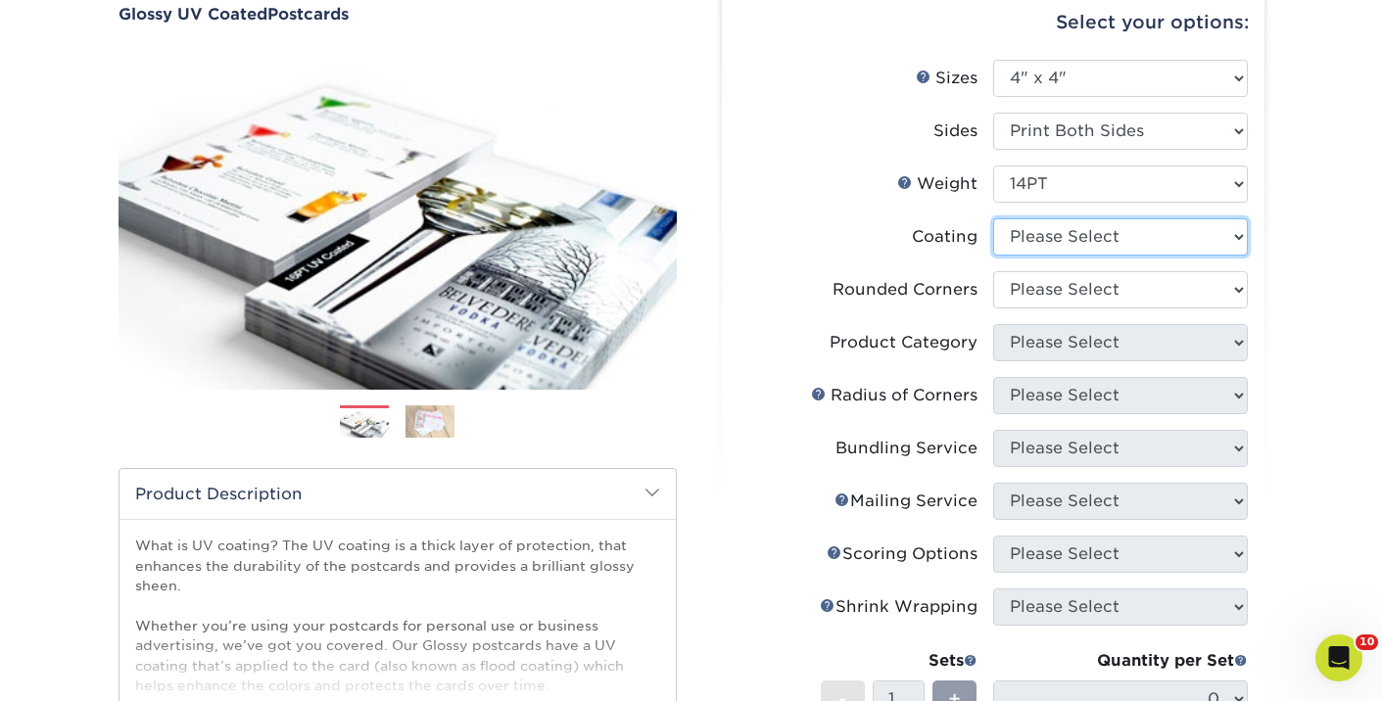
click at [1067, 247] on select at bounding box center [1120, 236] width 255 height 37
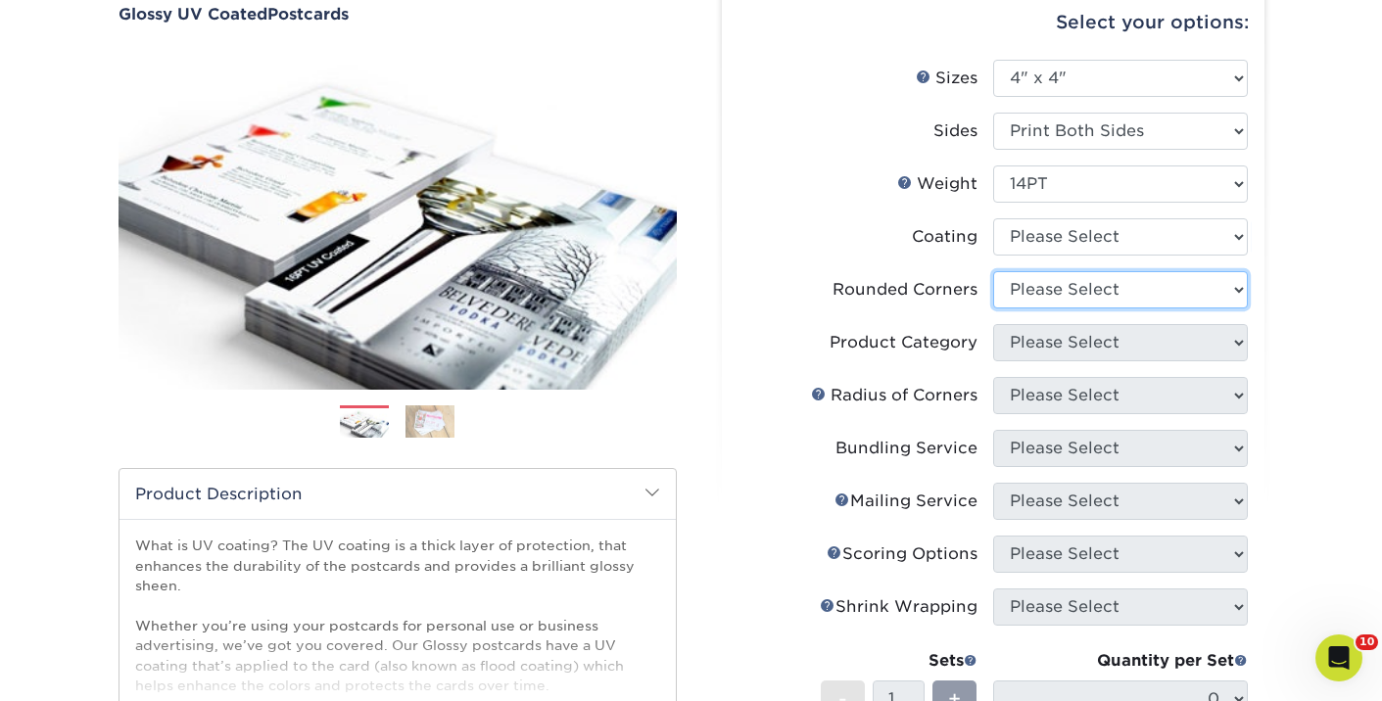
click at [1044, 298] on select "Please Select Yes - Round 4 Corners No" at bounding box center [1120, 289] width 255 height 37
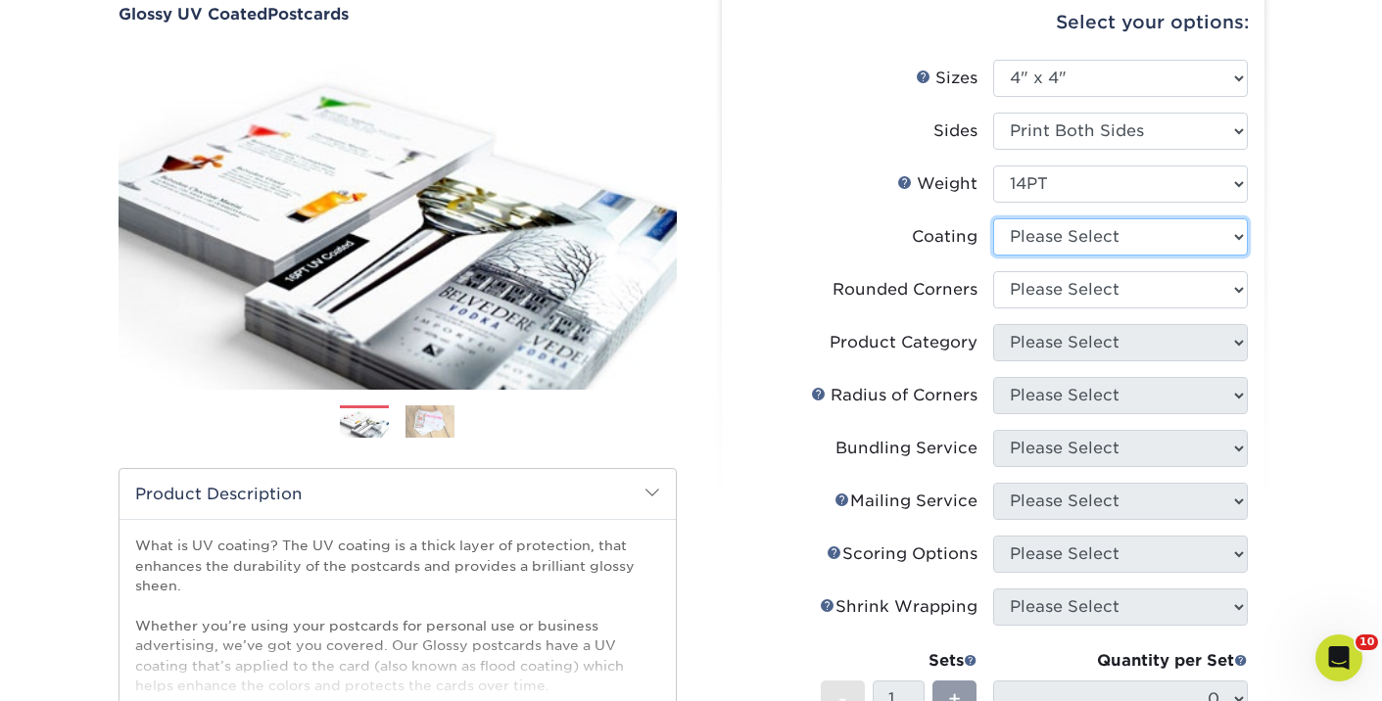
click at [1069, 247] on select at bounding box center [1120, 236] width 255 height 37
click at [993, 218] on select at bounding box center [1120, 236] width 255 height 37
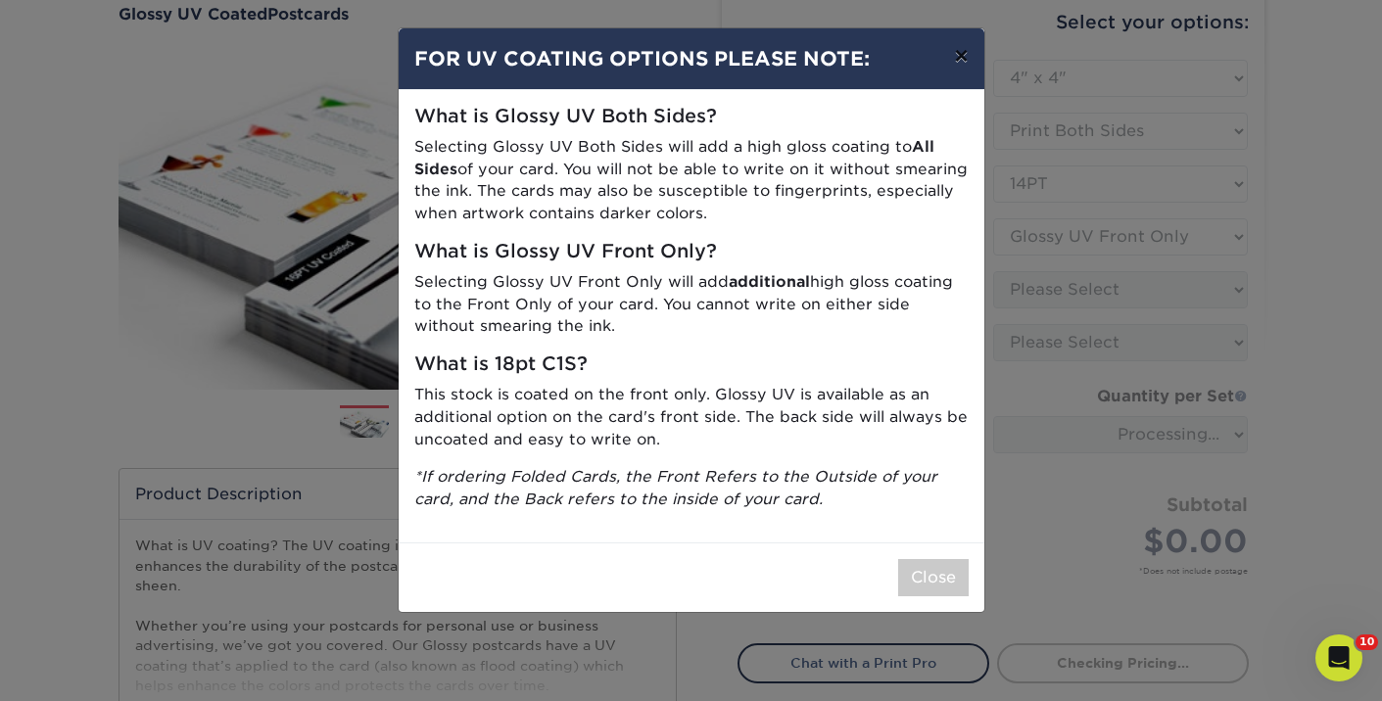
click at [963, 36] on button "×" at bounding box center [960, 55] width 45 height 55
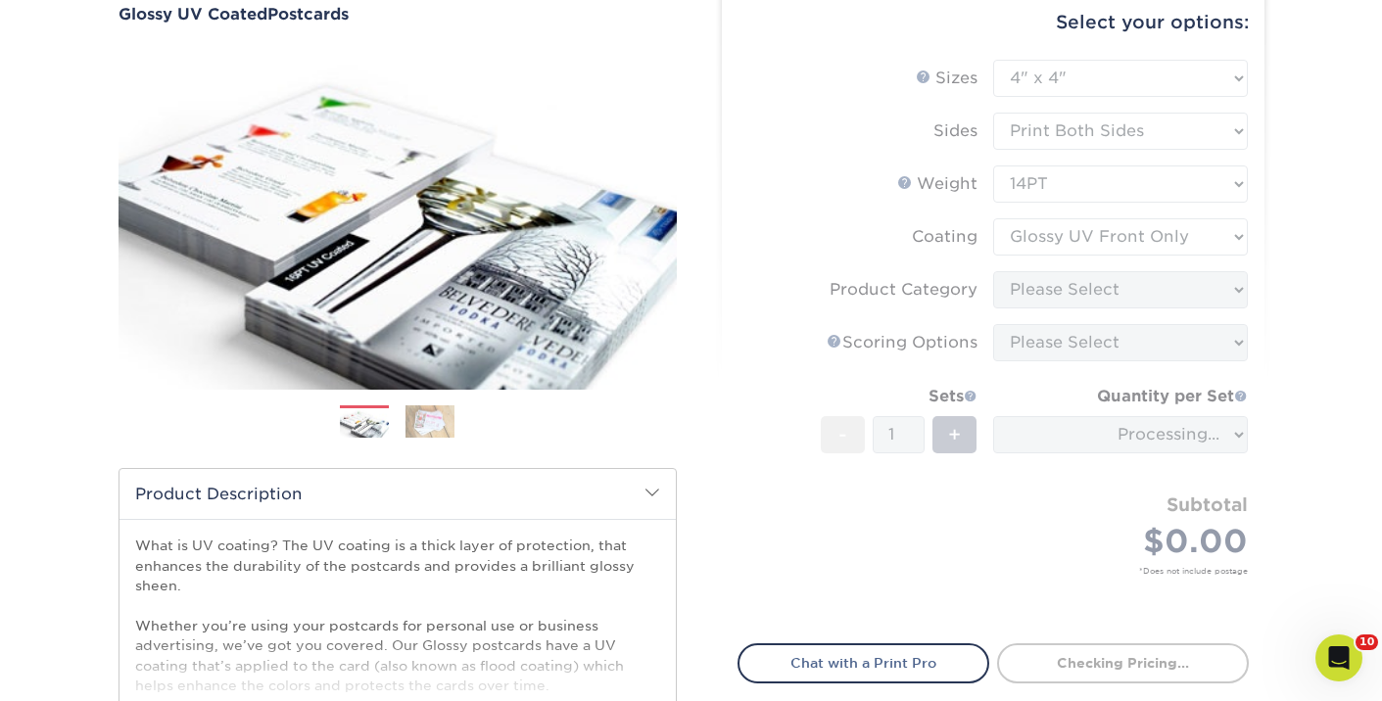
click at [1053, 238] on form "Sizes Help Sizes Please Select 1.5" x 7" 2" x 4" 2" x 6" 2" x 7" 2" x 8" 2.12" …" at bounding box center [993, 340] width 511 height 561
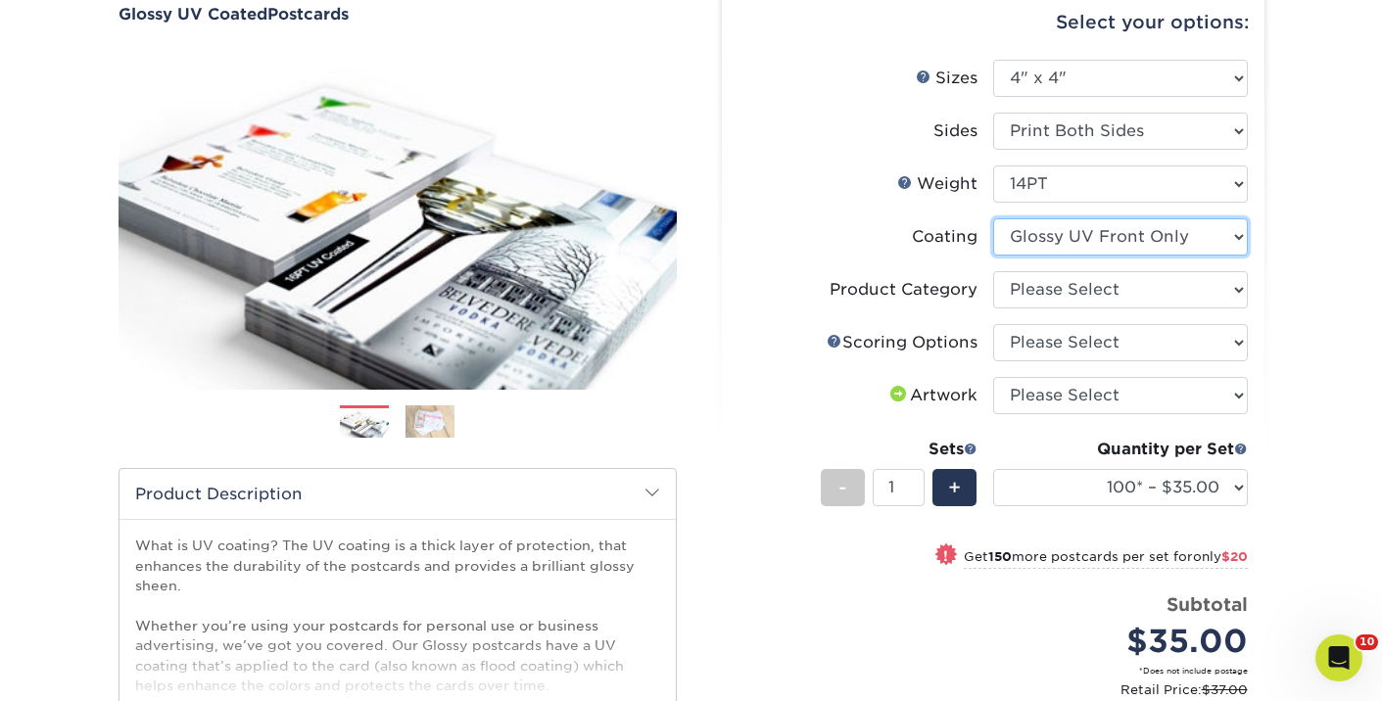
click at [1053, 238] on select at bounding box center [1120, 236] width 255 height 37
select select "ae367451-b2b8-45df-a344-0f05b6a12993"
click at [993, 218] on select at bounding box center [1120, 236] width 255 height 37
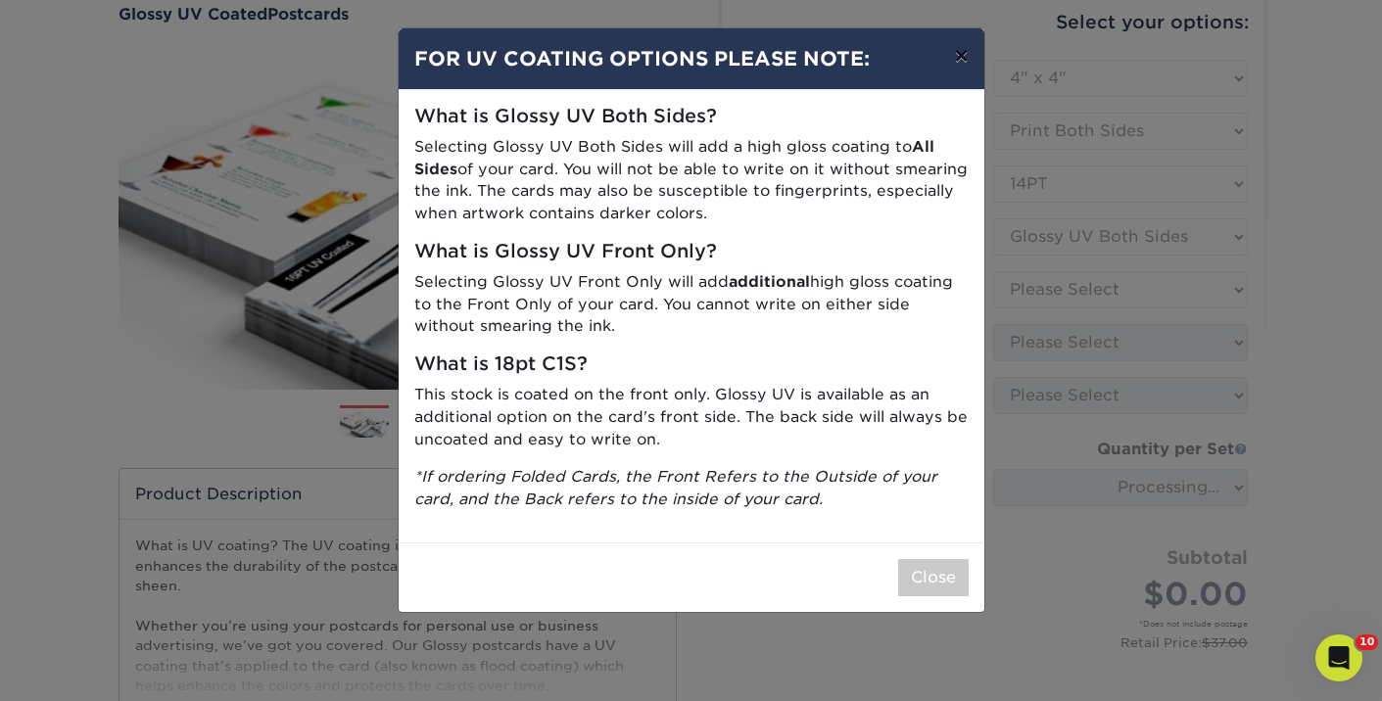
click at [956, 59] on button "×" at bounding box center [960, 55] width 45 height 55
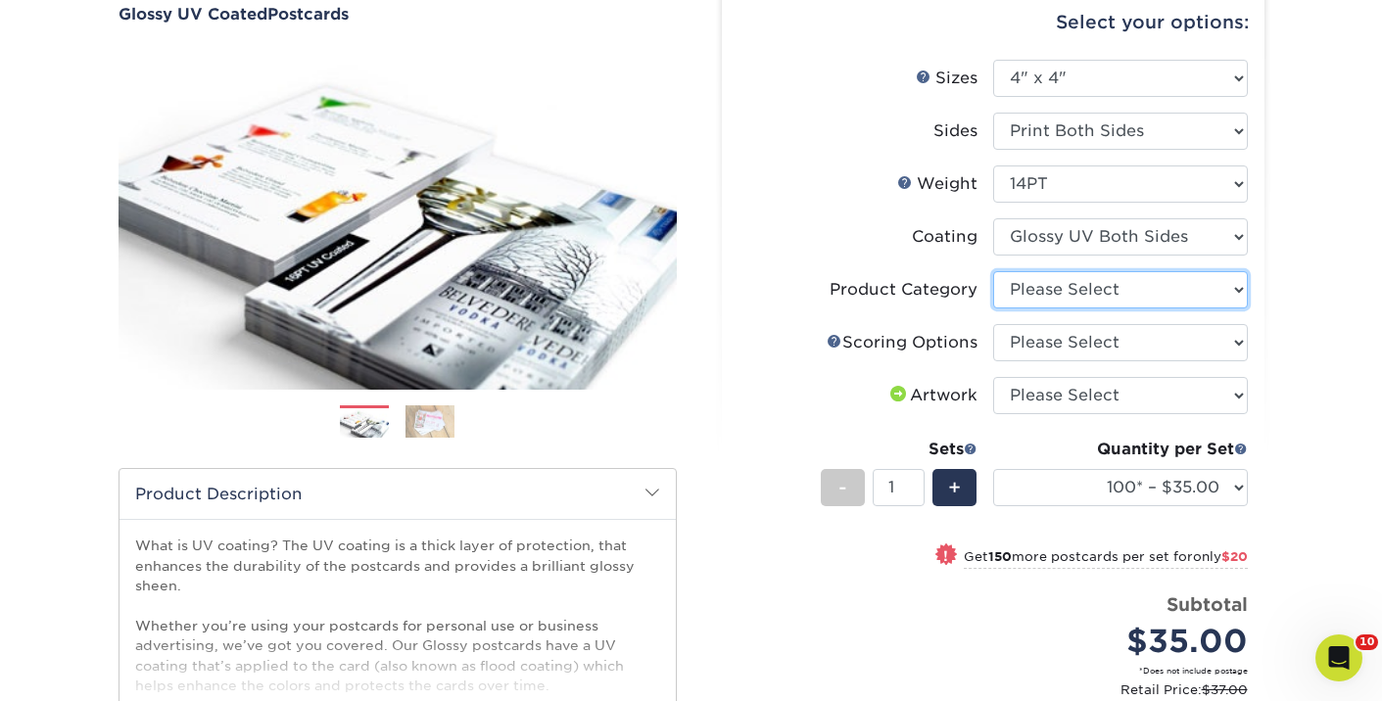
click at [1041, 300] on select "Please Select Postcards" at bounding box center [1120, 289] width 255 height 37
click at [1051, 292] on select "Please Select Postcards" at bounding box center [1120, 289] width 255 height 37
select select "9b7272e0-d6c8-4c3c-8e97-d3a1bcdab858"
click at [993, 271] on select "Please Select Postcards" at bounding box center [1120, 289] width 255 height 37
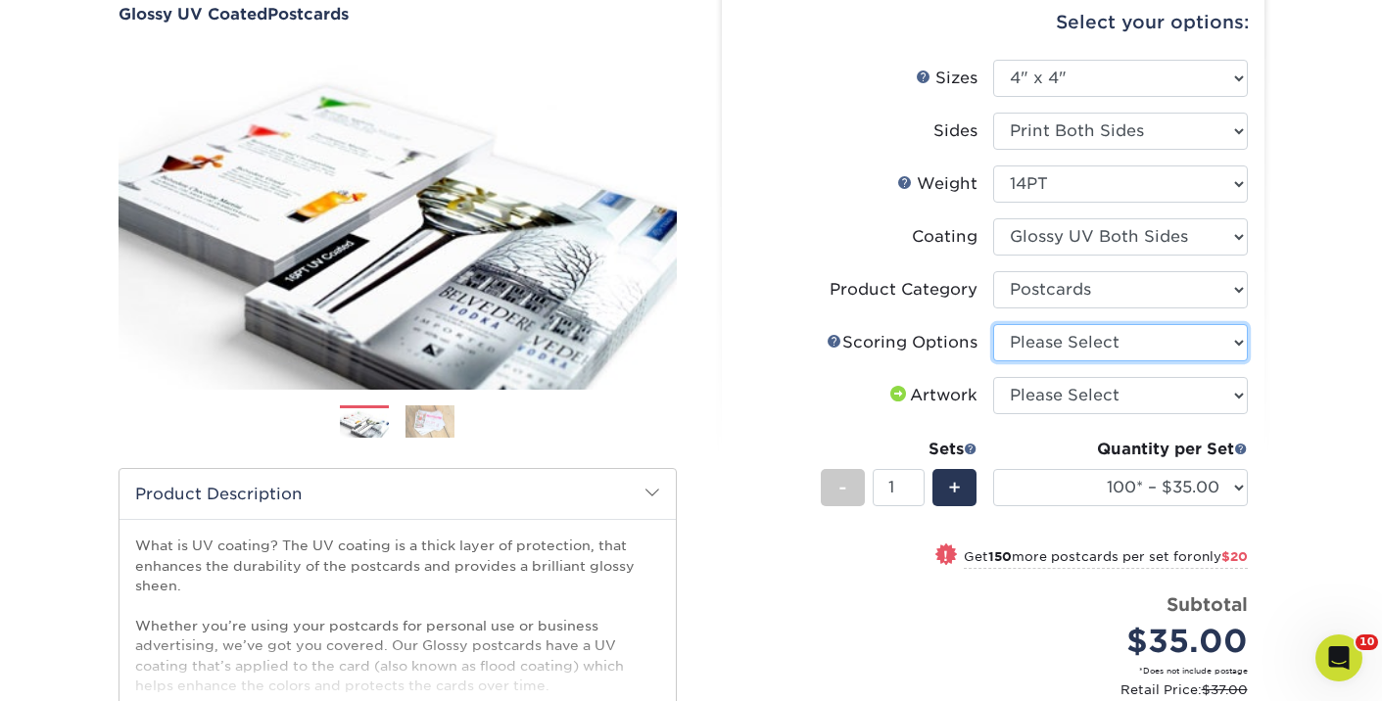
click at [1050, 342] on select "Please Select No Scoring One Score" at bounding box center [1120, 342] width 255 height 37
select select "16ebe401-5398-422d-8cb0-f3adbb82deb5"
click at [993, 324] on select "Please Select No Scoring One Score" at bounding box center [1120, 342] width 255 height 37
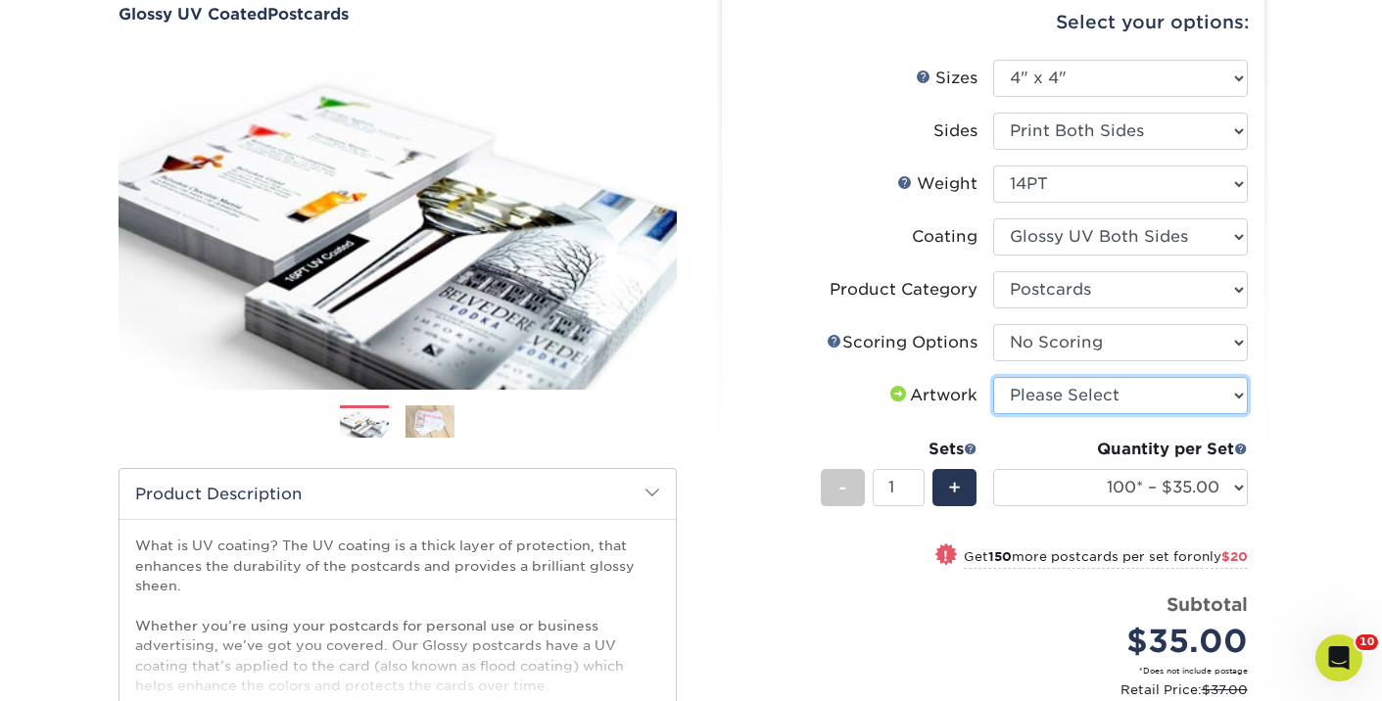
click at [1049, 396] on select "Please Select I will upload files I need a design - $150" at bounding box center [1120, 395] width 255 height 37
select select "upload"
click at [993, 377] on select "Please Select I will upload files I need a design - $150" at bounding box center [1120, 395] width 255 height 37
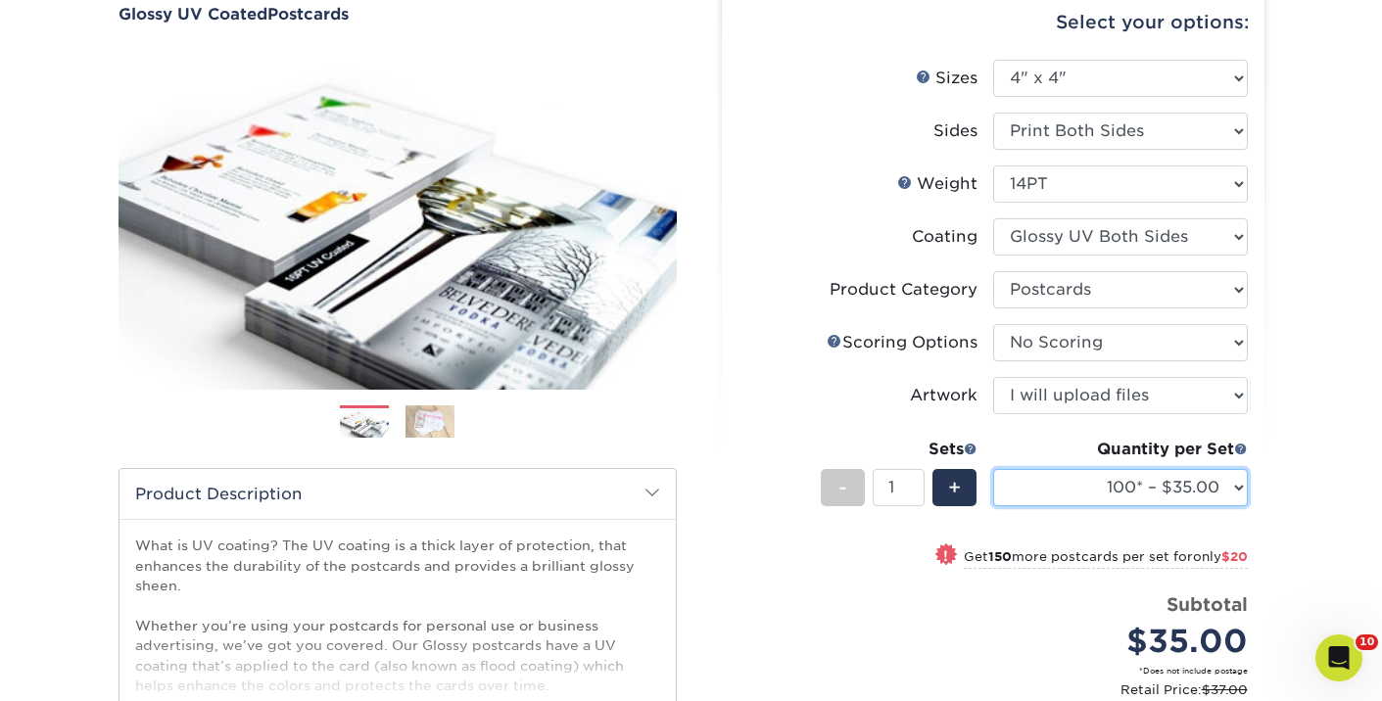
click at [1041, 489] on select "100* – $35.00 250* – $55.00 500 – $73.00 1000 – $84.00 2500 – $137.00 5000 – $2…" at bounding box center [1120, 487] width 255 height 37
select select "250* – $55.00"
click at [993, 469] on select "100* – $35.00 250* – $55.00 500 – $73.00 1000 – $84.00 2500 – $137.00 5000 – $2…" at bounding box center [1120, 487] width 255 height 37
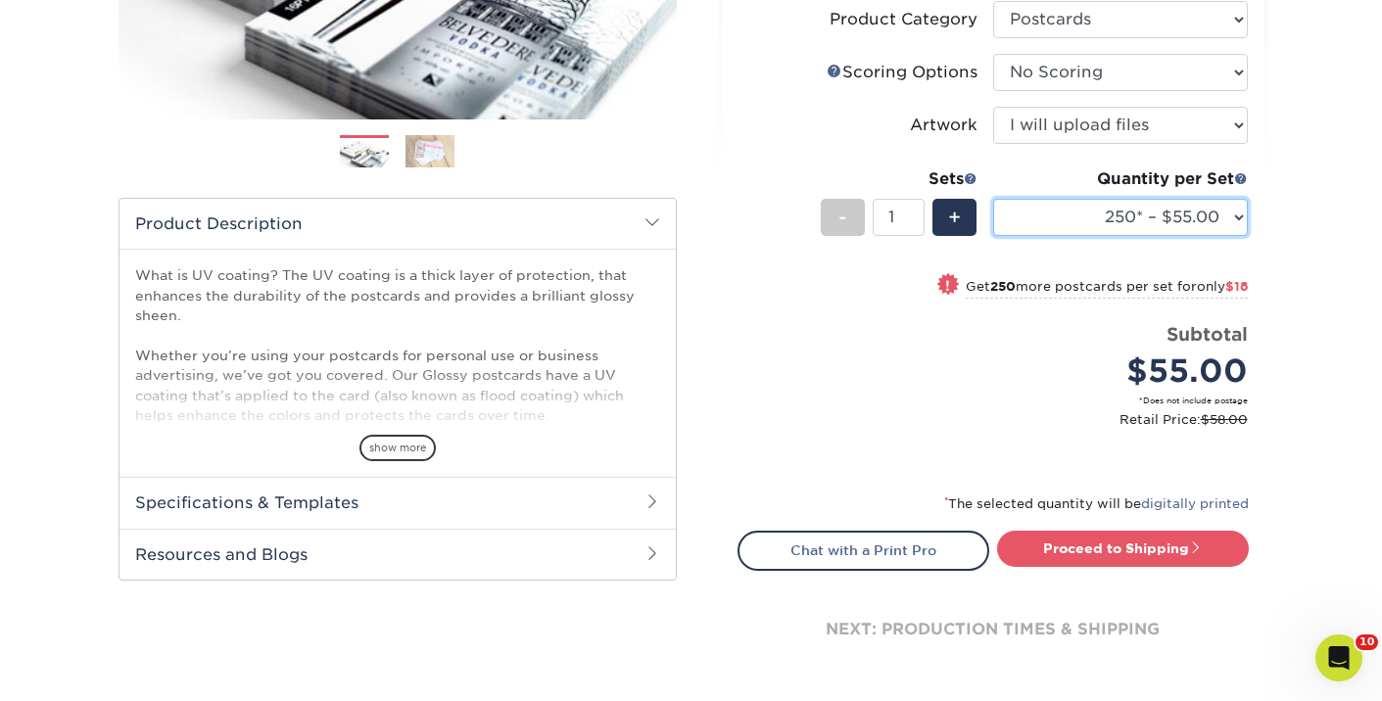
scroll to position [640, 0]
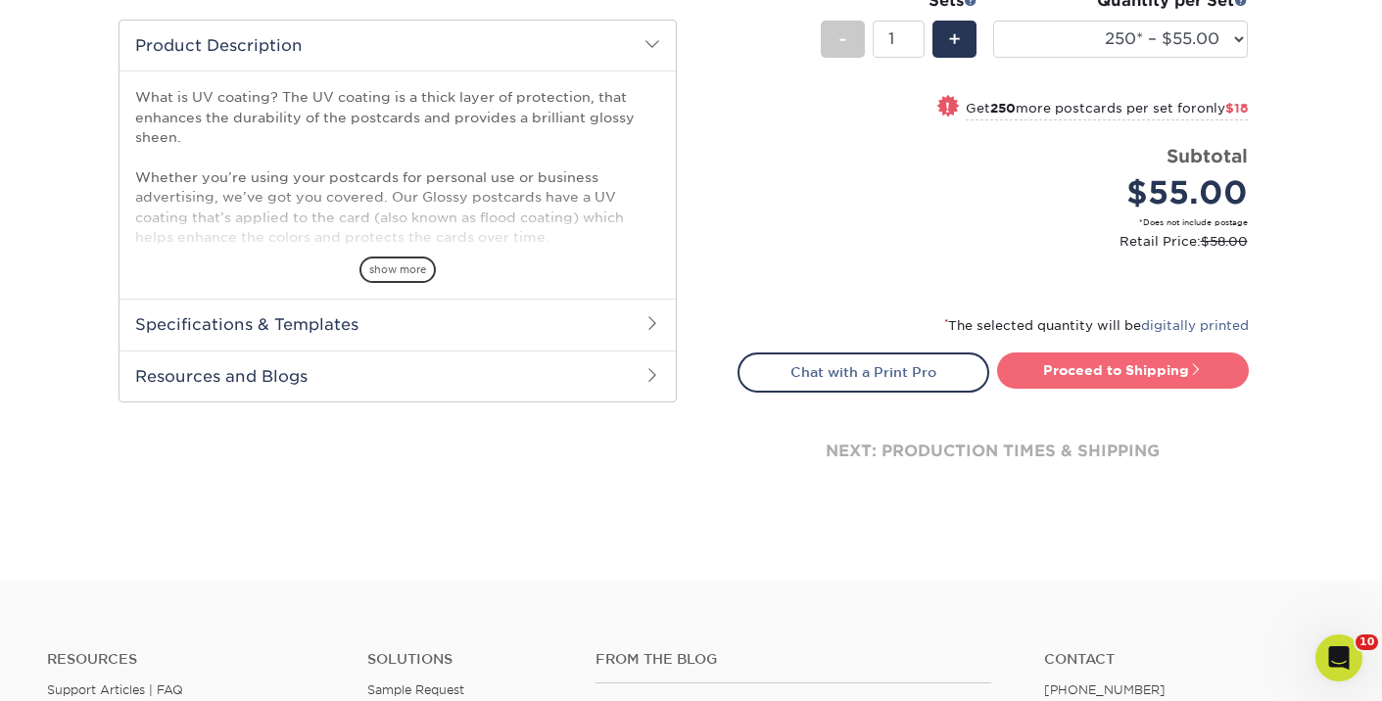
click at [1093, 385] on link "Proceed to Shipping" at bounding box center [1123, 370] width 252 height 35
type input "Set 1"
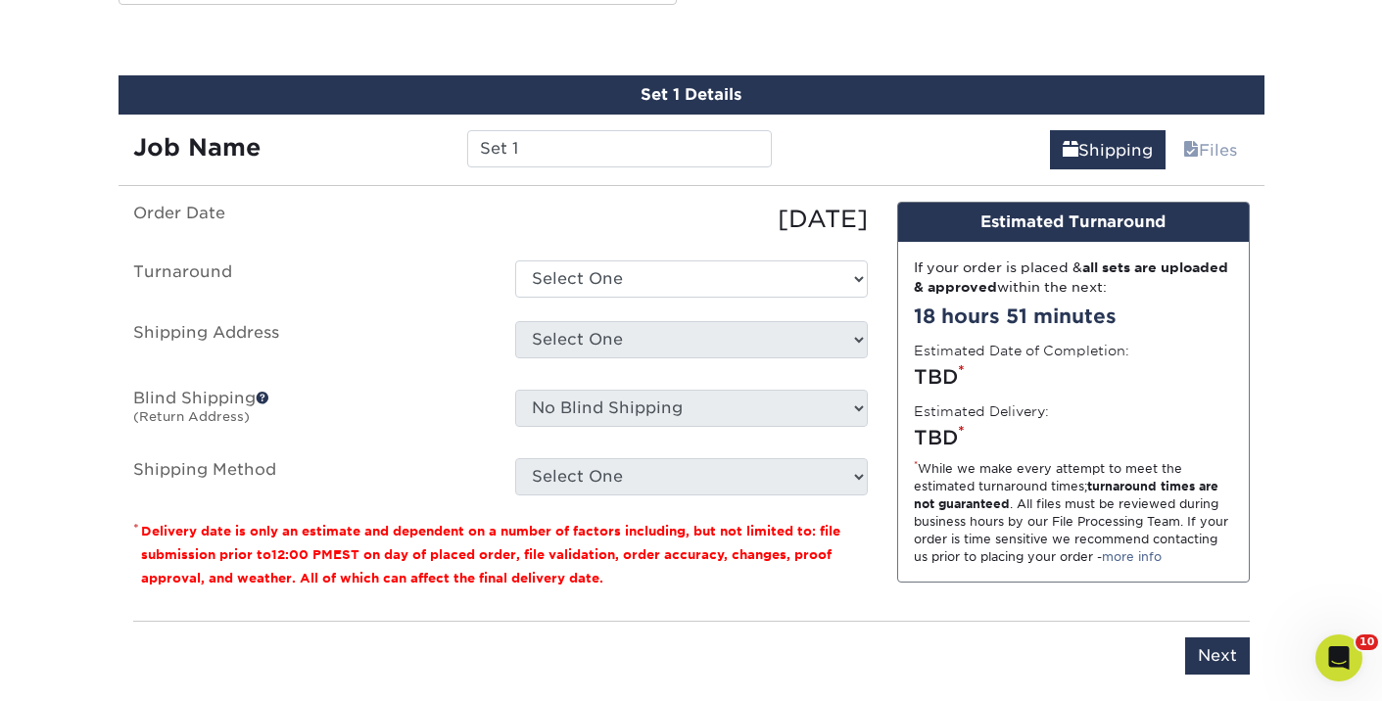
scroll to position [1045, 0]
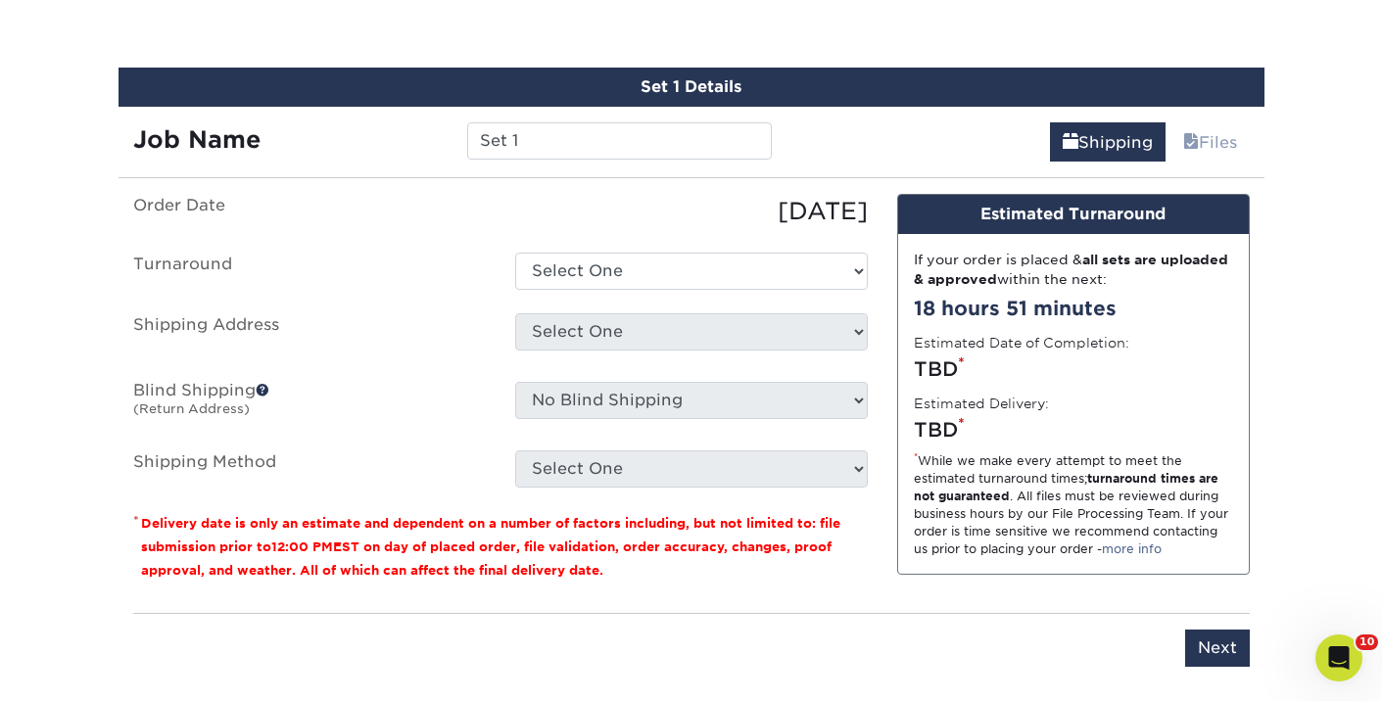
click at [752, 300] on ul "Order Date [DATE] [GEOGRAPHIC_DATA] Select One 2-4 Business Days 2 Day Next Bus…" at bounding box center [500, 341] width 735 height 294
click at [755, 279] on select "Select One 2-4 Business Days 2 Day Next Business Day" at bounding box center [691, 271] width 353 height 37
select select "41bfd553-6780-4aad-b08b-c470824b2759"
click at [515, 253] on select "Select One 2-4 Business Days 2 Day Next Business Day" at bounding box center [691, 271] width 353 height 37
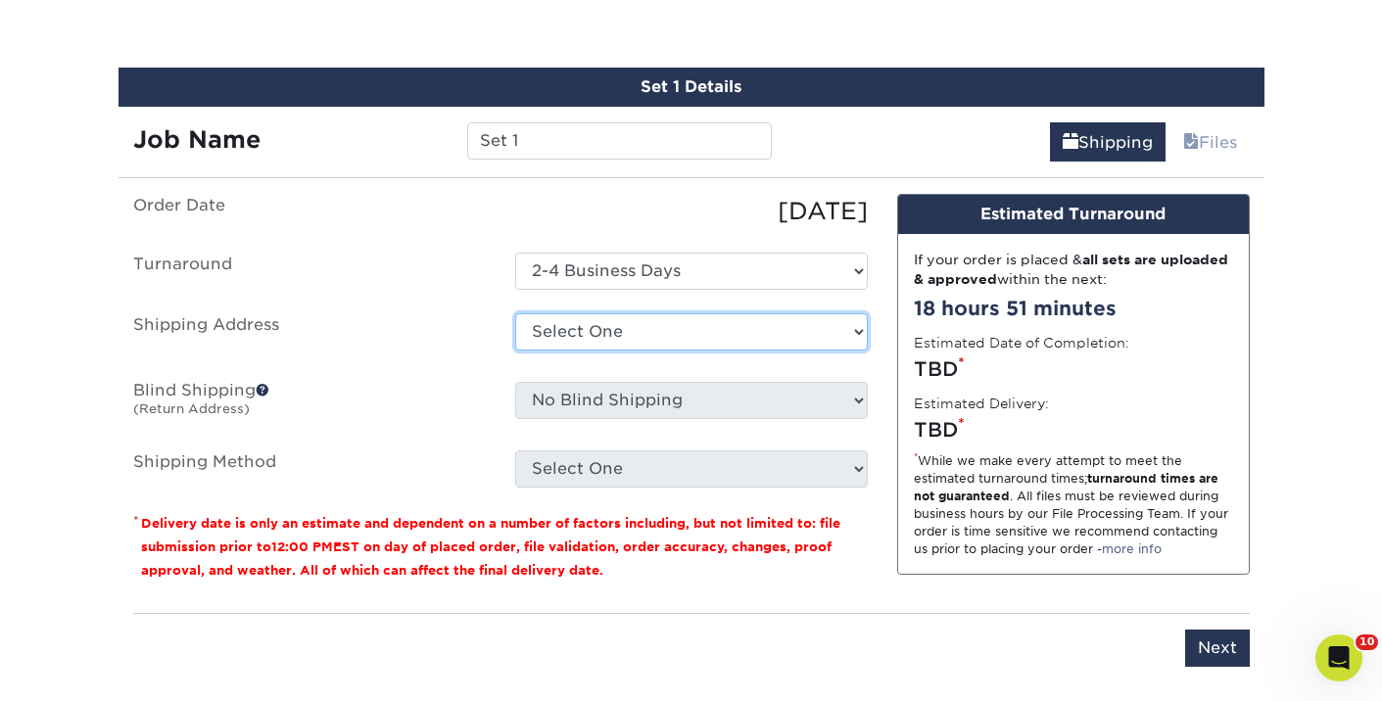
click at [707, 344] on select "Select One [PERSON_NAME] [PERSON_NAME] [PERSON_NAME] [PERSON_NAME] [PERSON_NAME…" at bounding box center [691, 331] width 353 height 37
select select "283853"
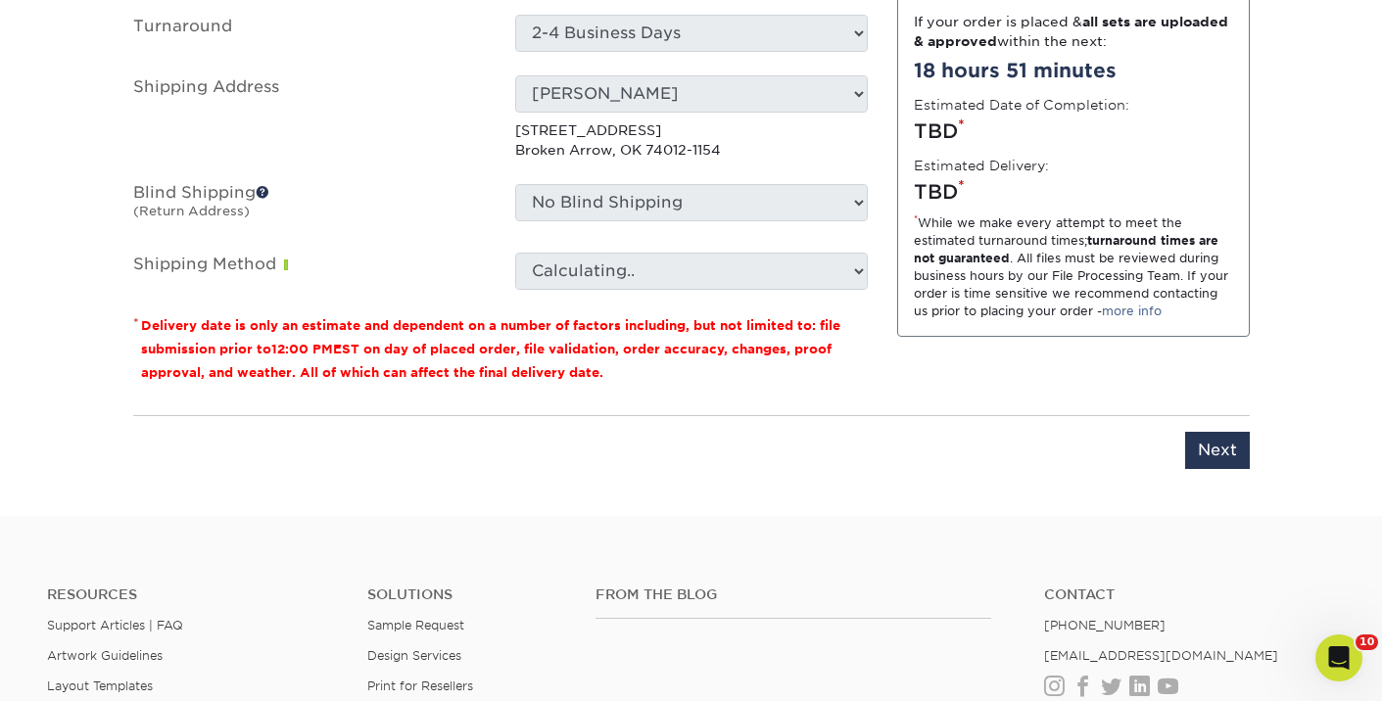
scroll to position [1284, 0]
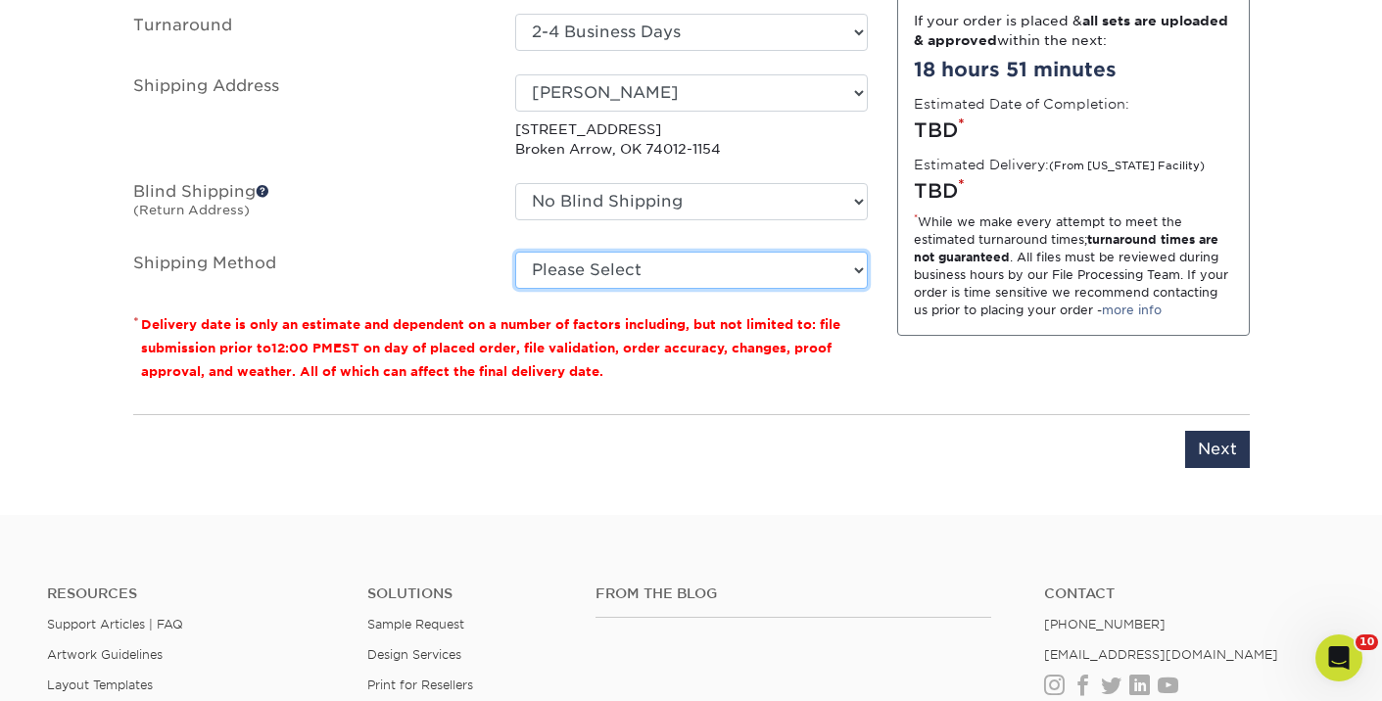
click at [737, 265] on select "Please Select Ground Shipping (+$16.21) 3 Day Shipping Service (+$19.90) 2 Day …" at bounding box center [691, 270] width 353 height 37
select select "03"
click at [515, 252] on select "Please Select Ground Shipping (+$16.21) 3 Day Shipping Service (+$19.90) 2 Day …" at bounding box center [691, 270] width 353 height 37
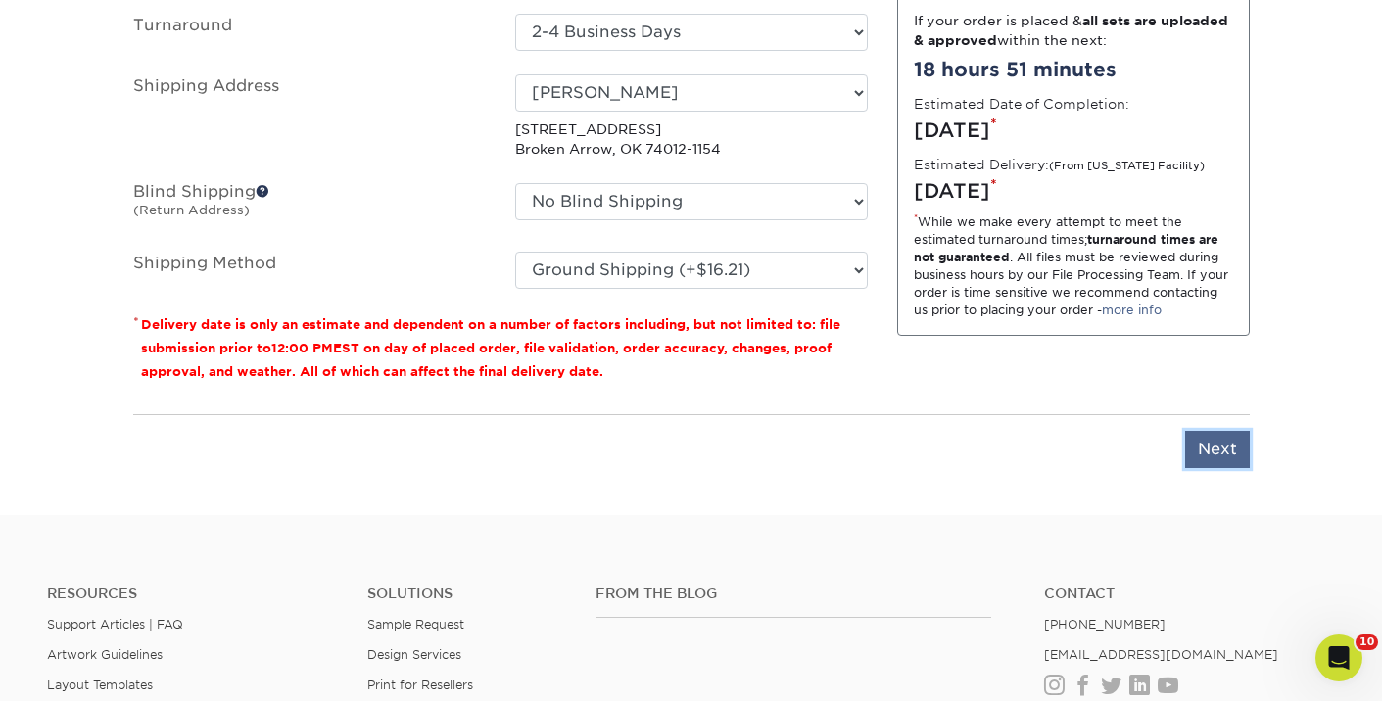
click at [1197, 439] on input "Next" at bounding box center [1217, 449] width 65 height 37
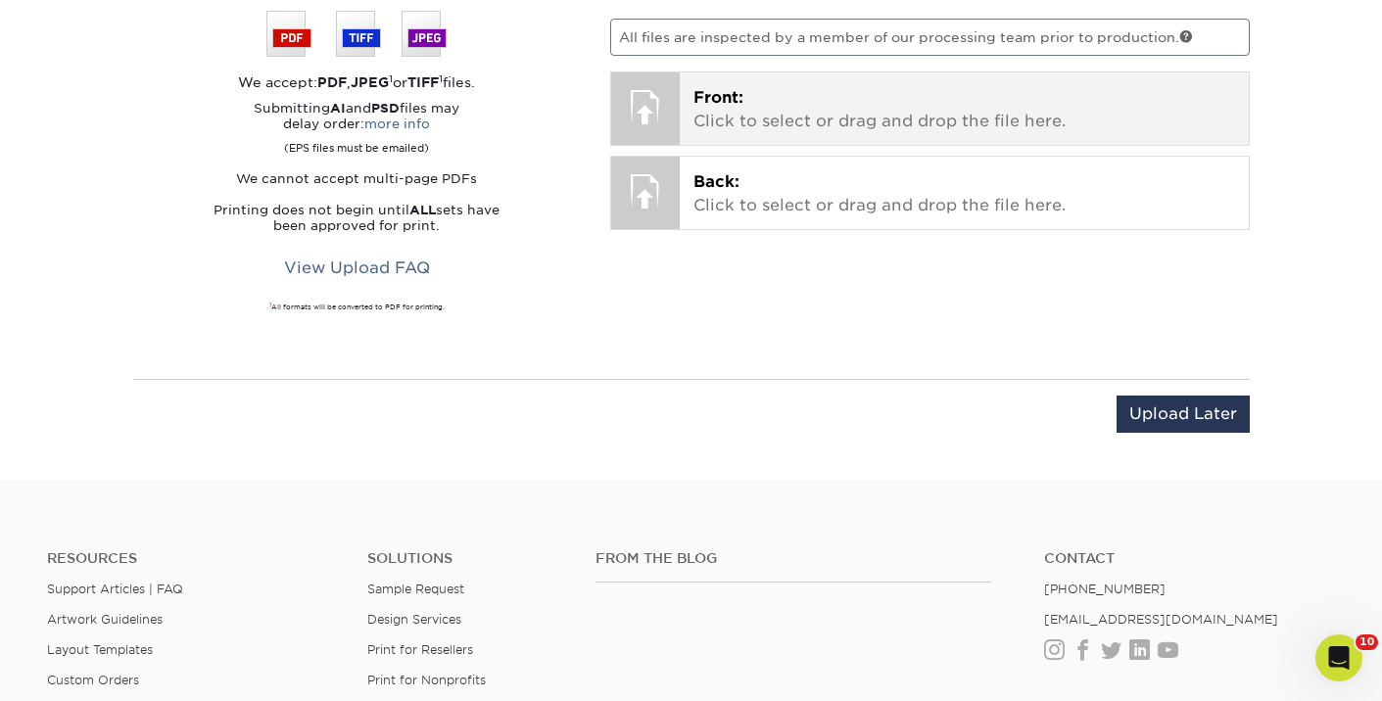
click at [822, 106] on p "Front: Click to select or drag and drop the file here." at bounding box center [964, 109] width 542 height 47
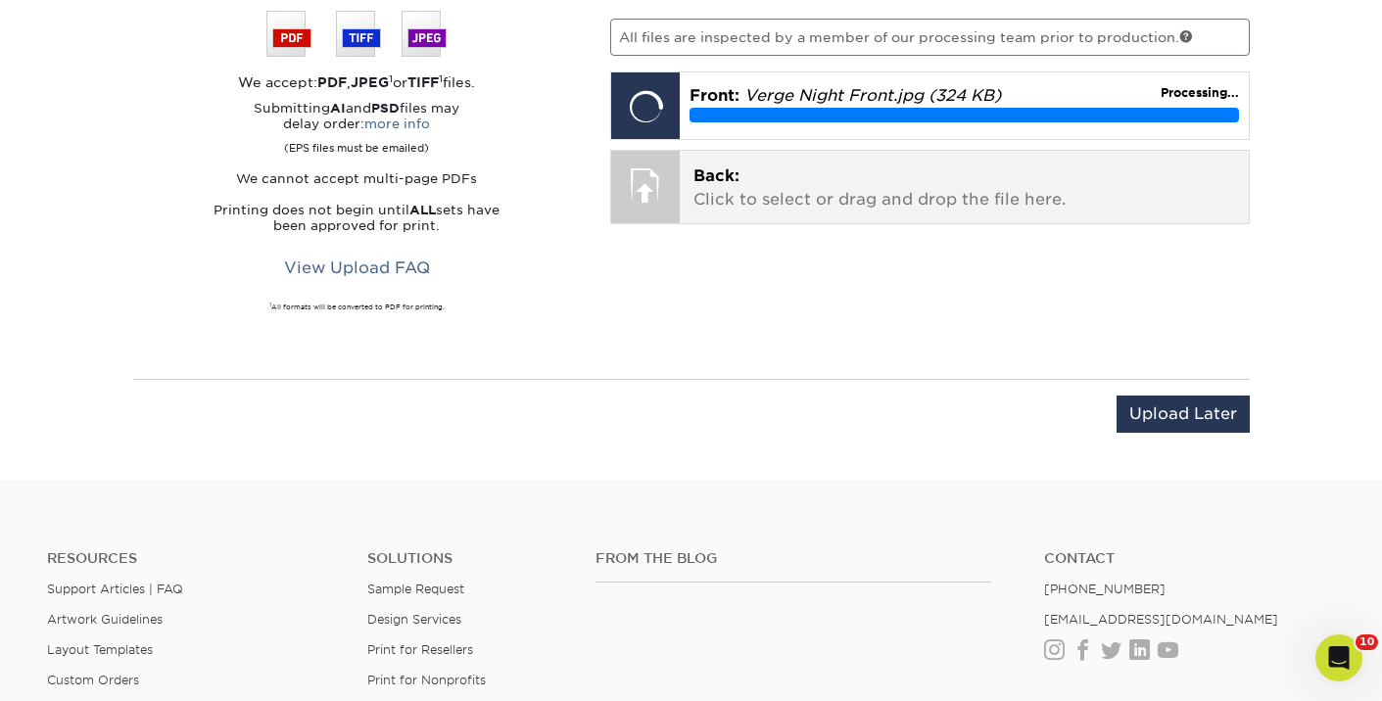
click at [659, 196] on div at bounding box center [645, 185] width 69 height 69
click at [671, 170] on div at bounding box center [645, 185] width 69 height 69
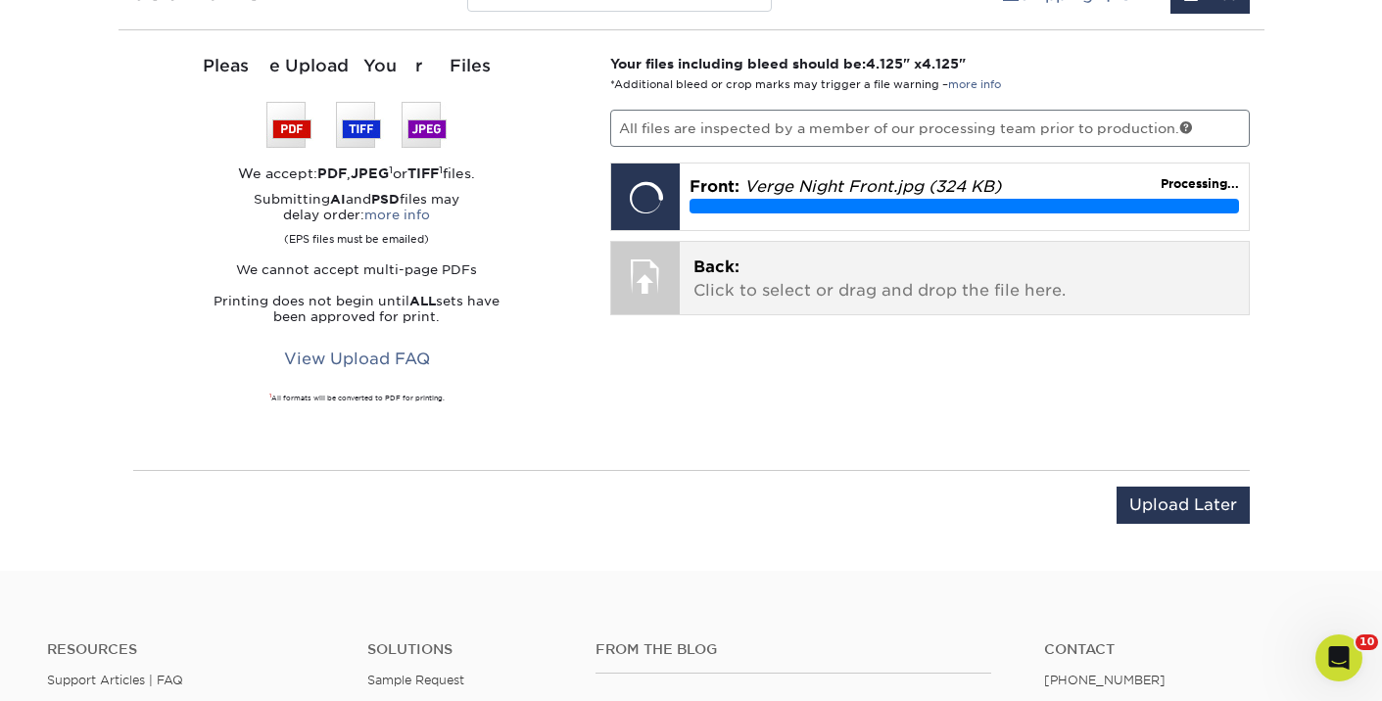
scroll to position [1189, 0]
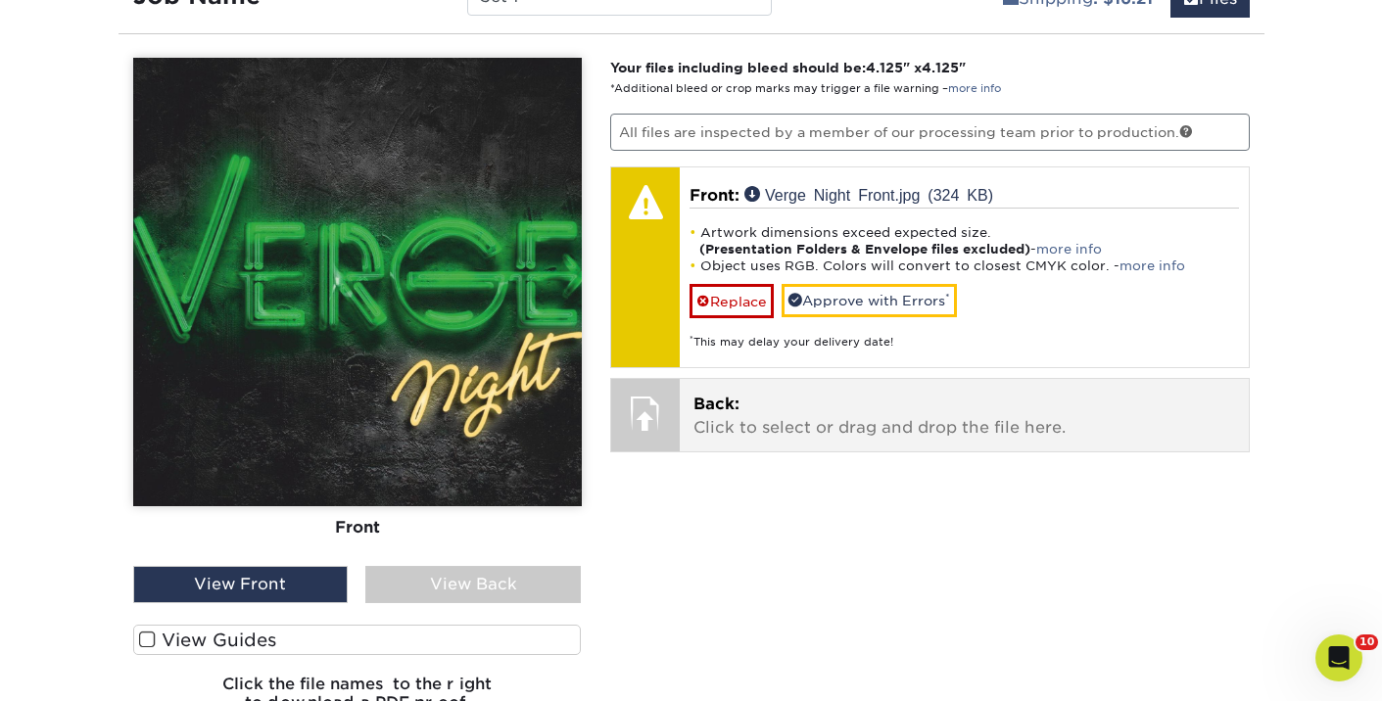
click at [673, 406] on div at bounding box center [645, 413] width 69 height 69
click at [738, 416] on p "Back: Click to select or drag and drop the file here." at bounding box center [964, 416] width 542 height 47
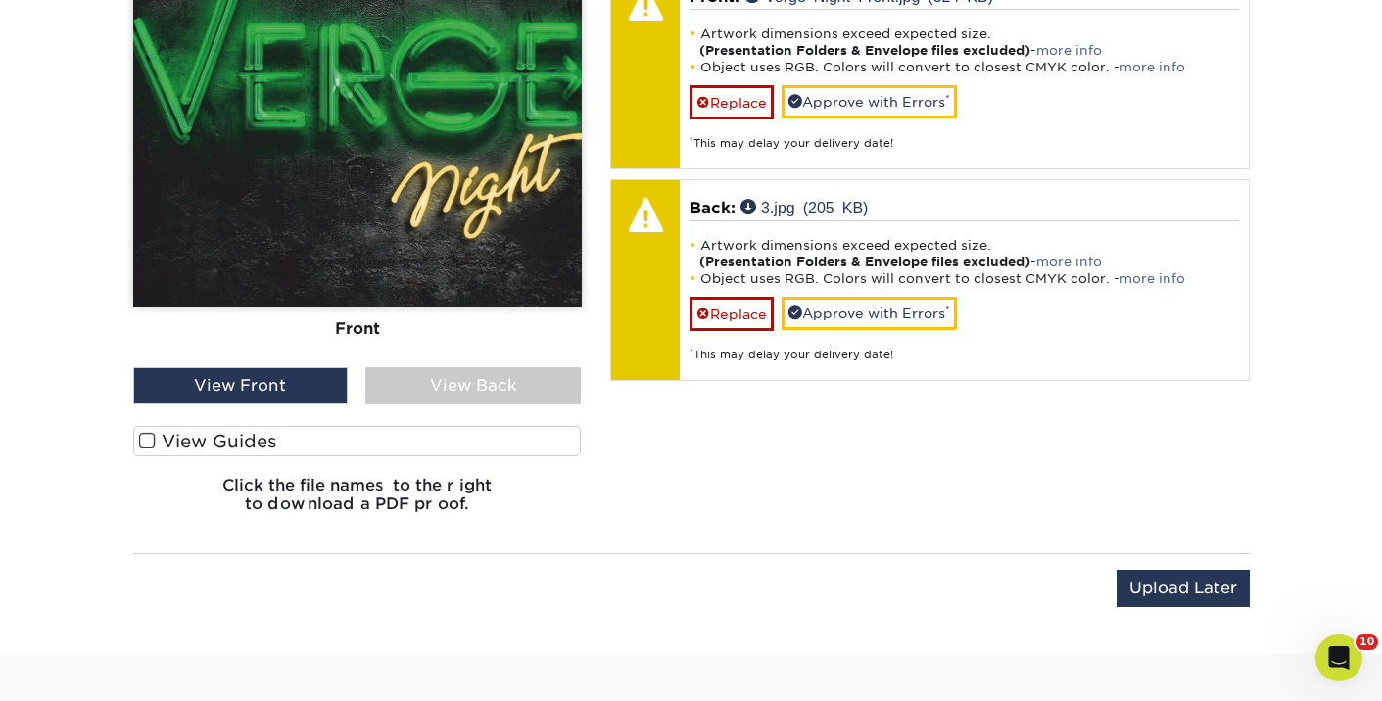
click at [480, 402] on div "View Back" at bounding box center [472, 385] width 215 height 37
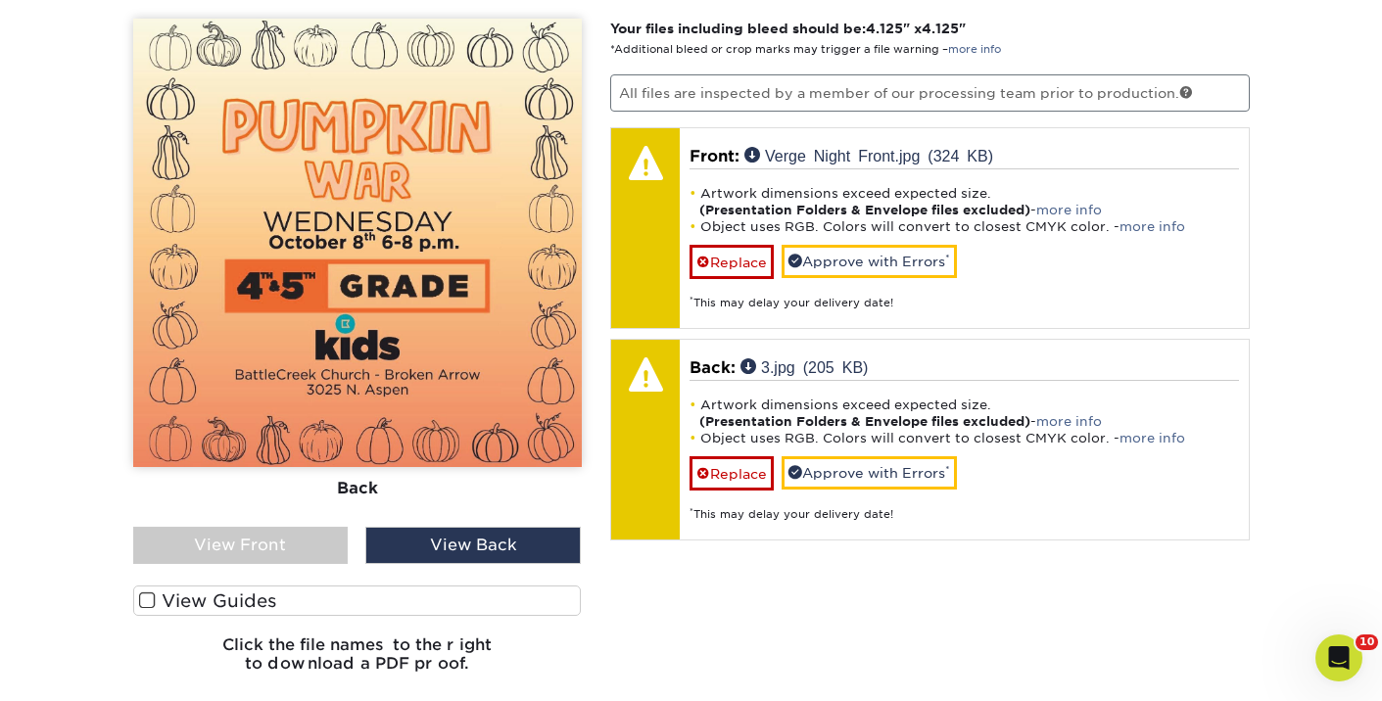
scroll to position [1208, 0]
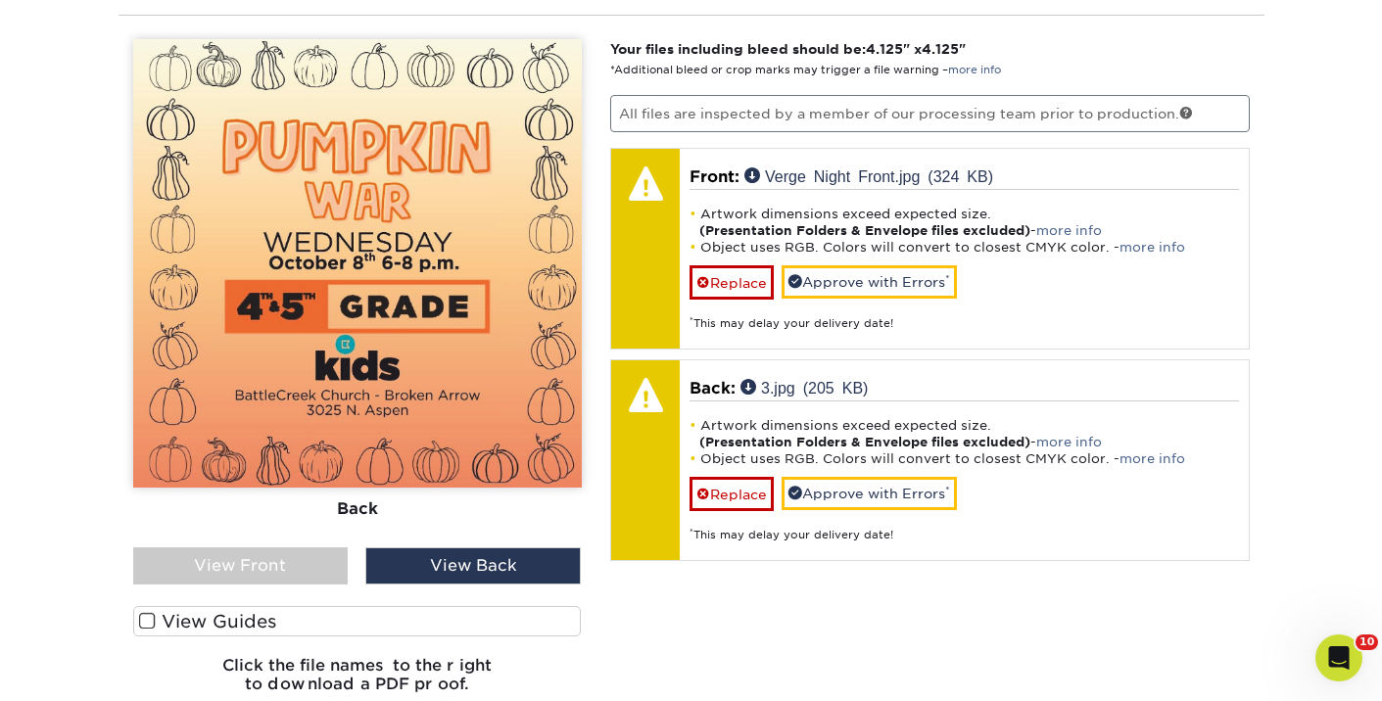
click at [317, 567] on div "View Front" at bounding box center [240, 566] width 215 height 37
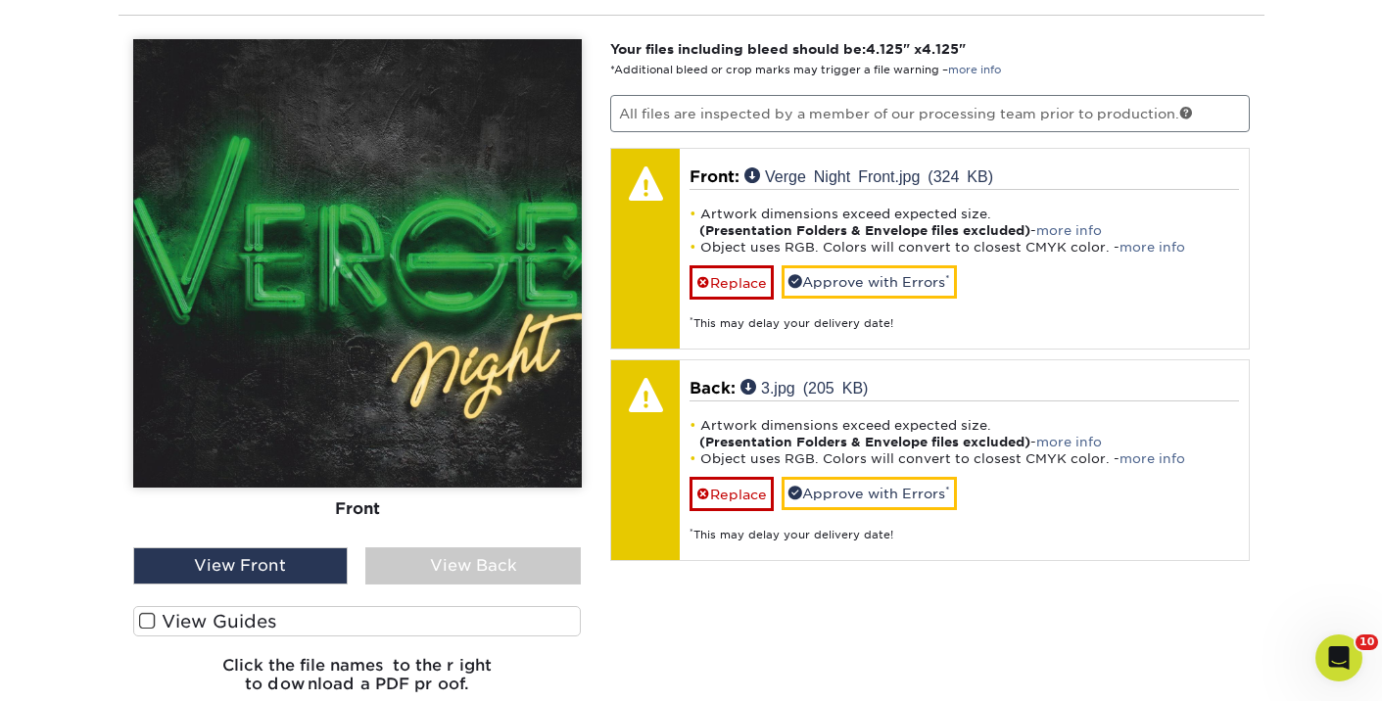
click at [317, 567] on div "View Front" at bounding box center [240, 566] width 215 height 37
click at [433, 549] on div "View Back" at bounding box center [472, 566] width 215 height 37
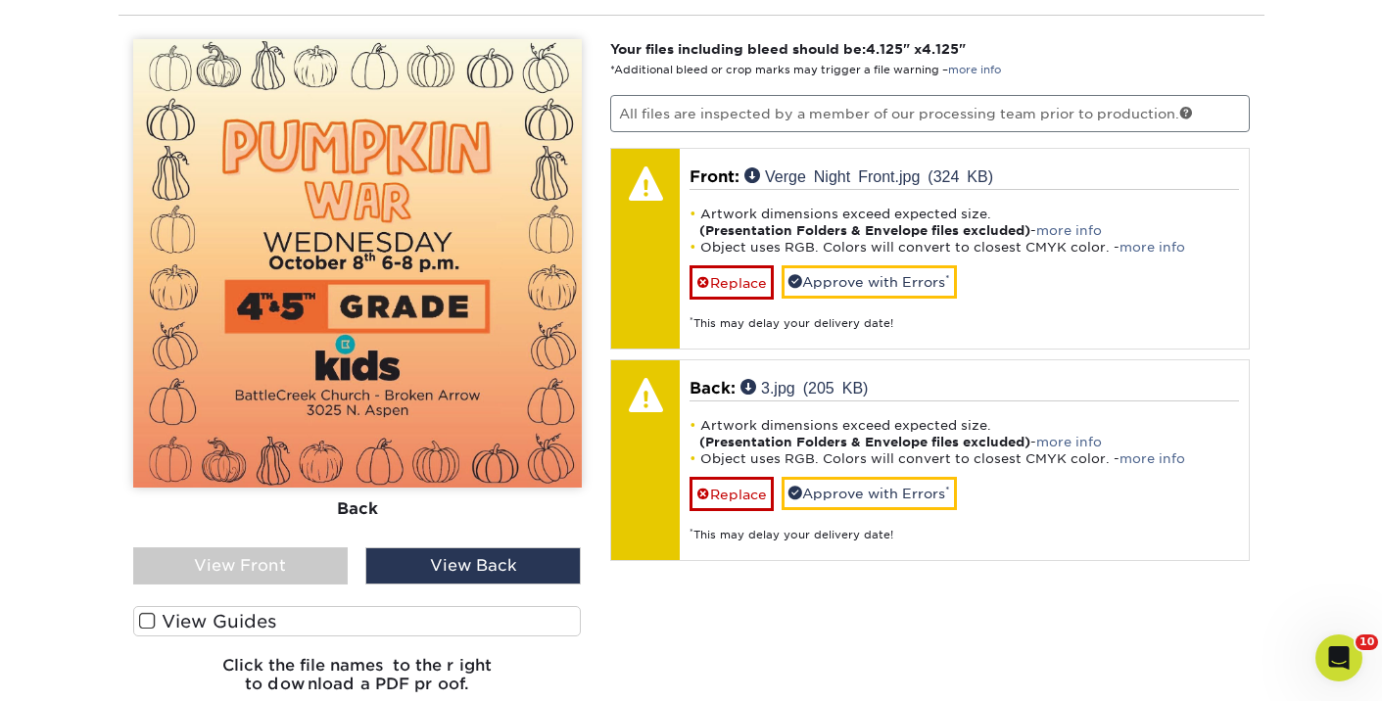
click at [298, 558] on div "View Front" at bounding box center [240, 566] width 215 height 37
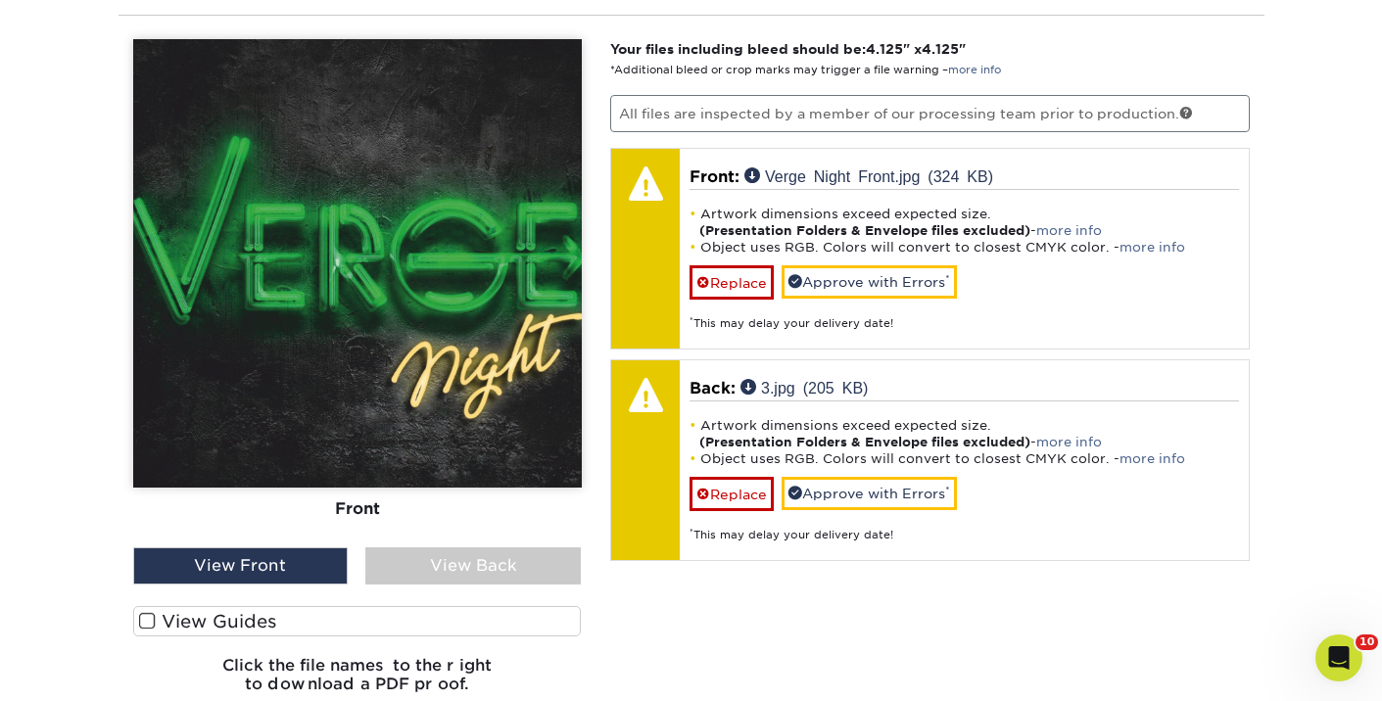
click at [464, 575] on div "View Back" at bounding box center [472, 566] width 215 height 37
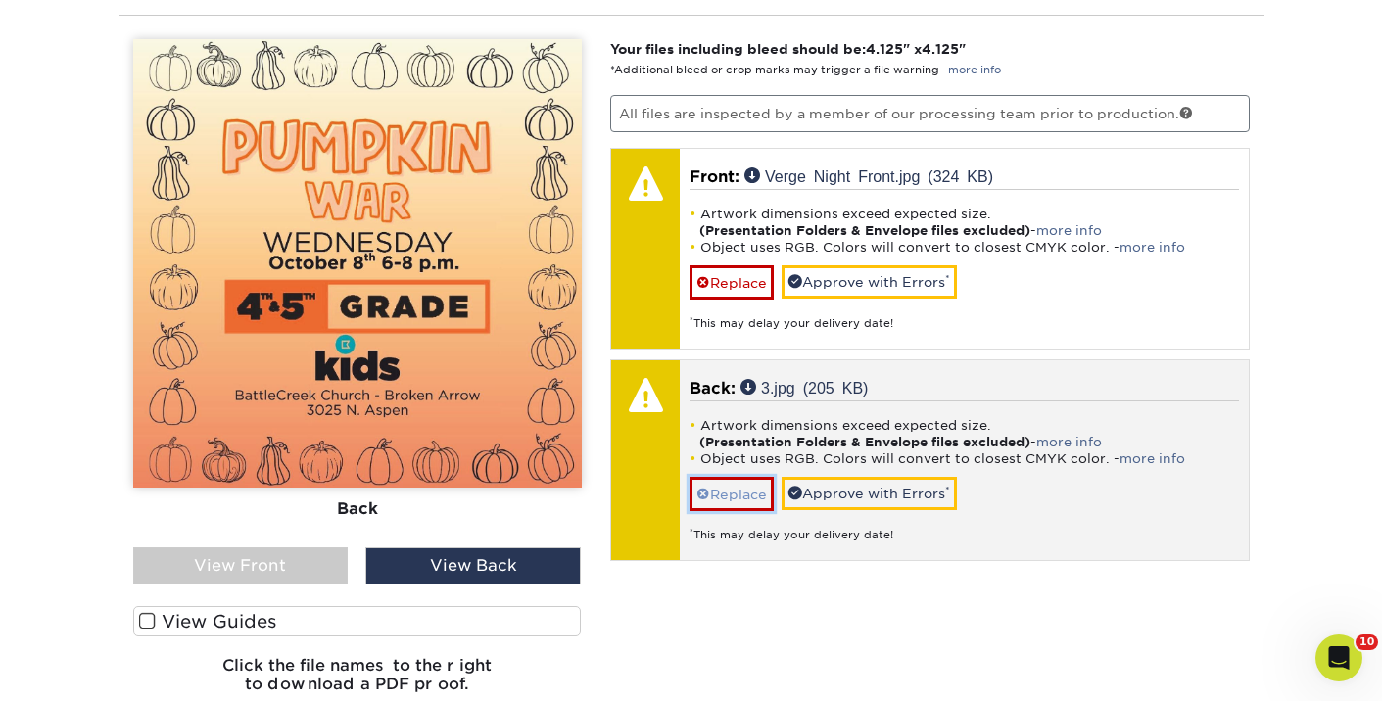
click at [743, 500] on link "Replace" at bounding box center [732, 494] width 84 height 34
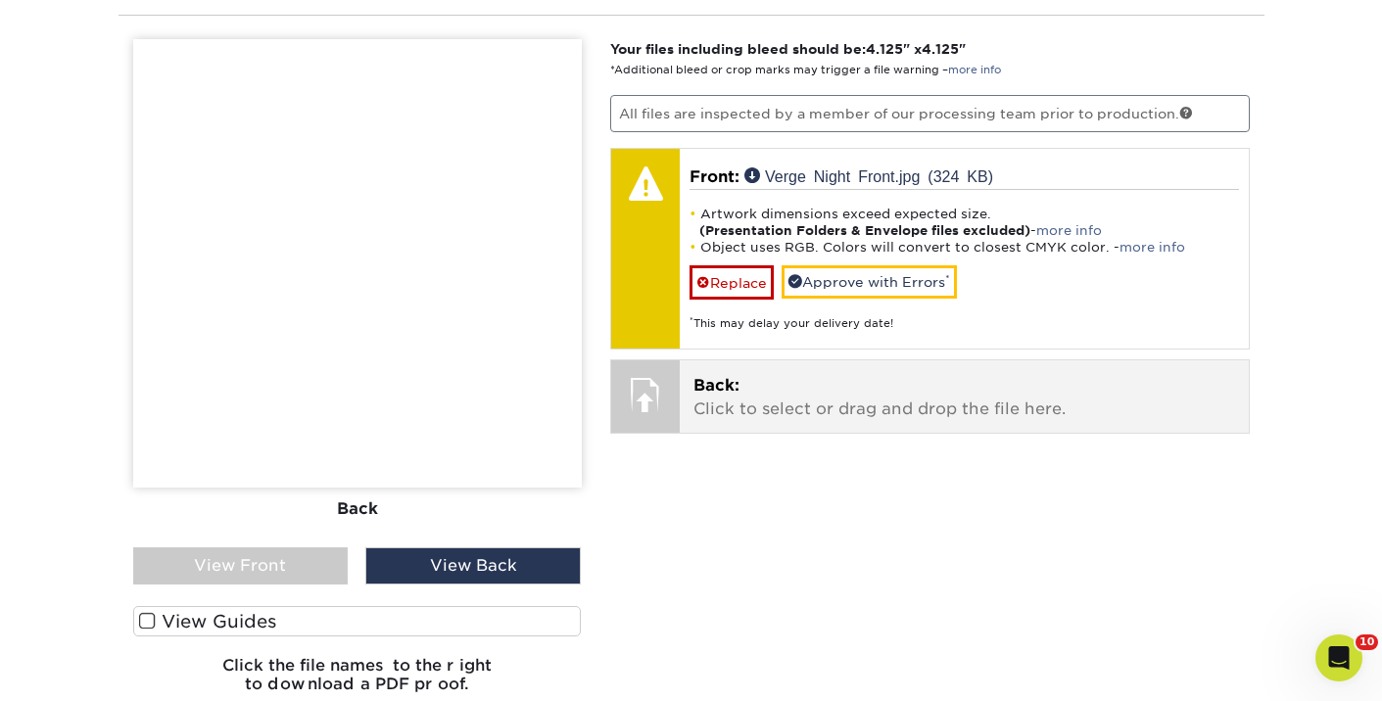
click at [678, 400] on div at bounding box center [645, 394] width 69 height 69
click at [744, 395] on p "Back: Click to select or drag and drop the file here." at bounding box center [964, 397] width 542 height 47
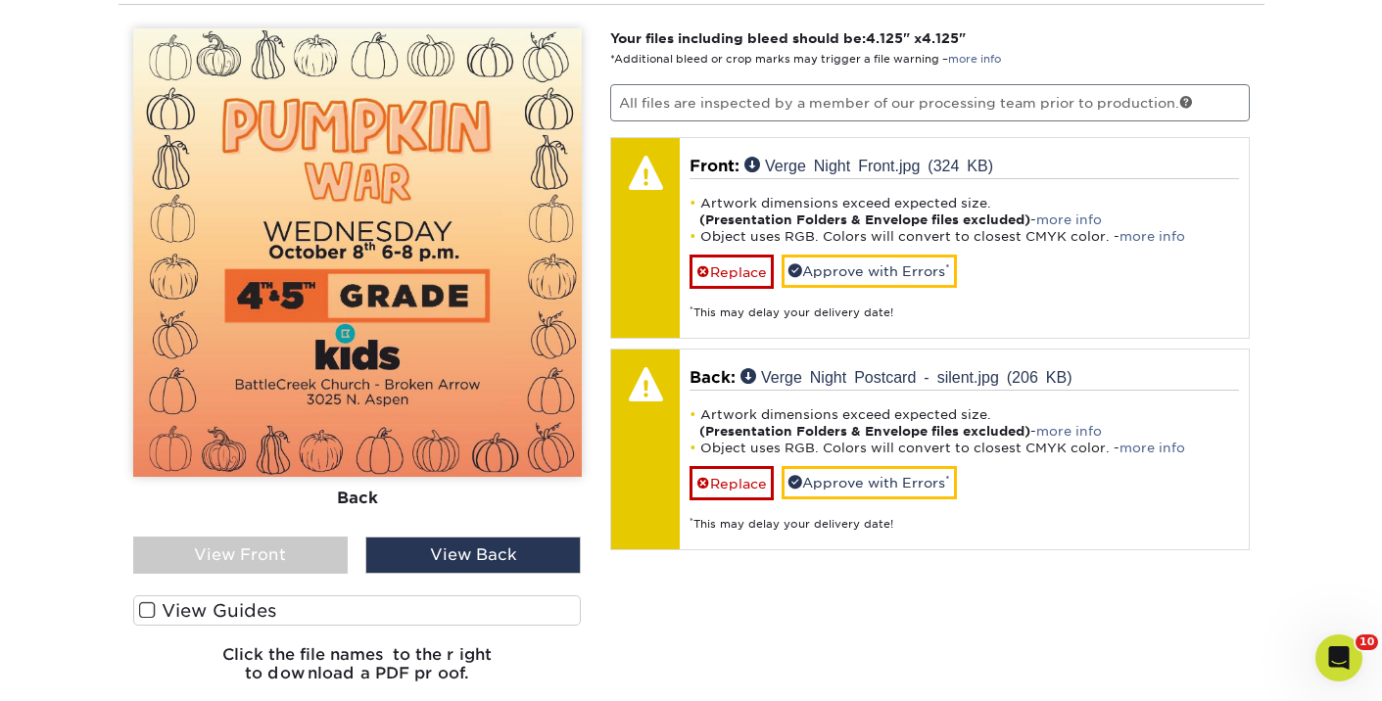
scroll to position [1226, 0]
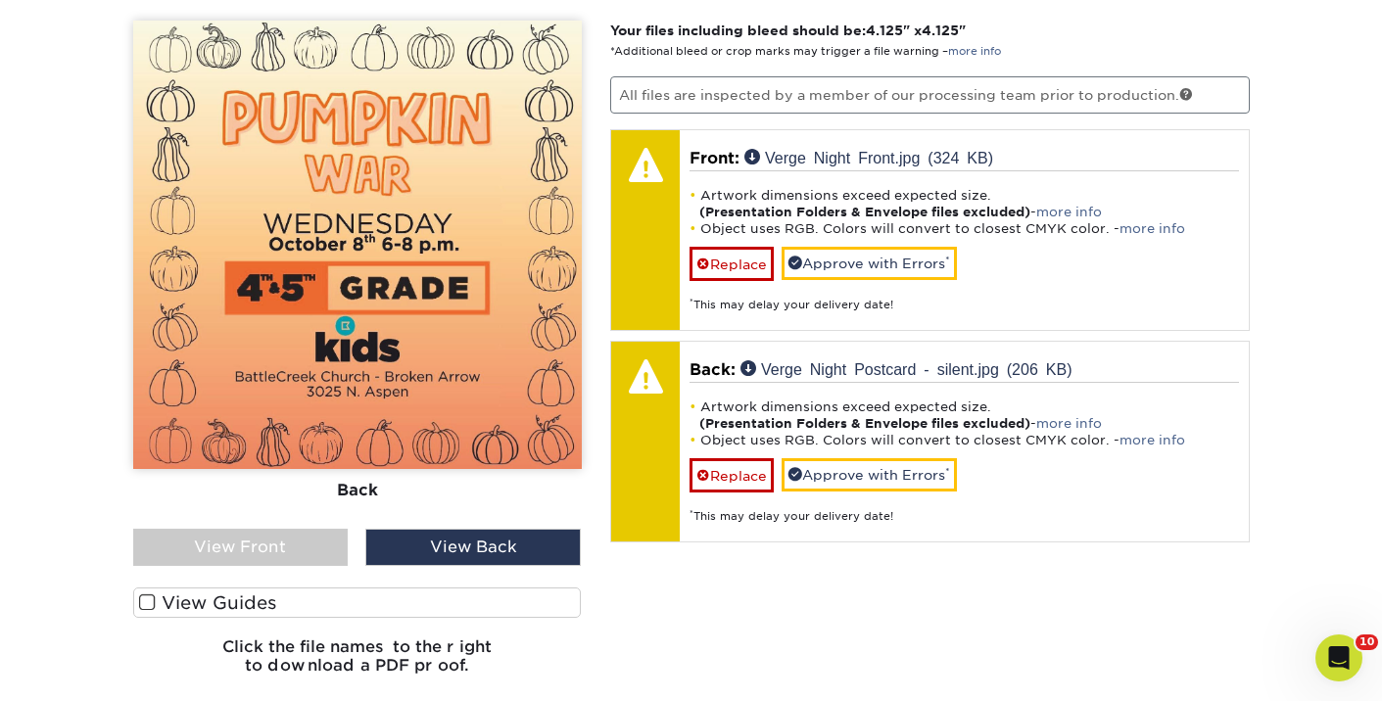
click at [297, 542] on div "View Front" at bounding box center [240, 547] width 215 height 37
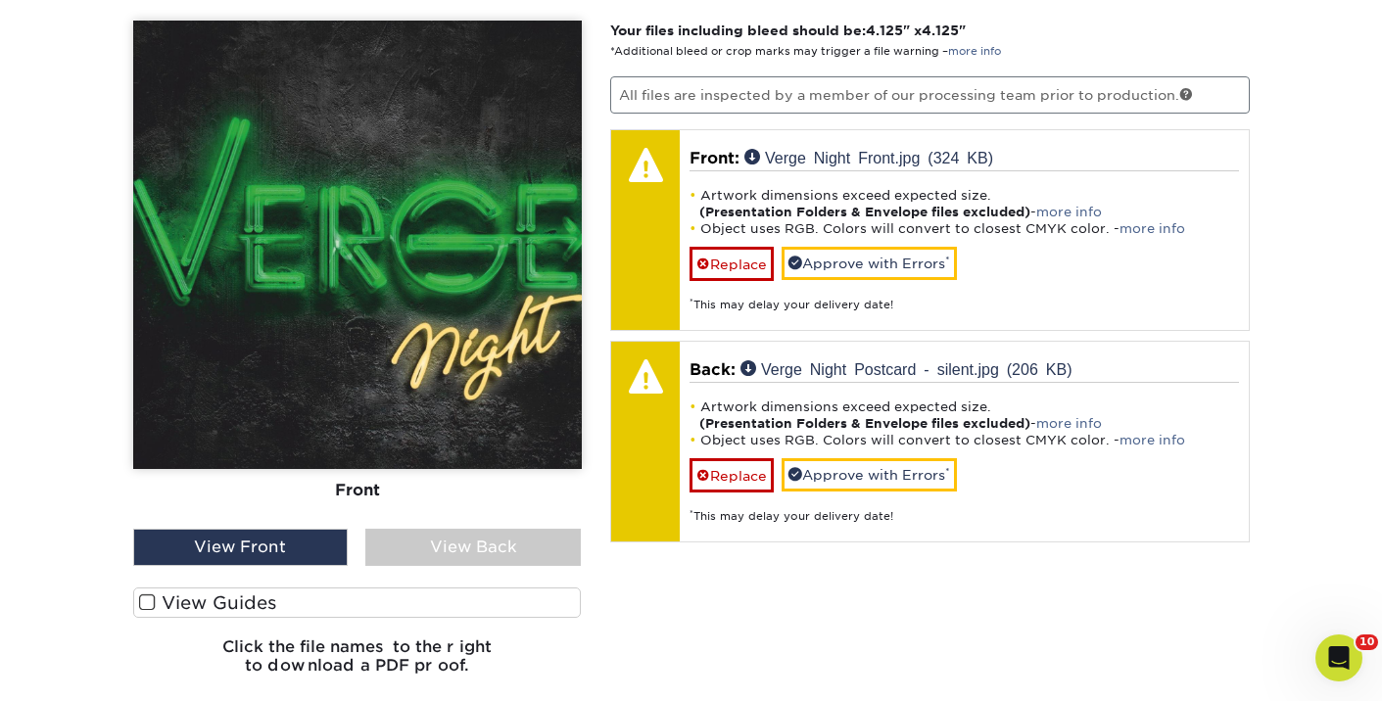
click at [408, 542] on div "View Back" at bounding box center [472, 547] width 215 height 37
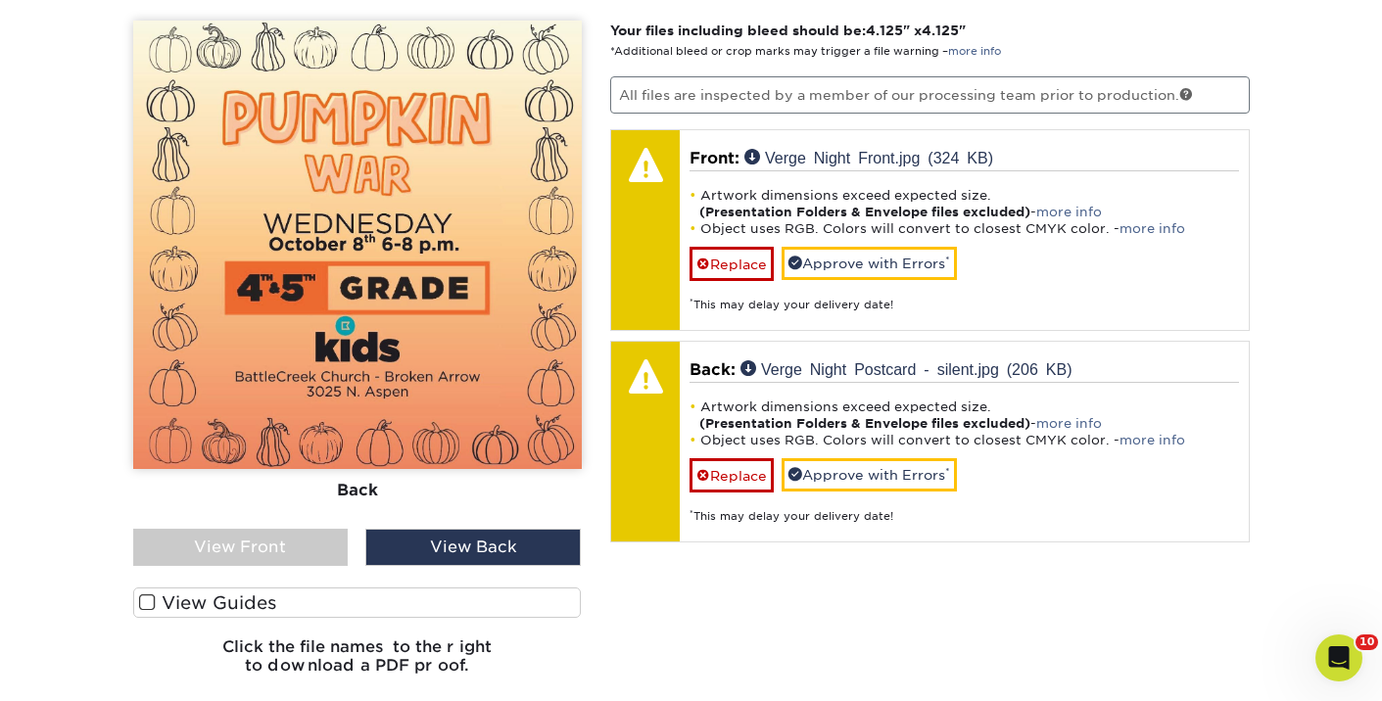
click at [257, 534] on div "View Front" at bounding box center [240, 547] width 215 height 37
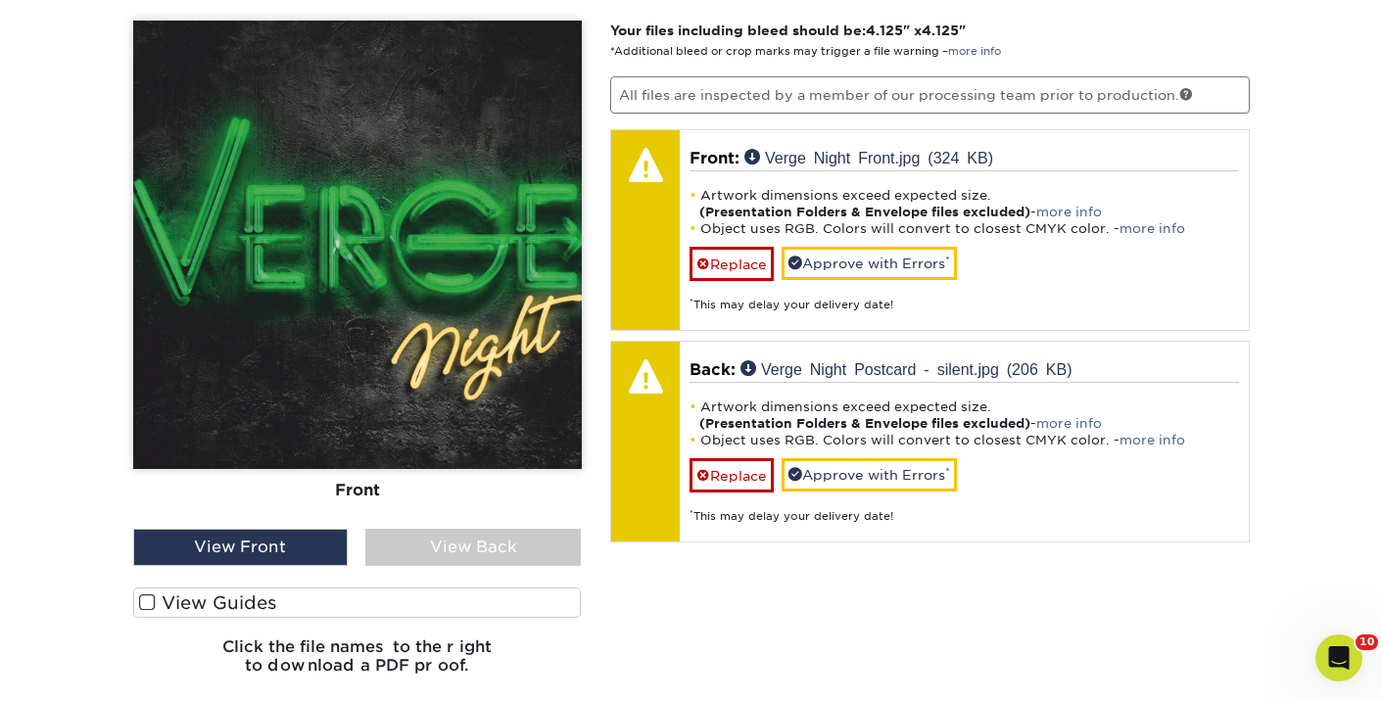
click at [411, 550] on div "View Back" at bounding box center [472, 547] width 215 height 37
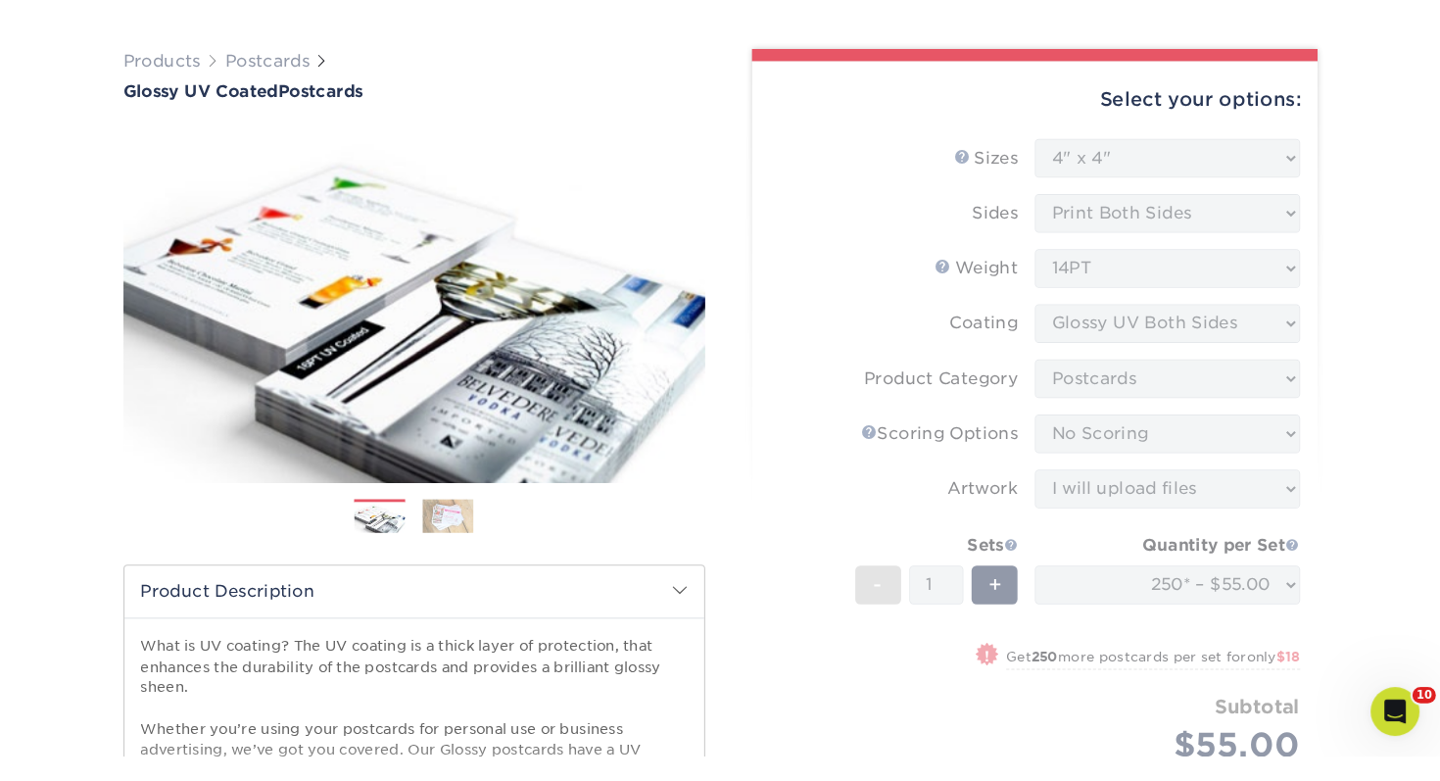
scroll to position [0, 0]
